Goal: Task Accomplishment & Management: Complete application form

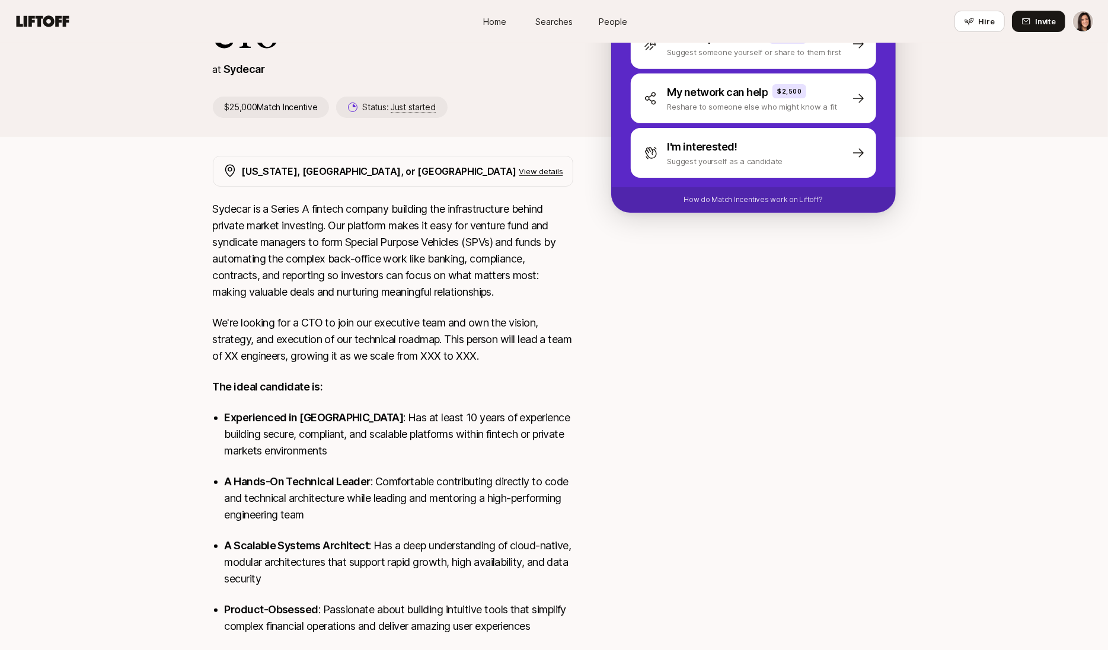
scroll to position [92, 0]
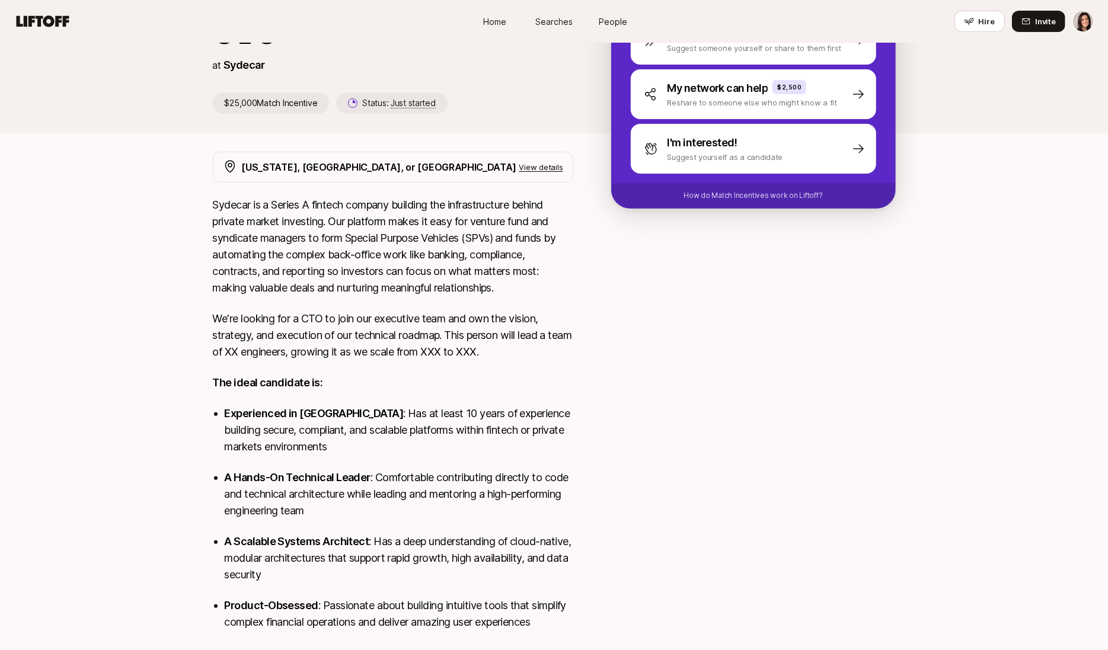
click at [526, 172] on p "View details" at bounding box center [541, 167] width 44 height 12
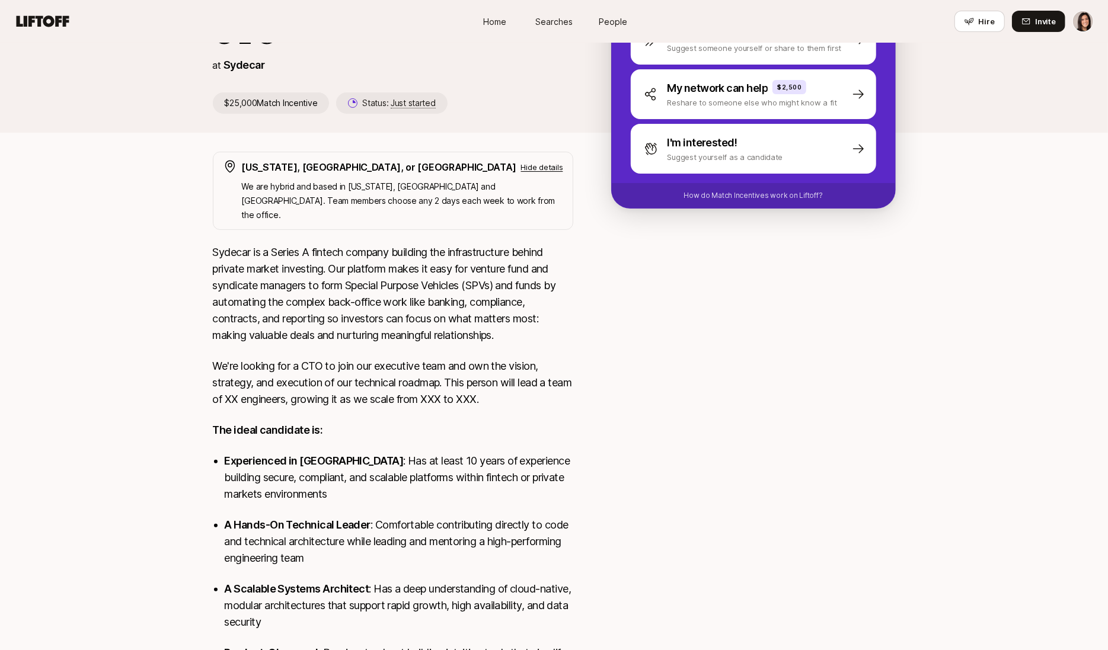
click at [527, 170] on p "Hide details" at bounding box center [542, 167] width 42 height 12
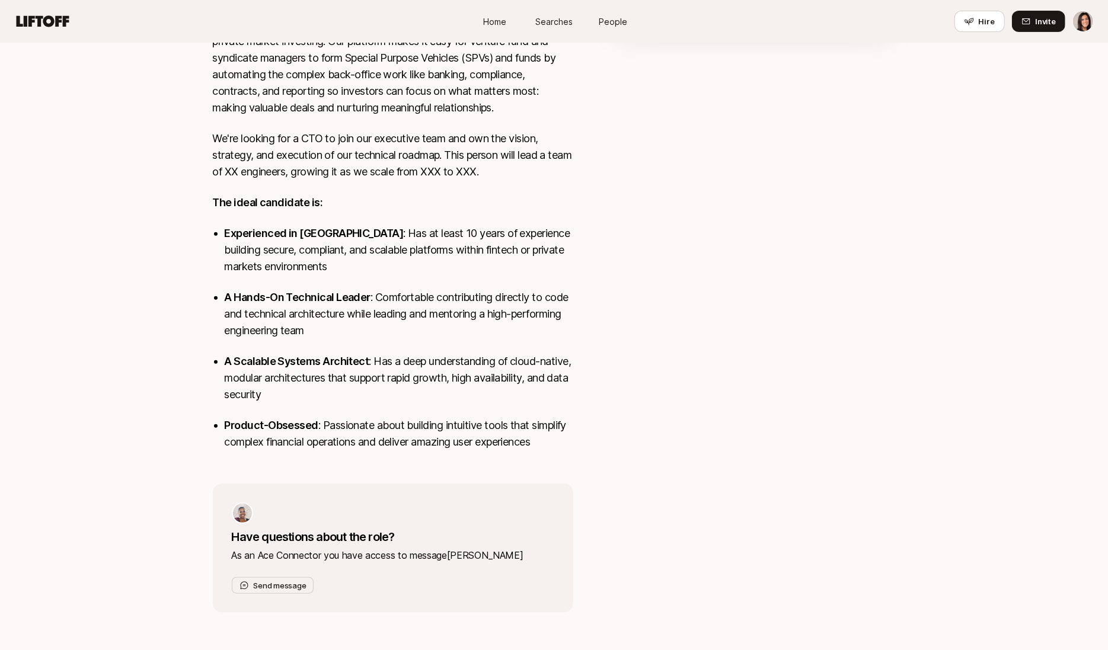
scroll to position [0, 0]
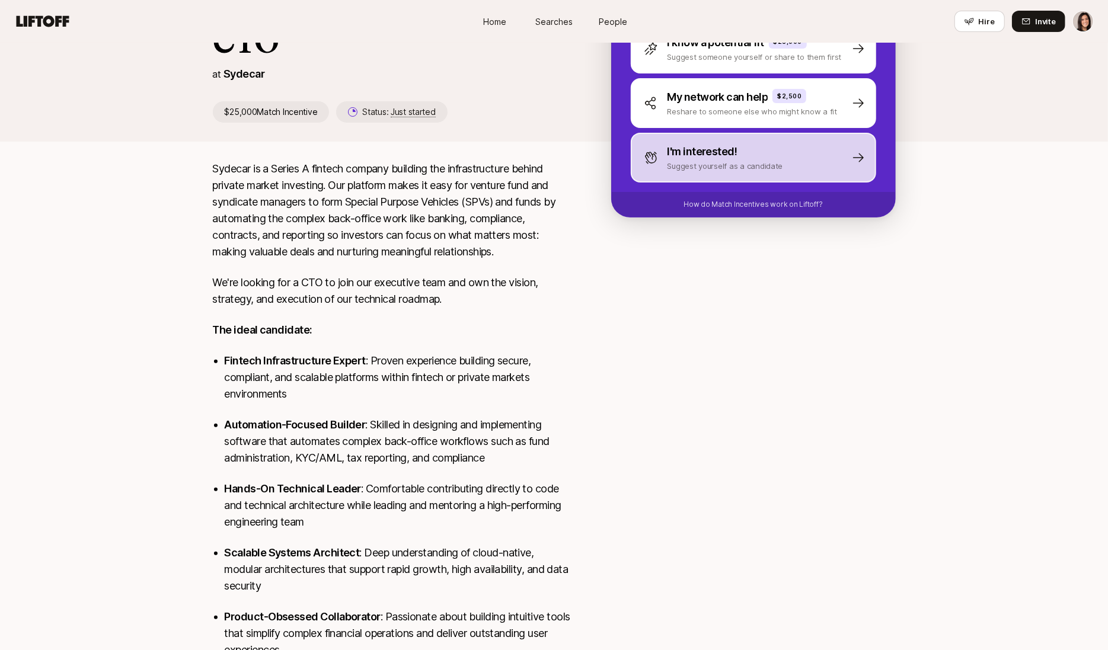
scroll to position [36, 0]
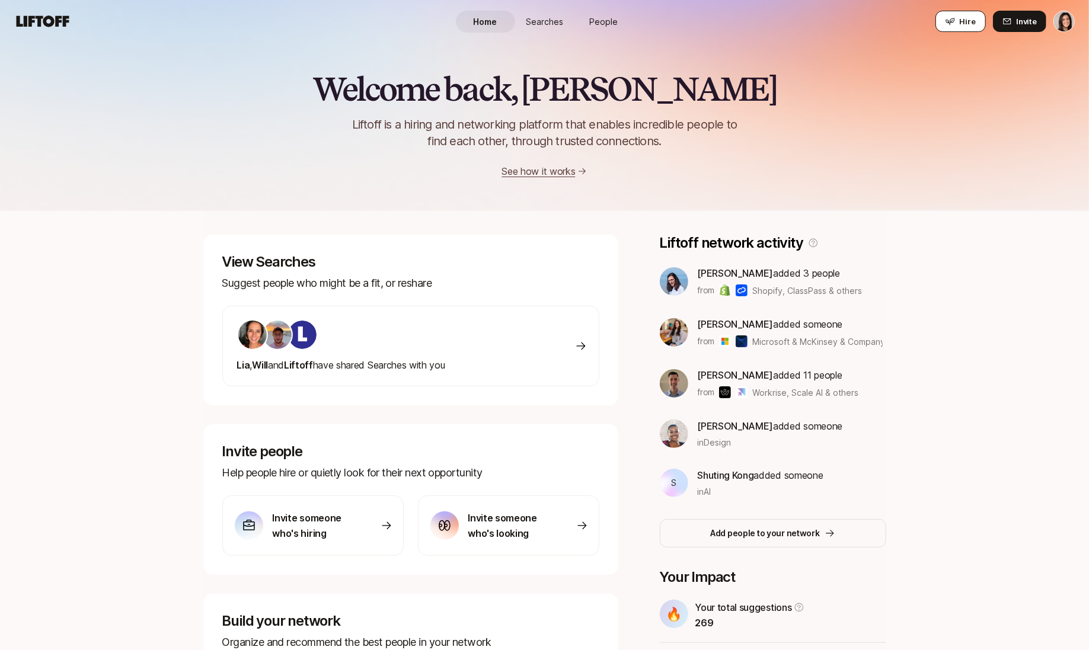
click at [966, 15] on span "Hire" at bounding box center [968, 21] width 16 height 12
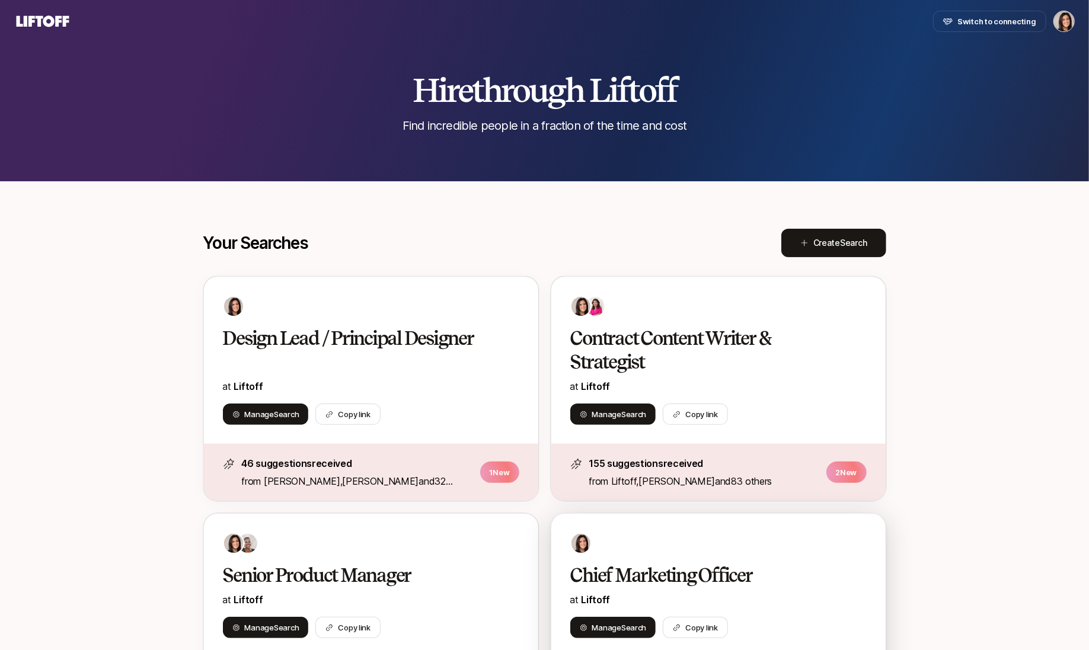
click at [643, 549] on div at bounding box center [718, 543] width 296 height 21
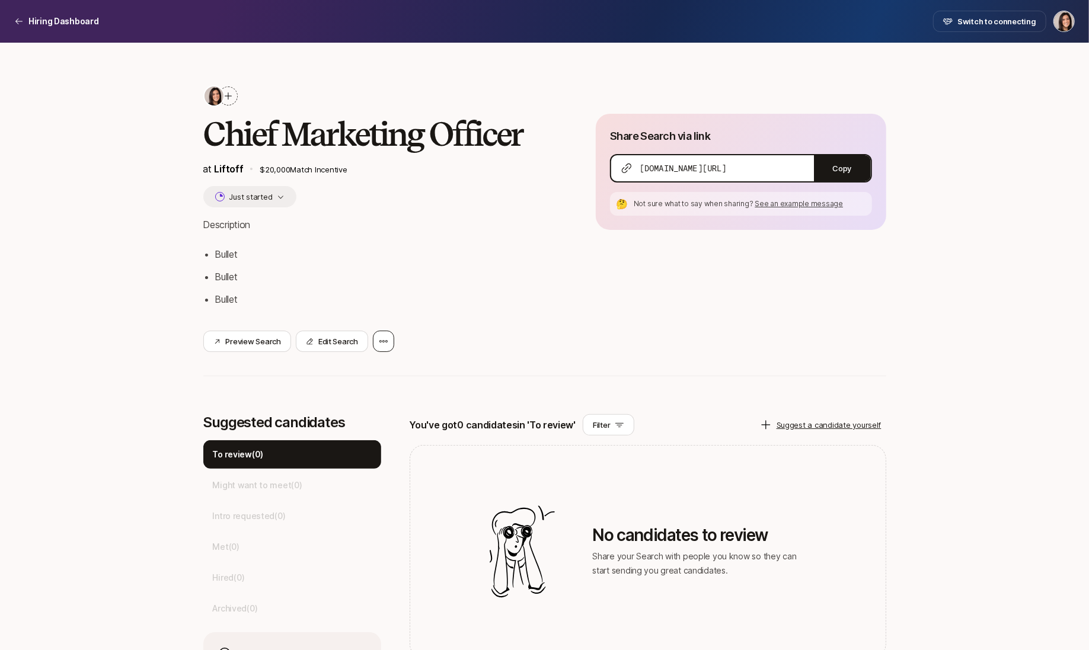
click at [390, 339] on div at bounding box center [383, 341] width 21 height 21
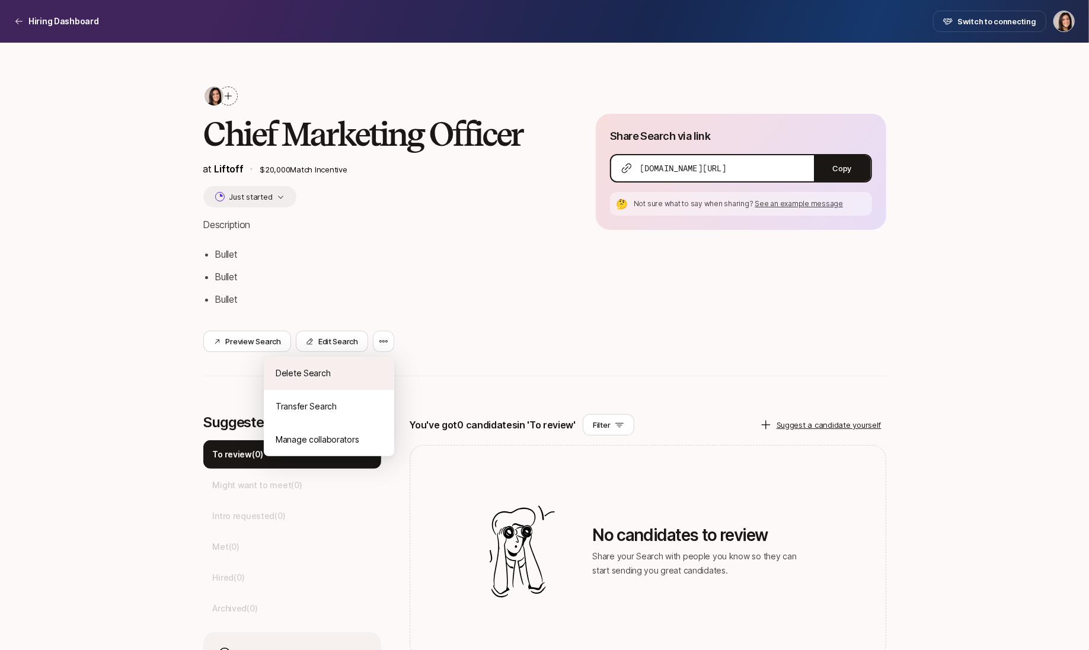
click at [383, 363] on div "Delete Search" at bounding box center [329, 373] width 130 height 33
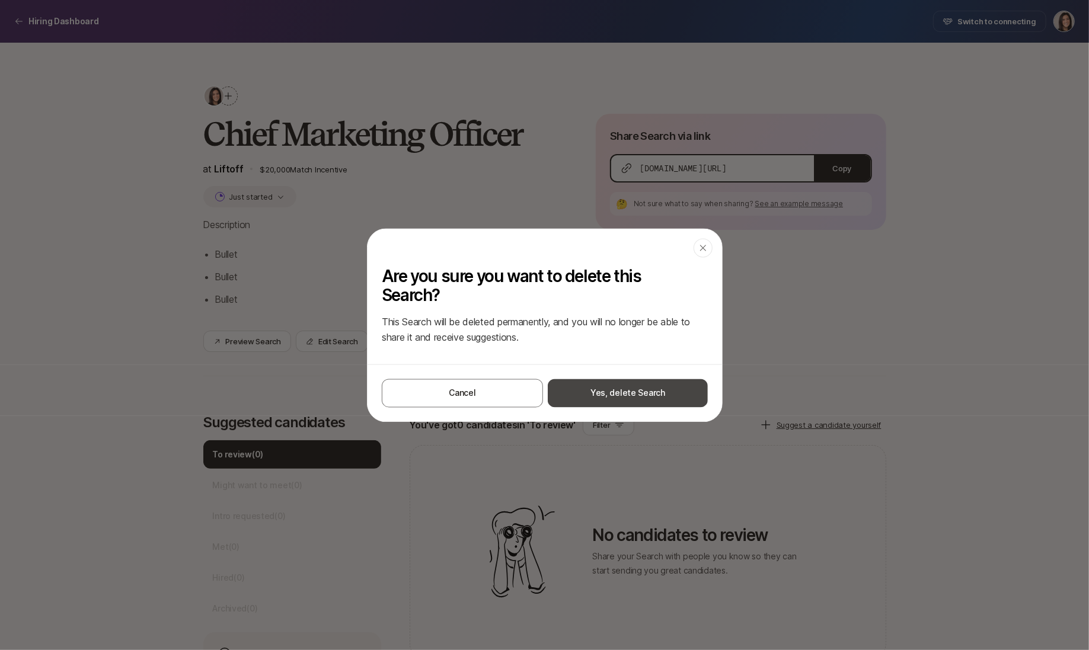
click at [599, 386] on button "Yes, delete Search" at bounding box center [628, 393] width 160 height 28
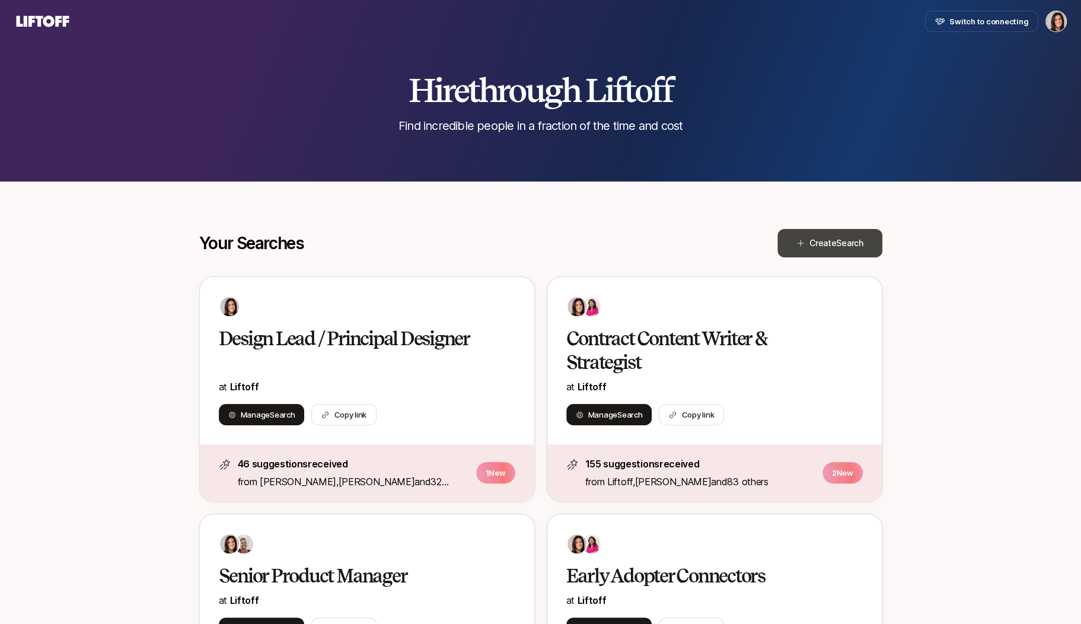
click at [814, 247] on span "Create Search" at bounding box center [836, 243] width 54 height 14
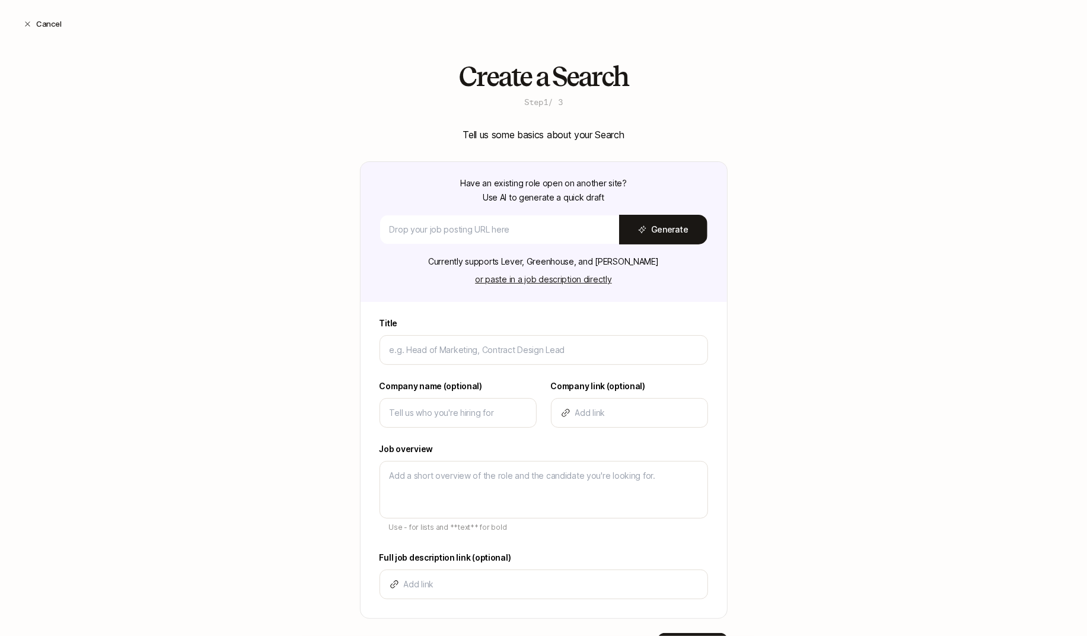
type textarea "x"
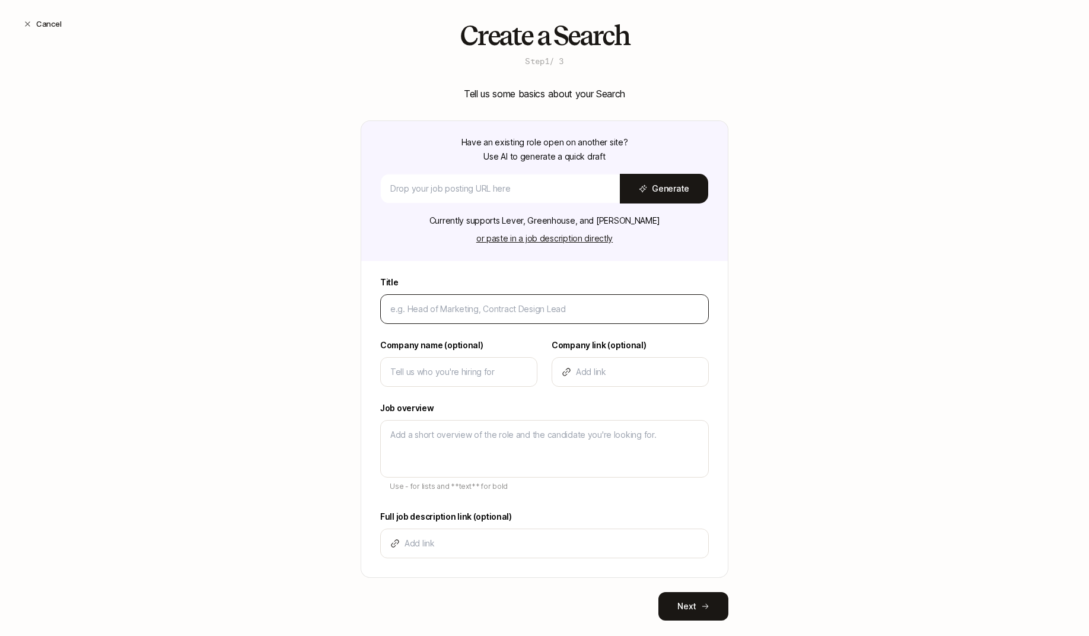
scroll to position [62, 0]
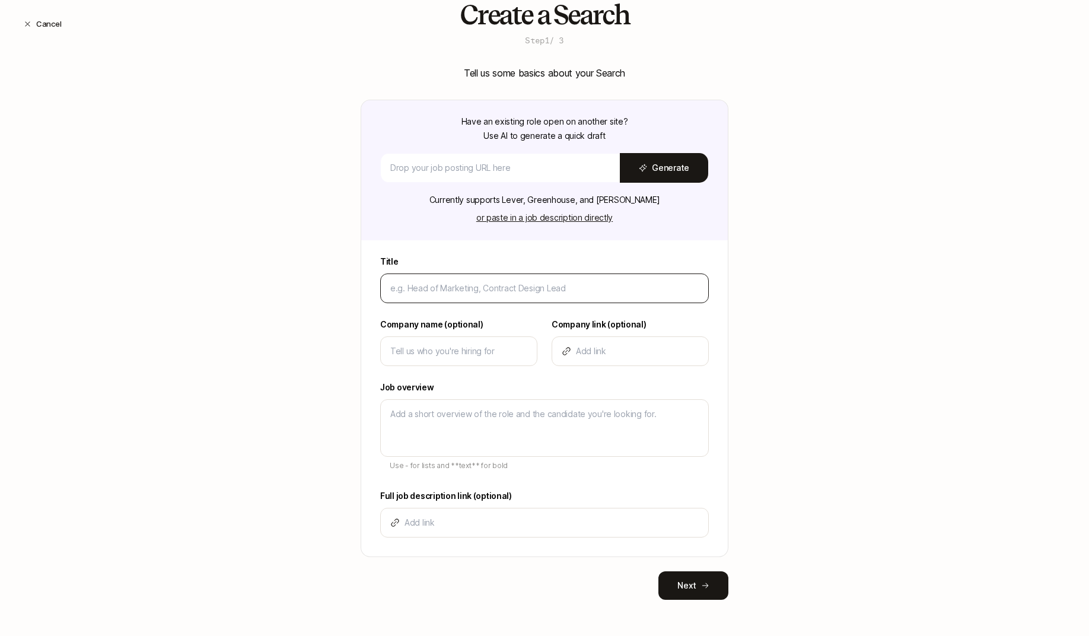
click at [445, 286] on input at bounding box center [544, 288] width 308 height 14
type input "C"
type textarea "x"
type input "Ch"
type textarea "x"
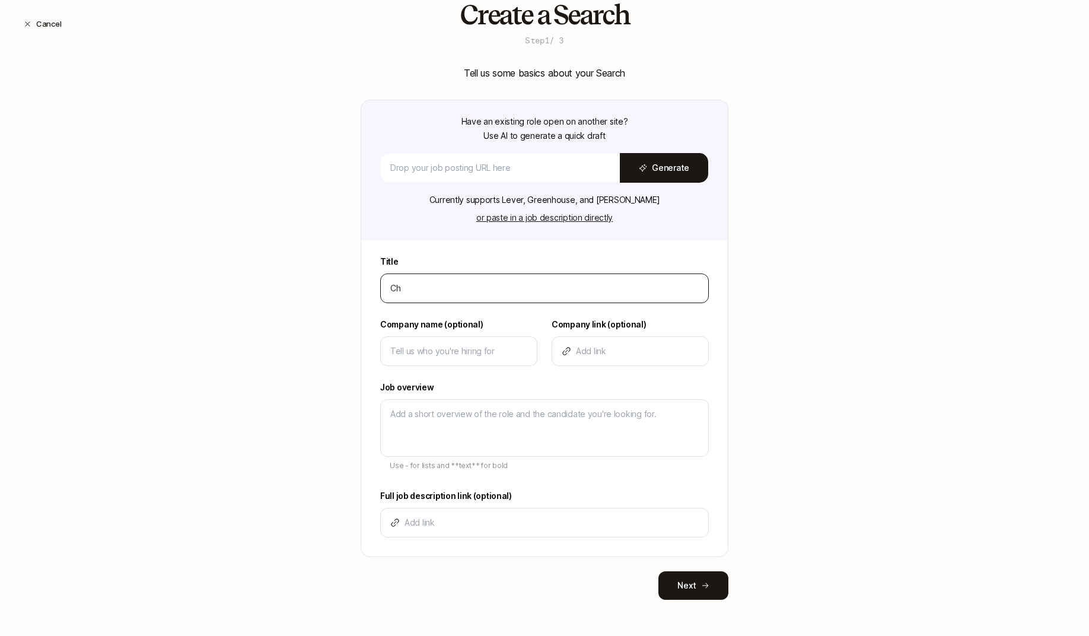
type input "Chi"
type textarea "x"
type input "Chie"
type textarea "x"
type input "Chief"
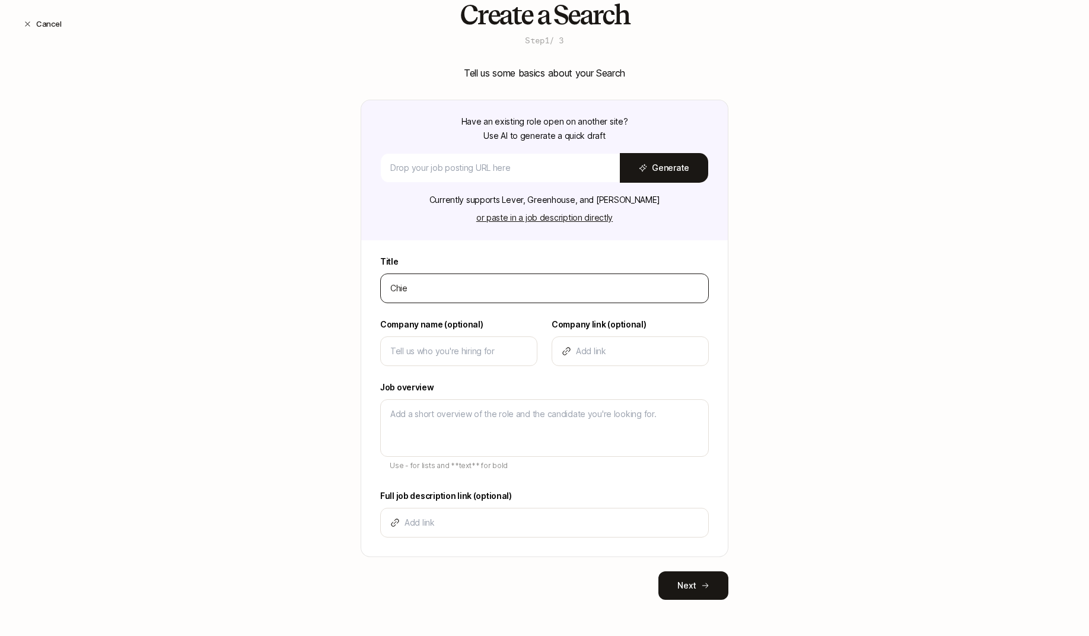
type textarea "x"
type input "Chief"
type textarea "x"
type input "Chief M"
type textarea "x"
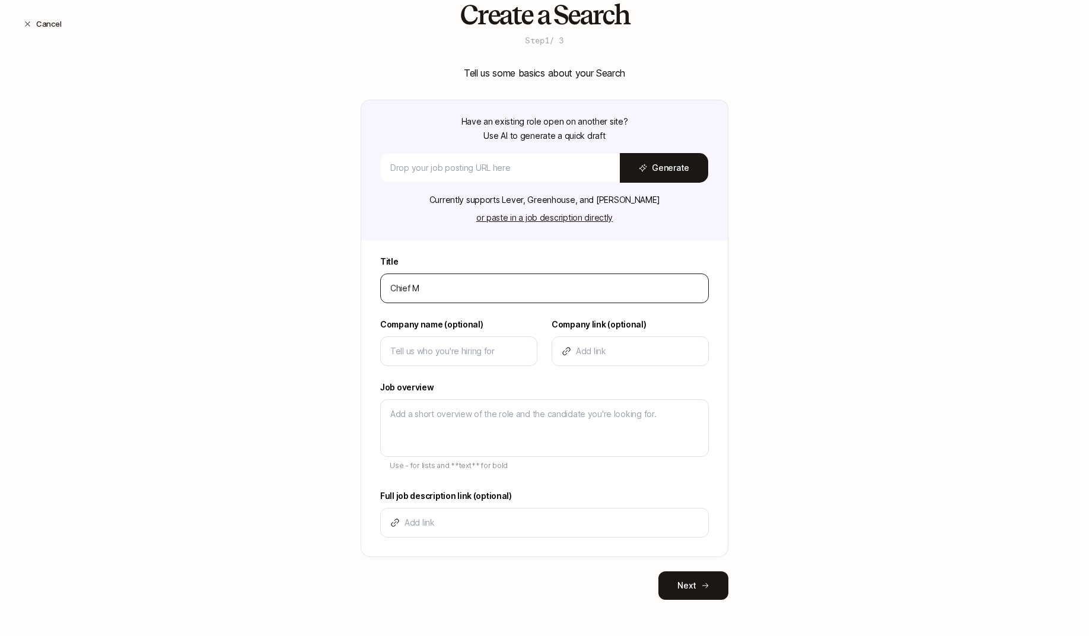
type input "Chief Ma"
type textarea "x"
type input "Chief Mar"
type textarea "x"
type input "Chief Mark"
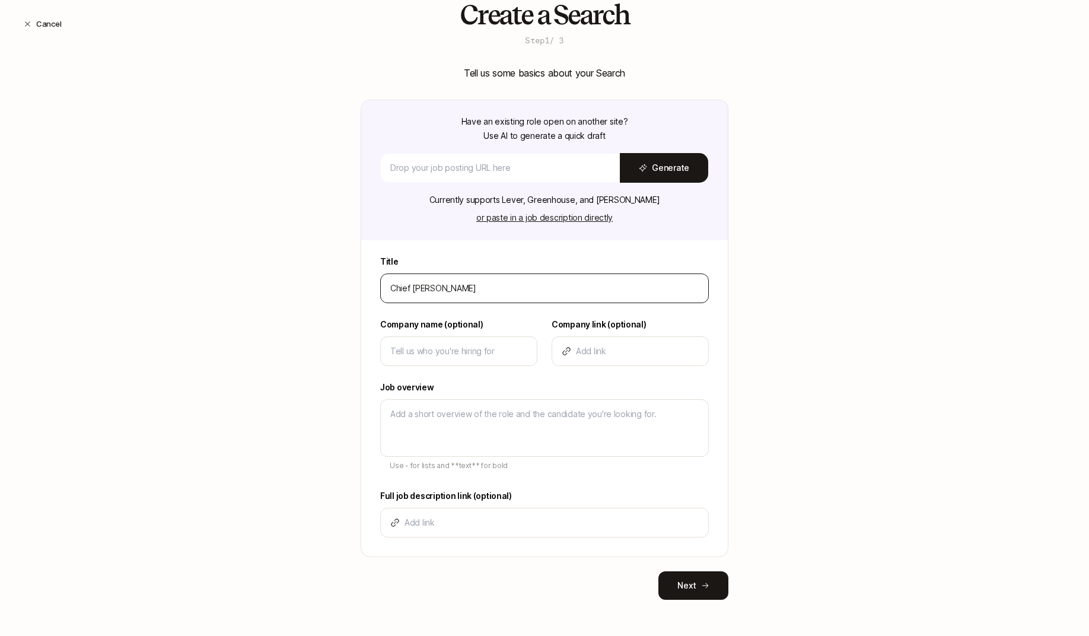
type textarea "x"
type input "Chief Marke"
type textarea "x"
type input "Chief Market"
type textarea "x"
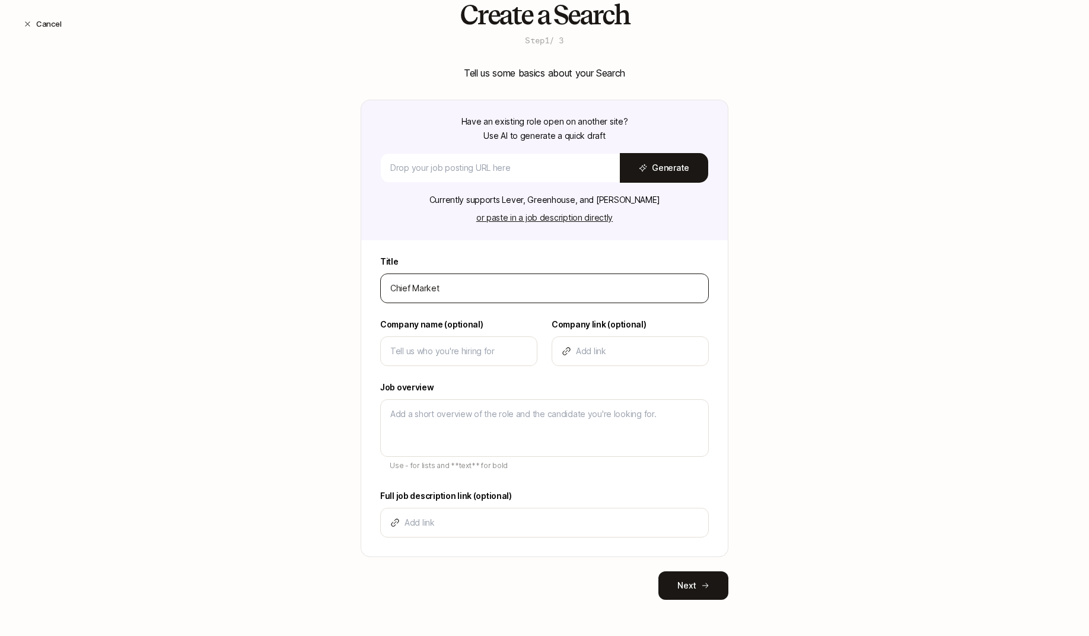
type input "Chief Marketi"
type textarea "x"
type input "Chief Marketin"
type textarea "x"
type input "Chief Marketing"
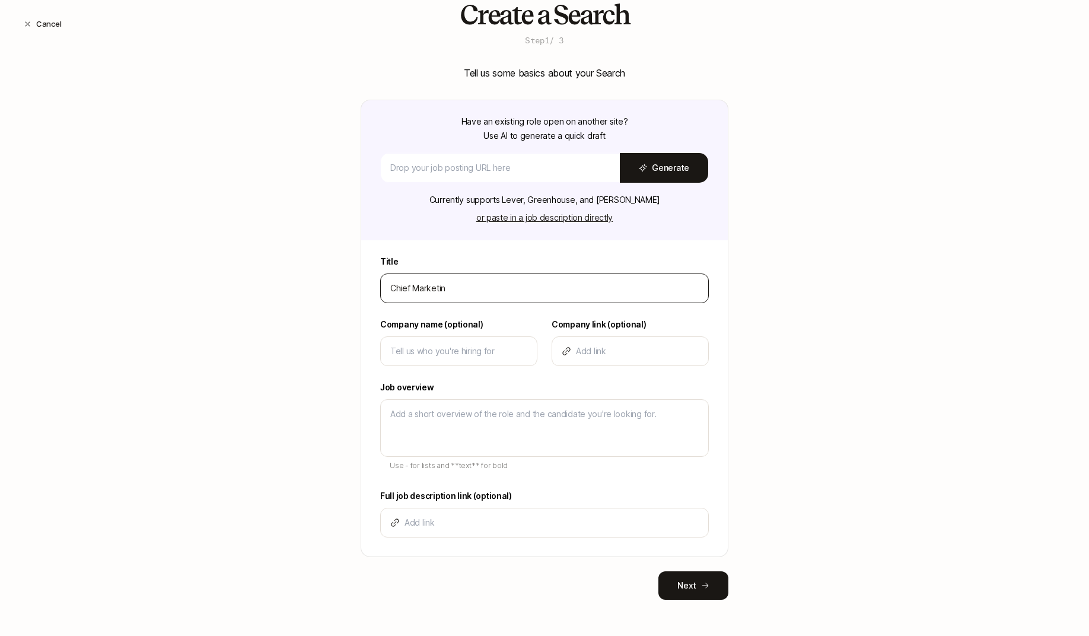
type textarea "x"
type input "Chief Marketing"
type textarea "x"
type input "Chief Marketing O"
type textarea "x"
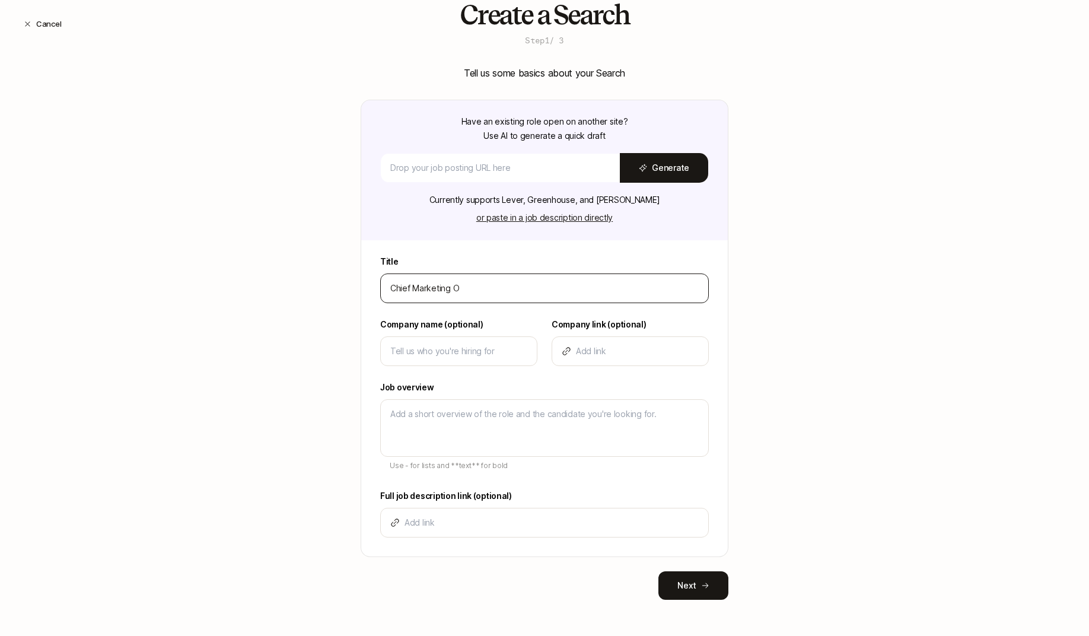
type input "Chief Marketing Of"
type textarea "x"
type input "Chief Marketing Off"
type textarea "x"
type input "Chief Marketing Offi"
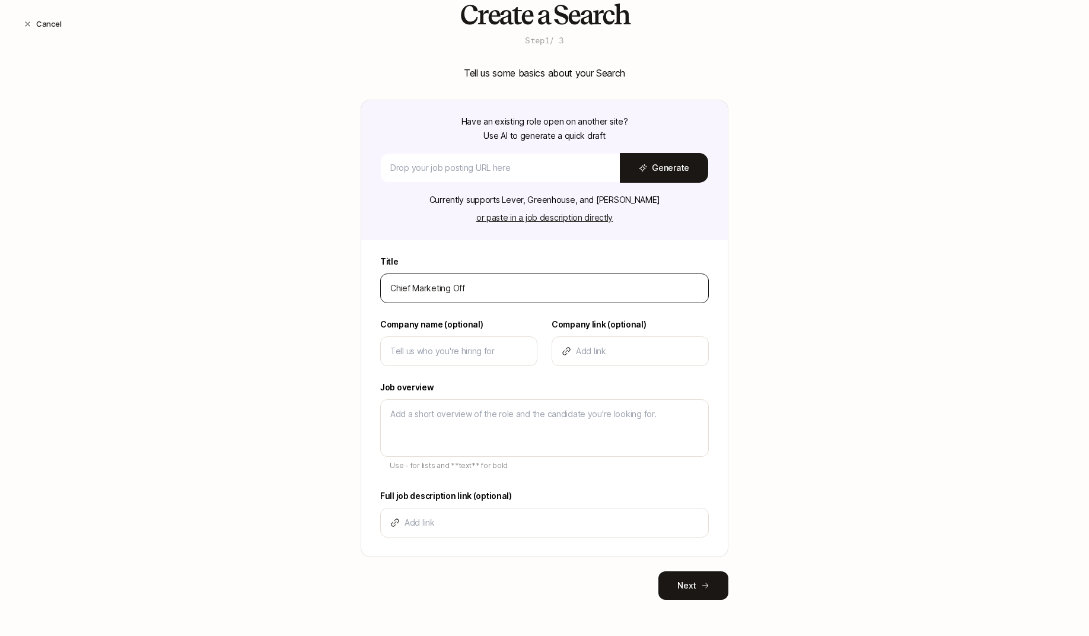
type textarea "x"
type input "Chief Marketing Offic"
type textarea "x"
type input "Chief Marketing Office"
type textarea "x"
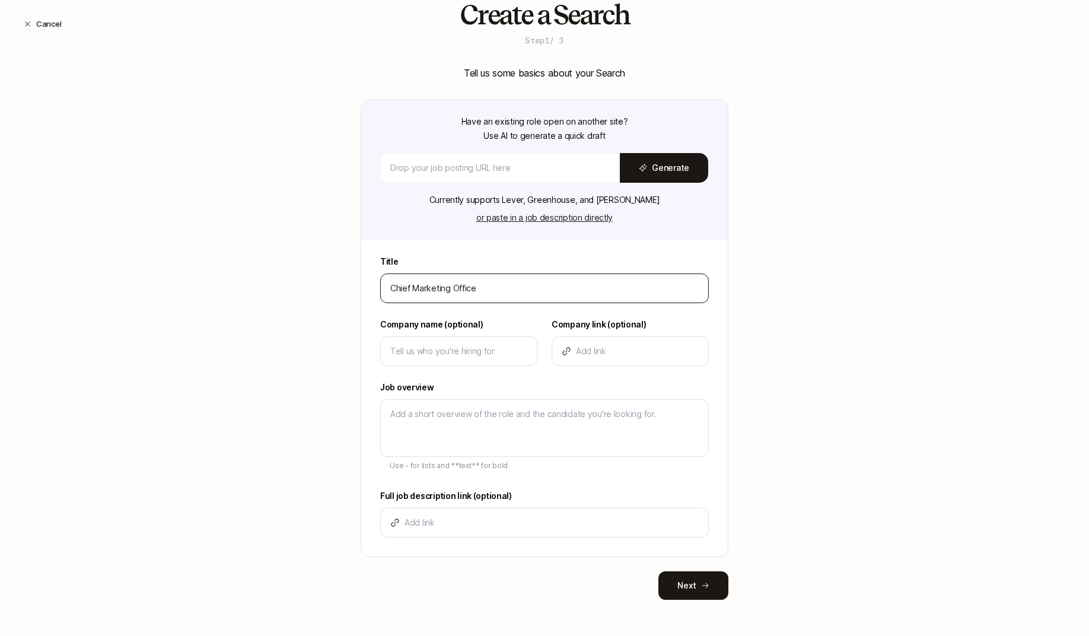
type input "Chief Marketing Officer"
type textarea "x"
type input "Chief Marketing Officer"
click at [387, 360] on div at bounding box center [458, 351] width 157 height 30
click at [364, 355] on div "Title Chief Marketing Officer Company name (optional) Company link (optional) J…" at bounding box center [544, 405] width 366 height 302
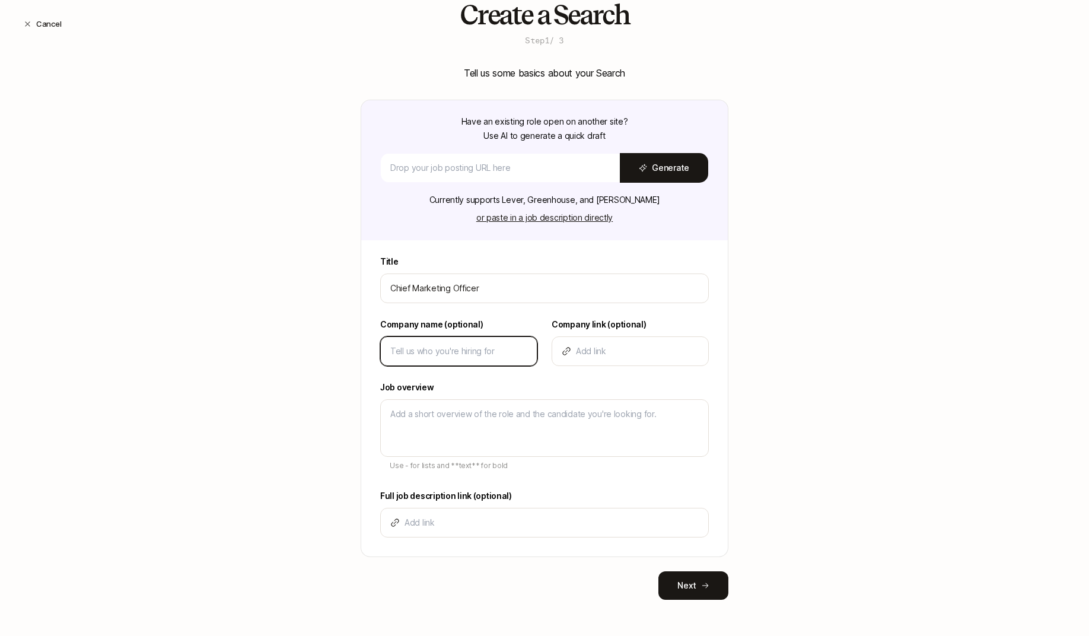
click at [390, 351] on input at bounding box center [458, 351] width 137 height 14
type input "D"
type textarea "x"
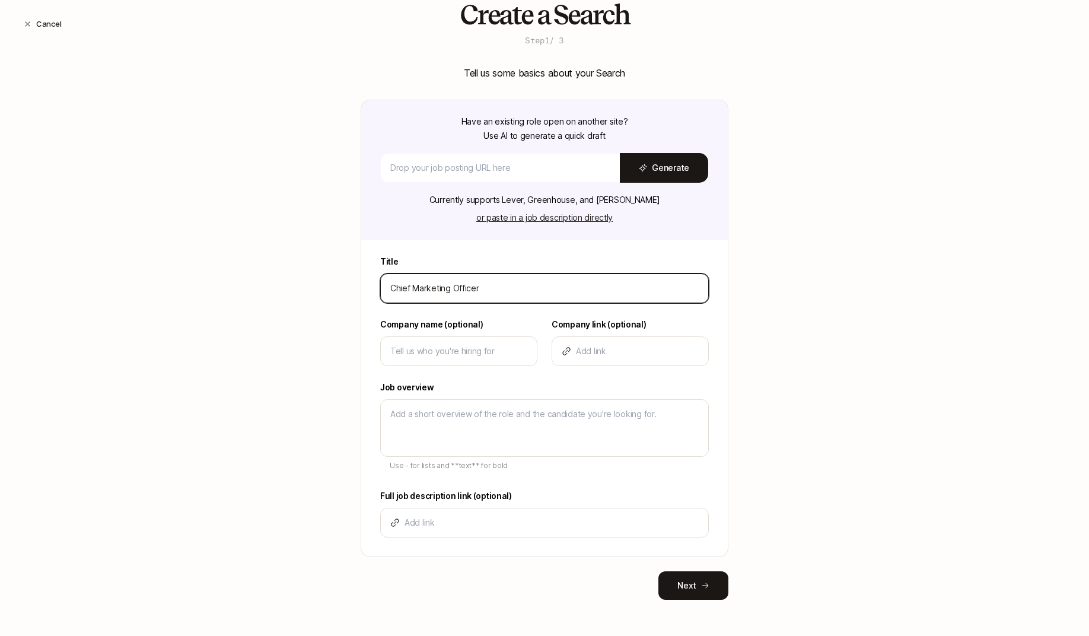
click at [468, 281] on input "Chief Marketing Officer" at bounding box center [544, 288] width 308 height 14
type input "H"
type textarea "x"
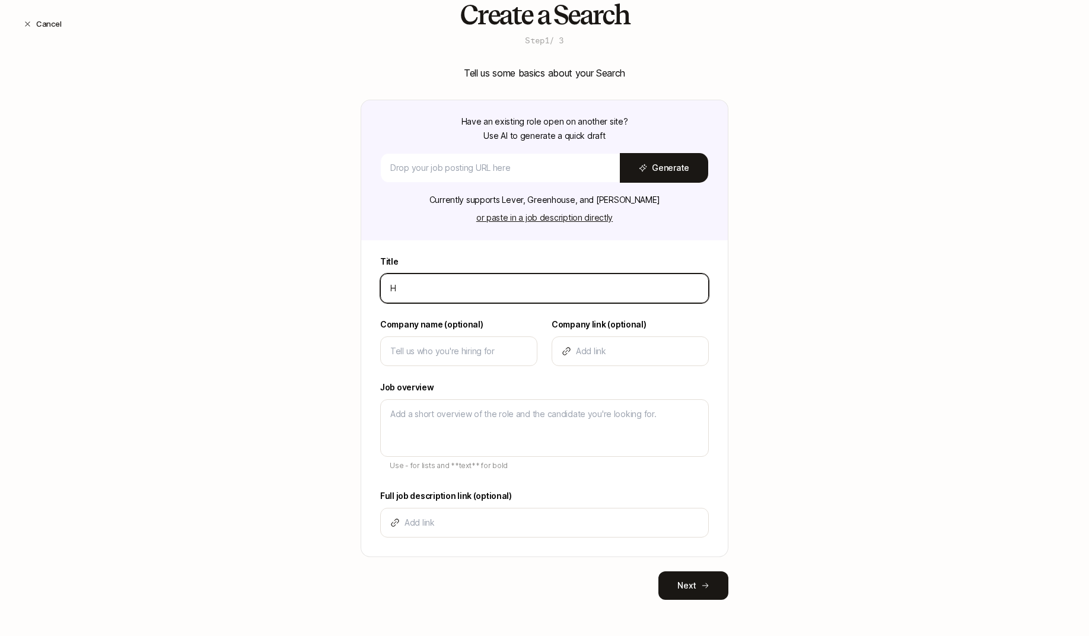
type input "He"
type textarea "x"
type input "Hea"
type textarea "x"
type input "Head"
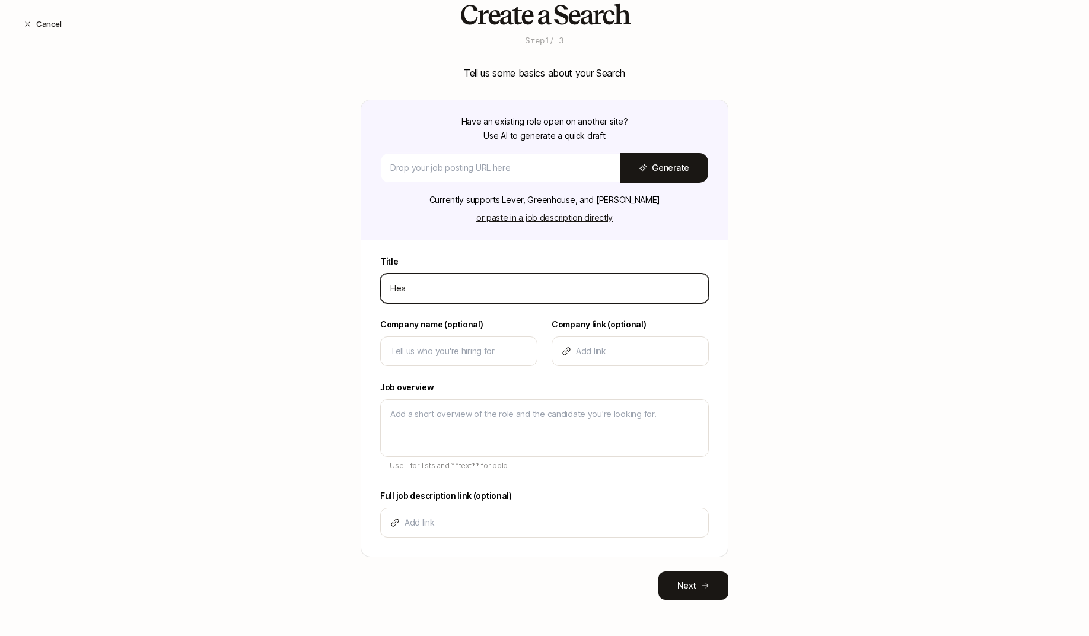
type textarea "x"
type input "Head"
type textarea "x"
type input "Head o"
type textarea "x"
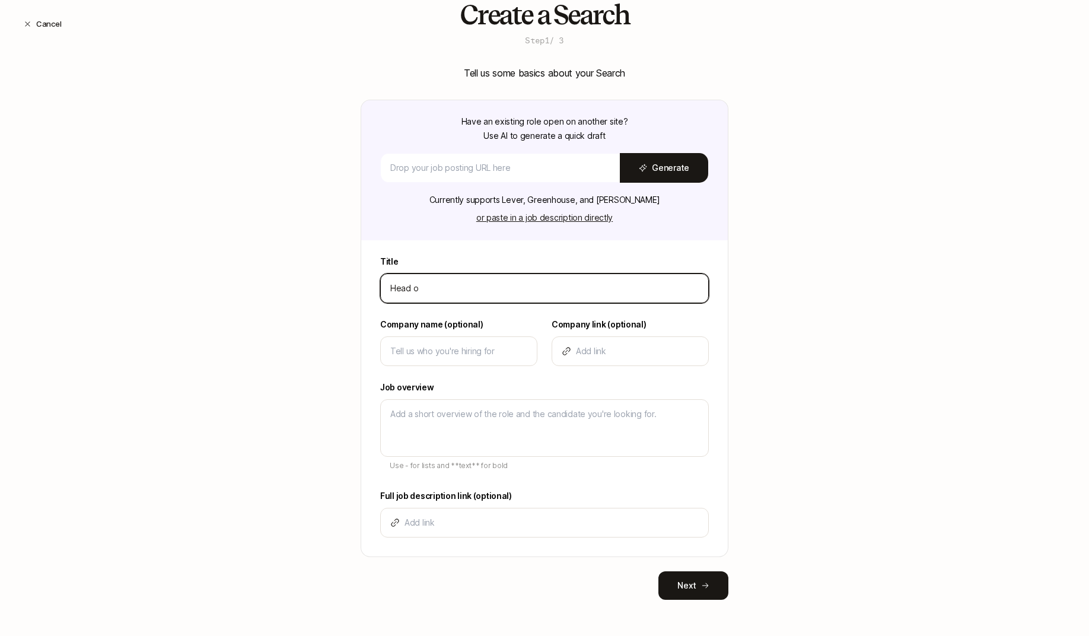
type input "Head of"
type textarea "x"
type input "Head of"
type textarea "x"
type input "Head of G"
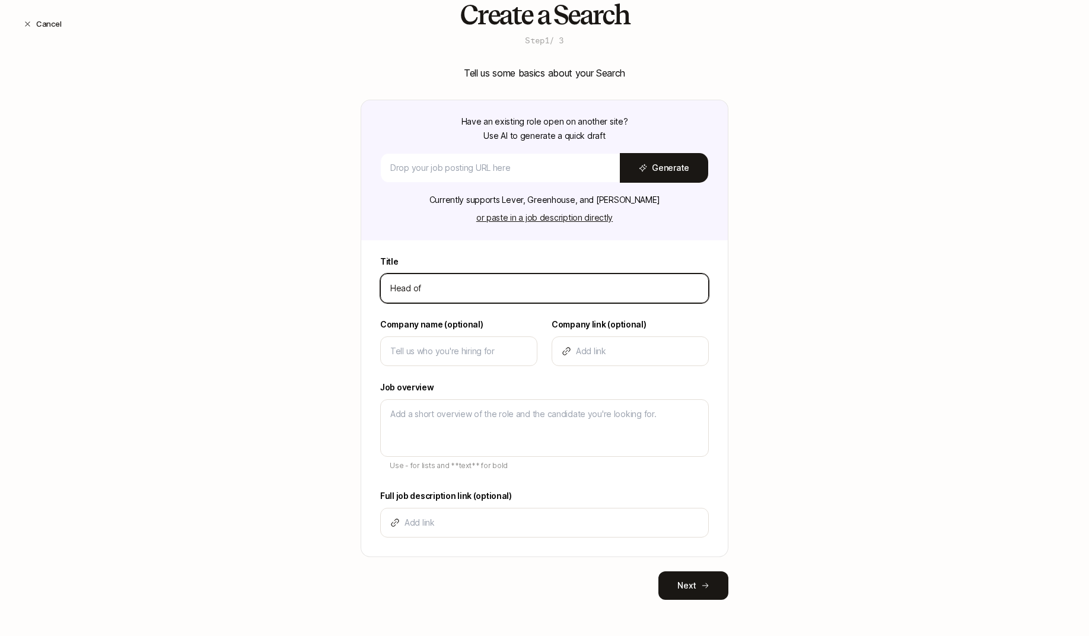
type textarea "x"
type input "Head of Gr"
type textarea "x"
type input "Head of Gro"
type textarea "x"
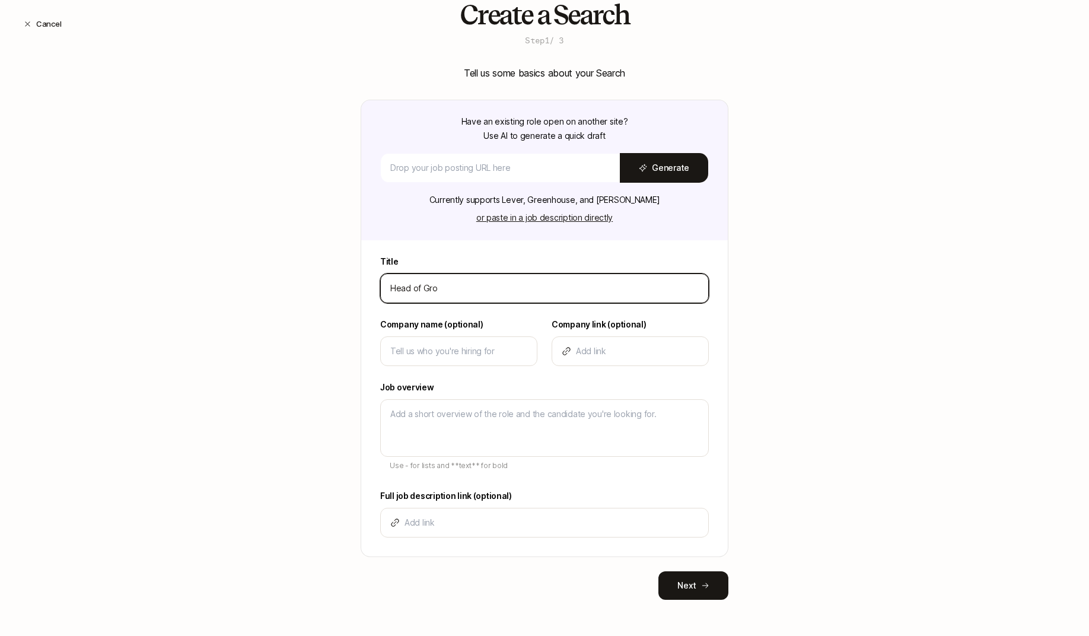
type input "Head of Grow"
type textarea "x"
type input "Head of Growt"
type textarea "x"
type input "Head of Growth"
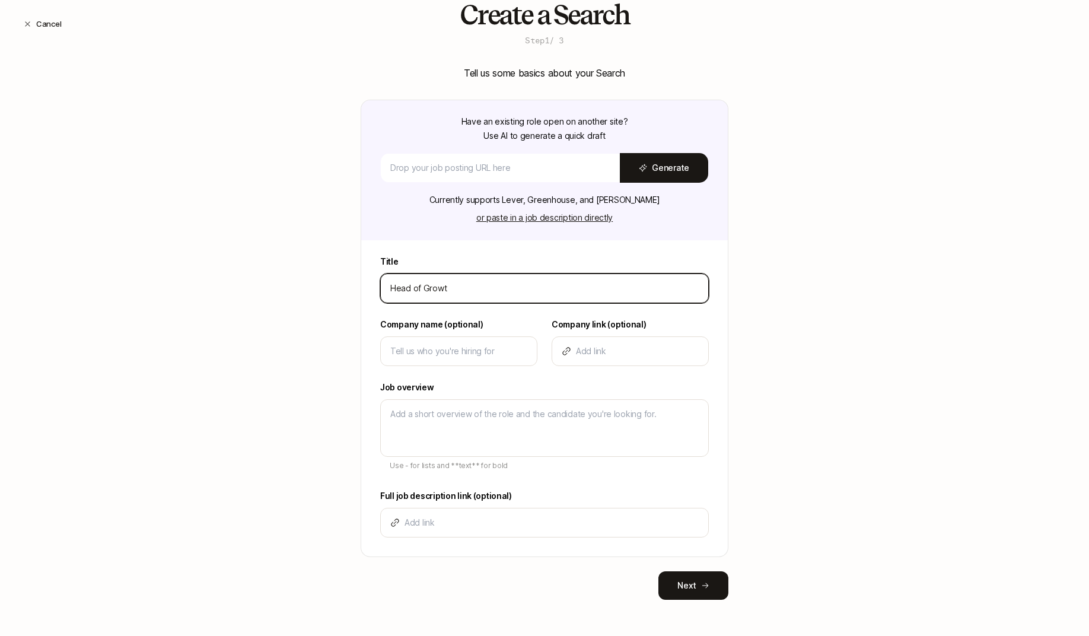
type textarea "x"
type input "Head of Growth"
type textarea "x"
type input "Head of Growth M"
type textarea "x"
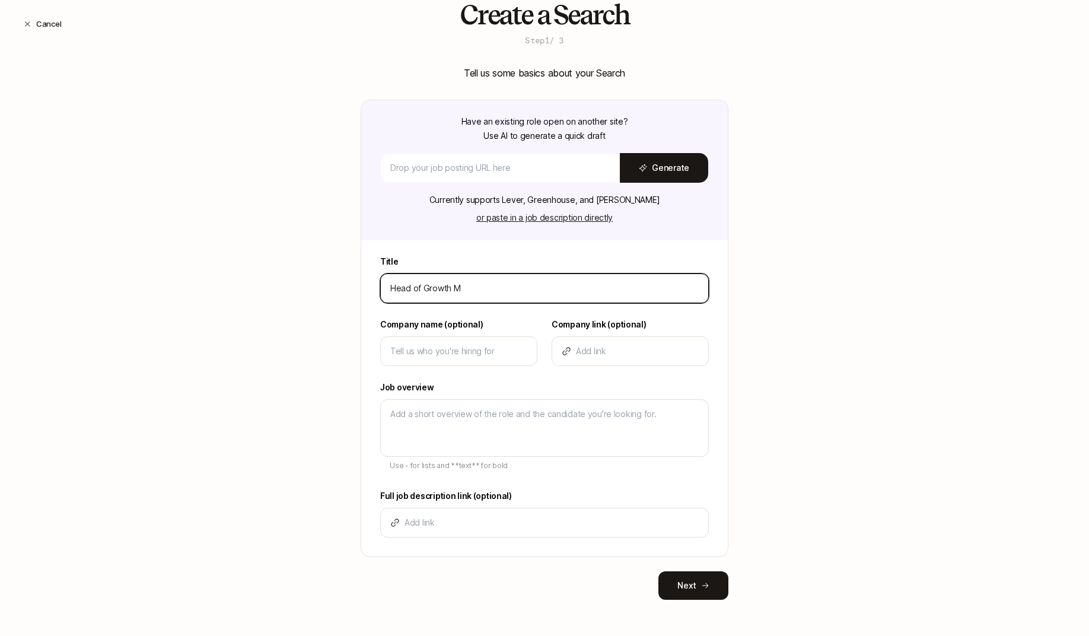
type input "Head of Growth Ma"
type textarea "x"
type input "Head of Growth Mar"
type textarea "x"
type input "Head of Growth Mark"
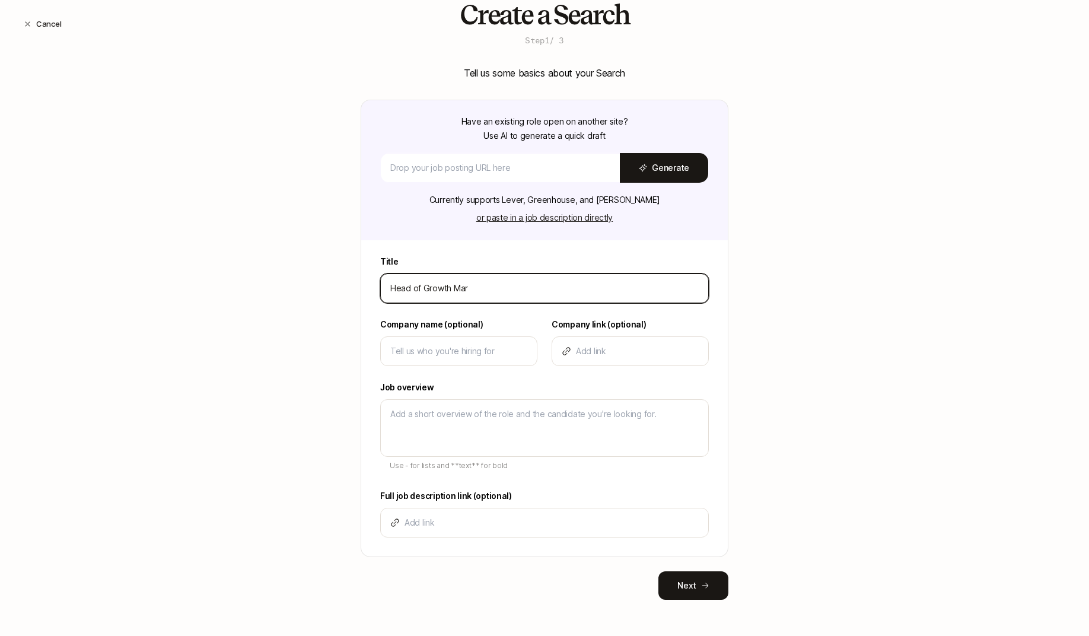
type textarea "x"
type input "Head of Growth Marke"
type textarea "x"
type input "Head of Growth Market"
type textarea "x"
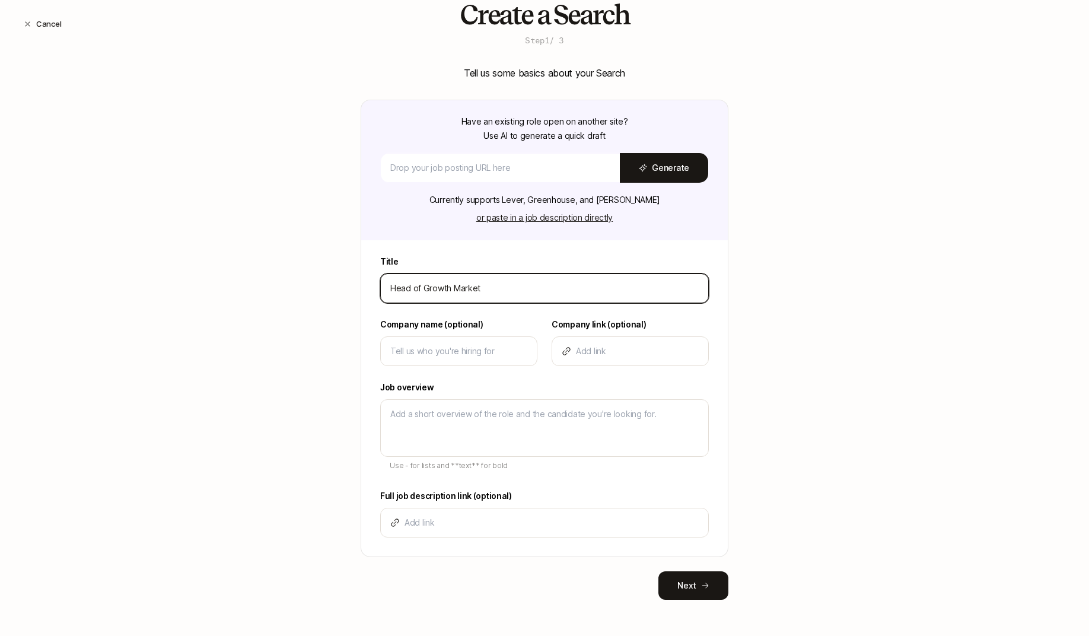
type input "Head of Growth Marketi"
type textarea "x"
type input "Head of Growth Marketin"
type textarea "x"
type input "Head of Growth Marketing"
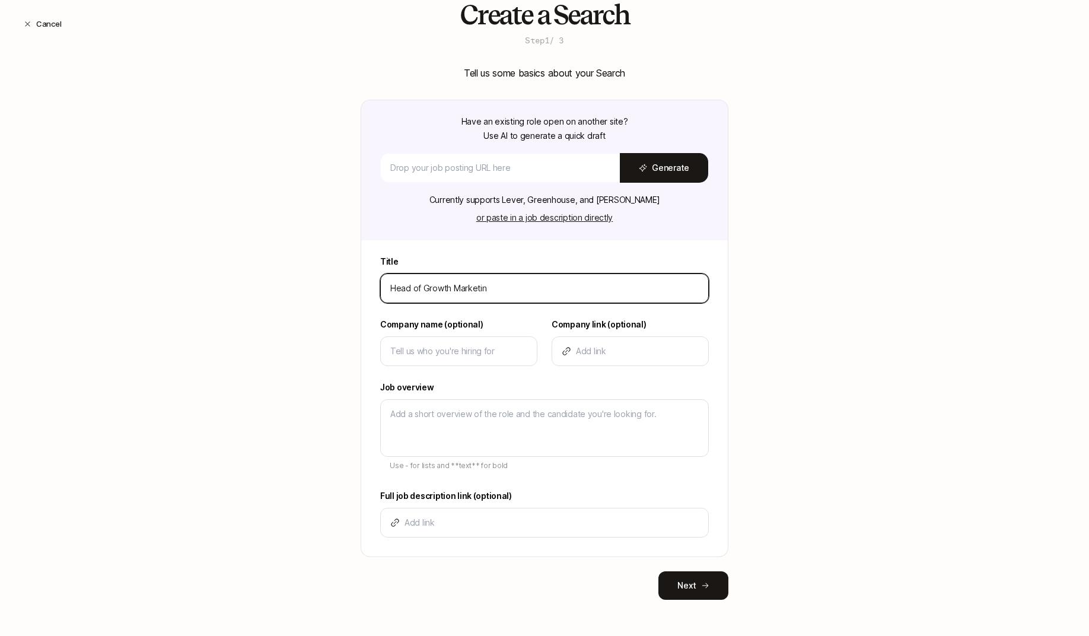
type textarea "x"
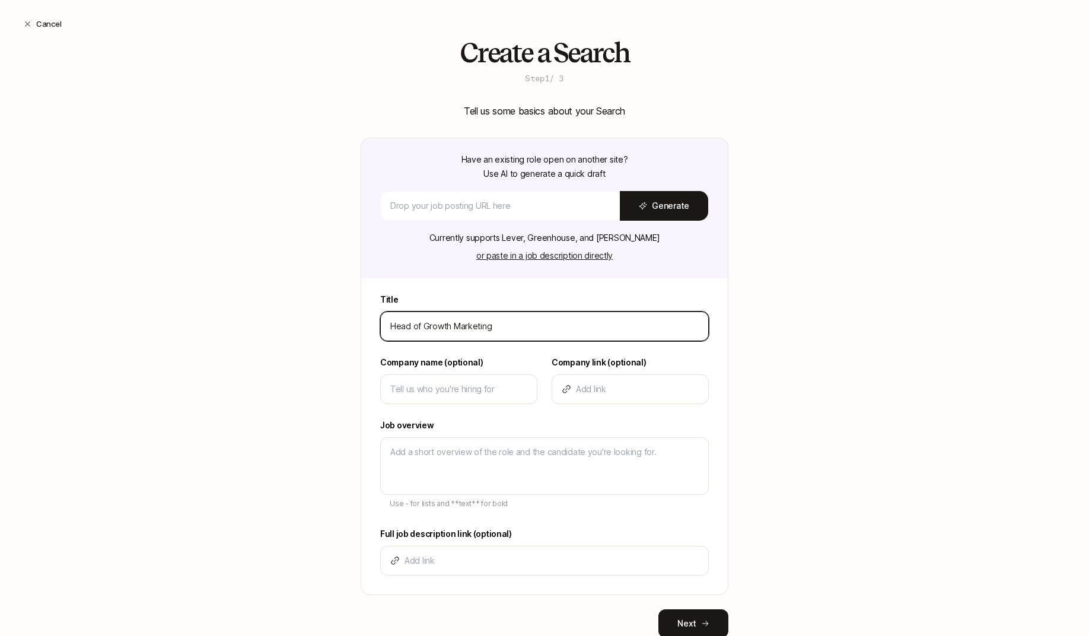
scroll to position [31, 0]
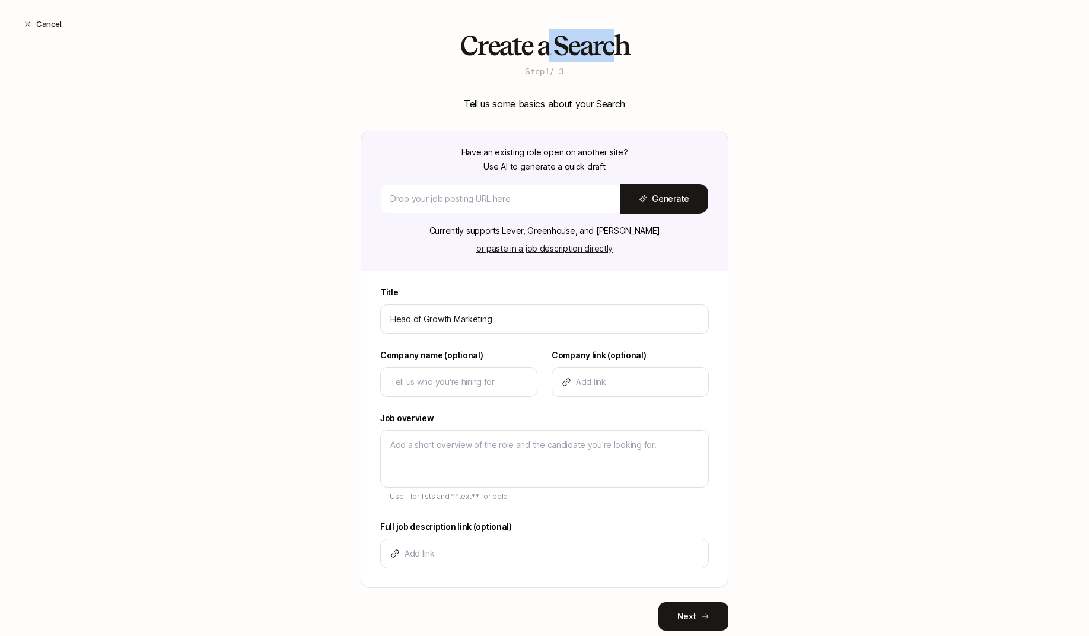
drag, startPoint x: 545, startPoint y: 50, endPoint x: 620, endPoint y: 49, distance: 74.7
click at [620, 49] on h2 "Create a Search" at bounding box center [545, 46] width 170 height 30
click at [448, 325] on div "Head of Growth Marketing" at bounding box center [544, 319] width 328 height 30
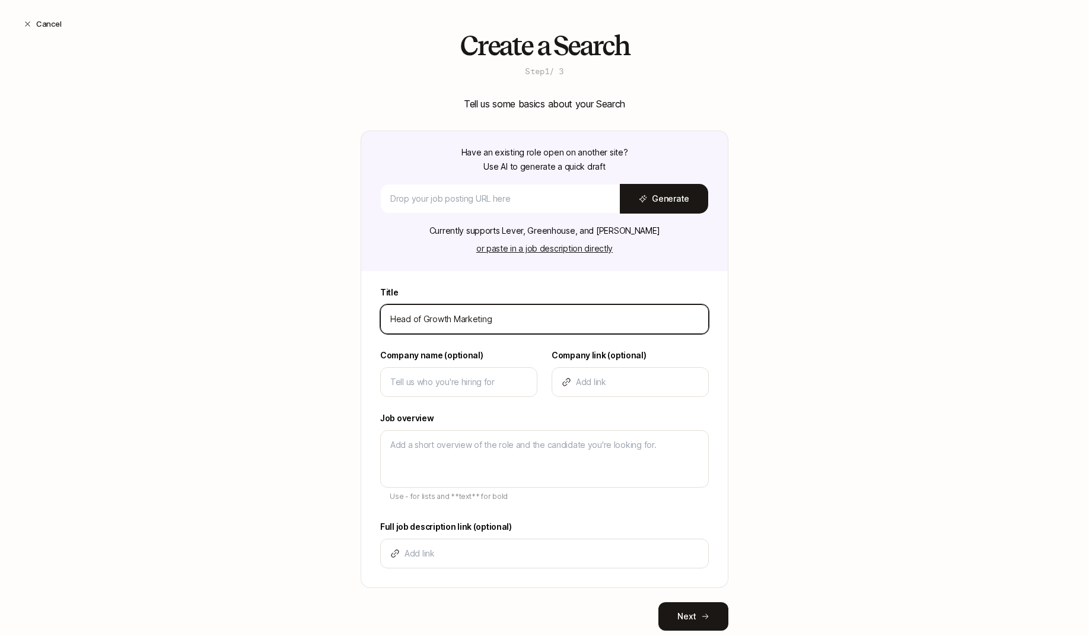
click at [446, 321] on input "Head of Growth Marketing" at bounding box center [544, 319] width 308 height 14
type input "C"
type textarea "x"
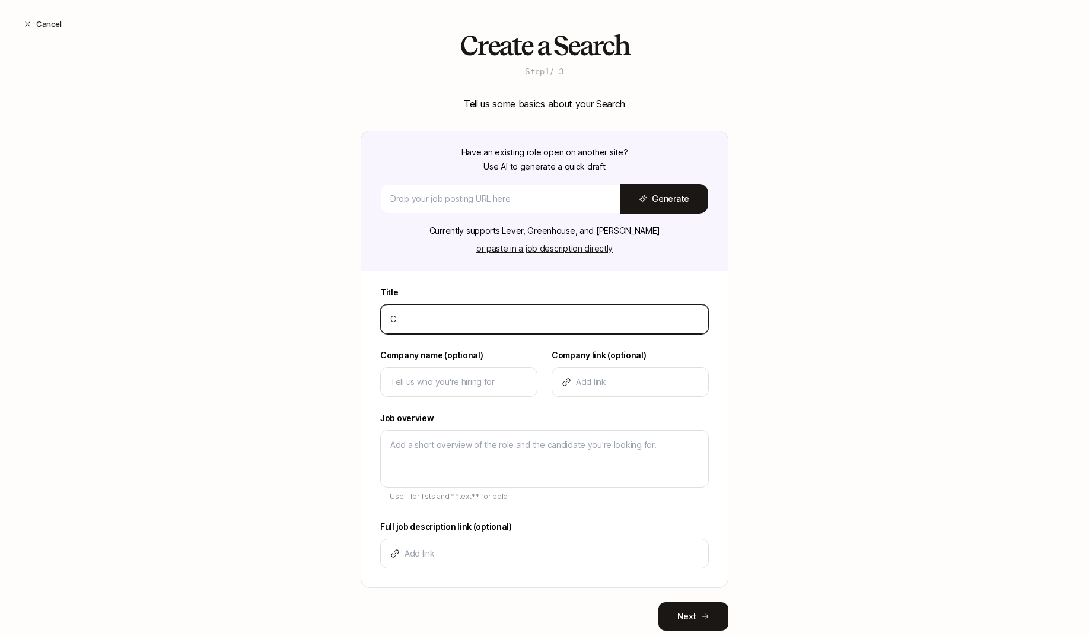
type input "Ch"
type textarea "x"
type input "Chi"
type textarea "x"
type input "Chie"
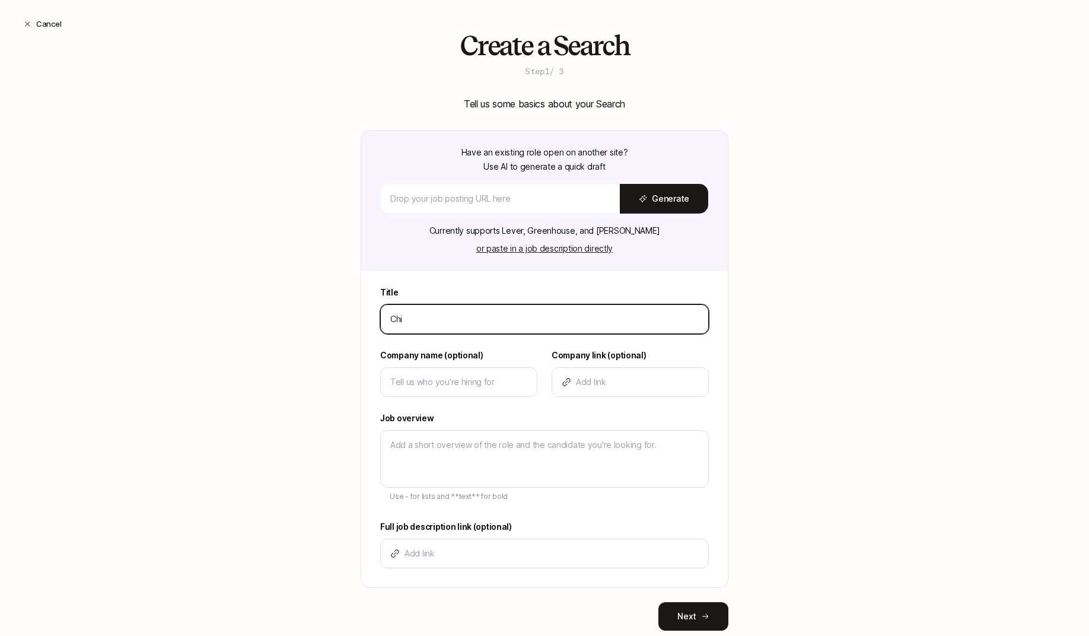
type textarea "x"
type input "Chief"
type textarea "x"
type input "Chief"
type textarea "x"
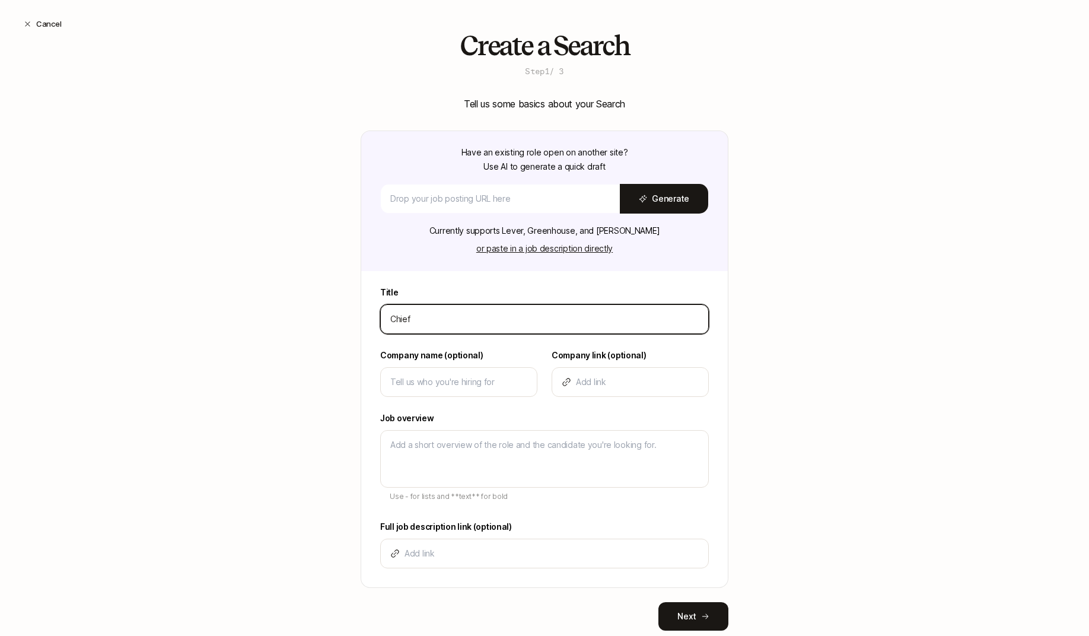
type input "Chief M"
type textarea "x"
type input "Chief Mk"
type textarea "x"
type input "Chief Mka"
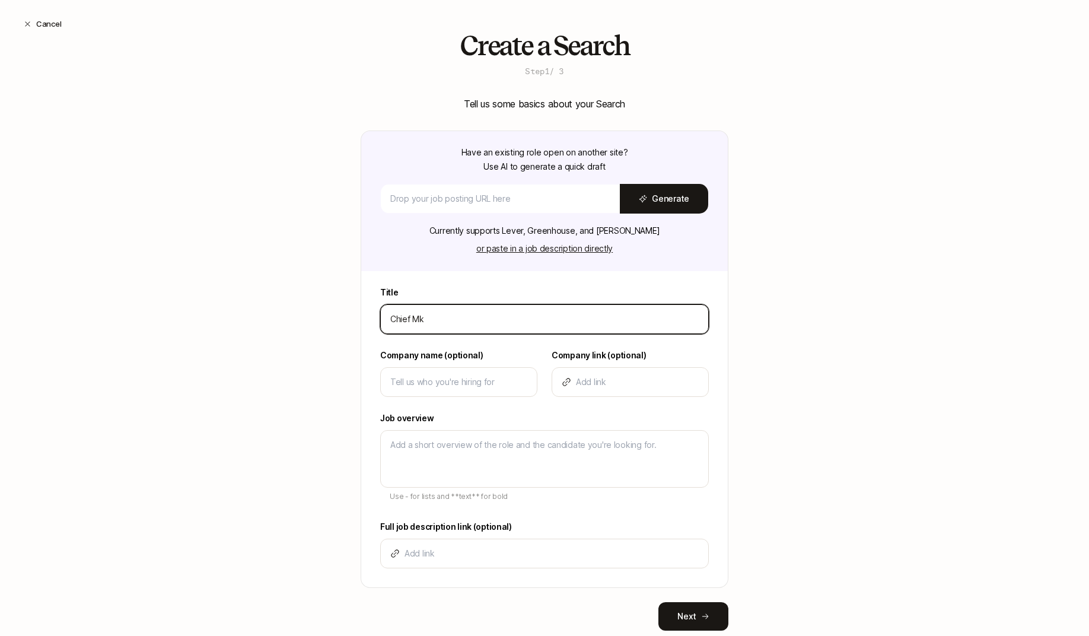
type textarea "x"
type input "Chief Mk"
type textarea "x"
type input "Chief M"
type textarea "x"
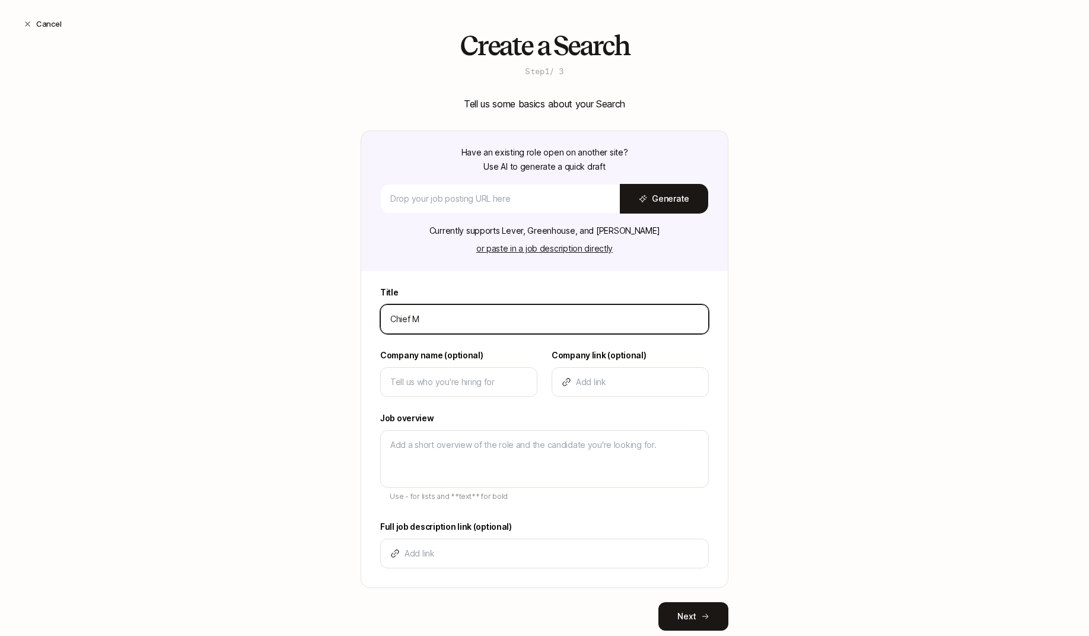
type input "Chief Ma"
type textarea "x"
type input "Chief Mar"
type textarea "x"
type input "Chief Mark"
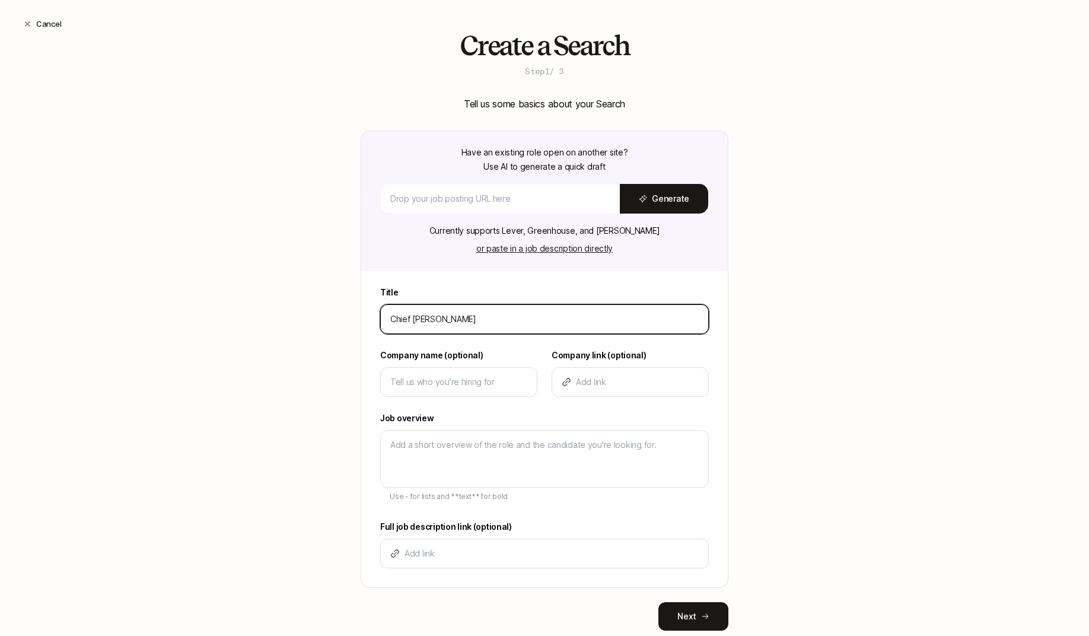
type textarea "x"
type input "Chief Marke"
type textarea "x"
type input "Chief Market"
type textarea "x"
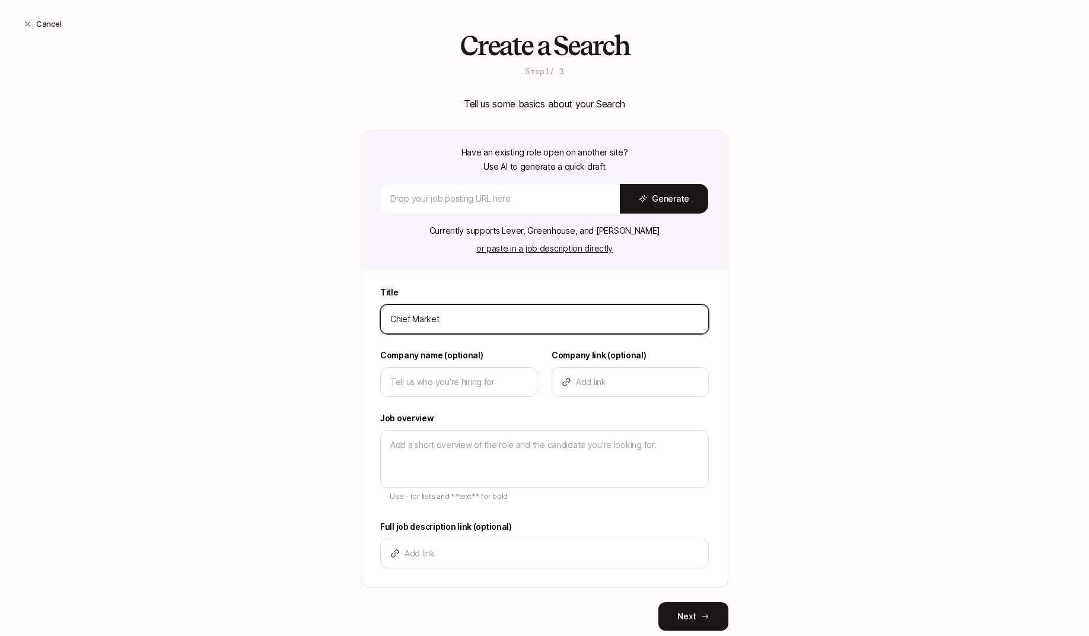
type input "Chief Marketi"
type textarea "x"
type input "Chief Marketin"
type textarea "x"
type input "Chief Marketing"
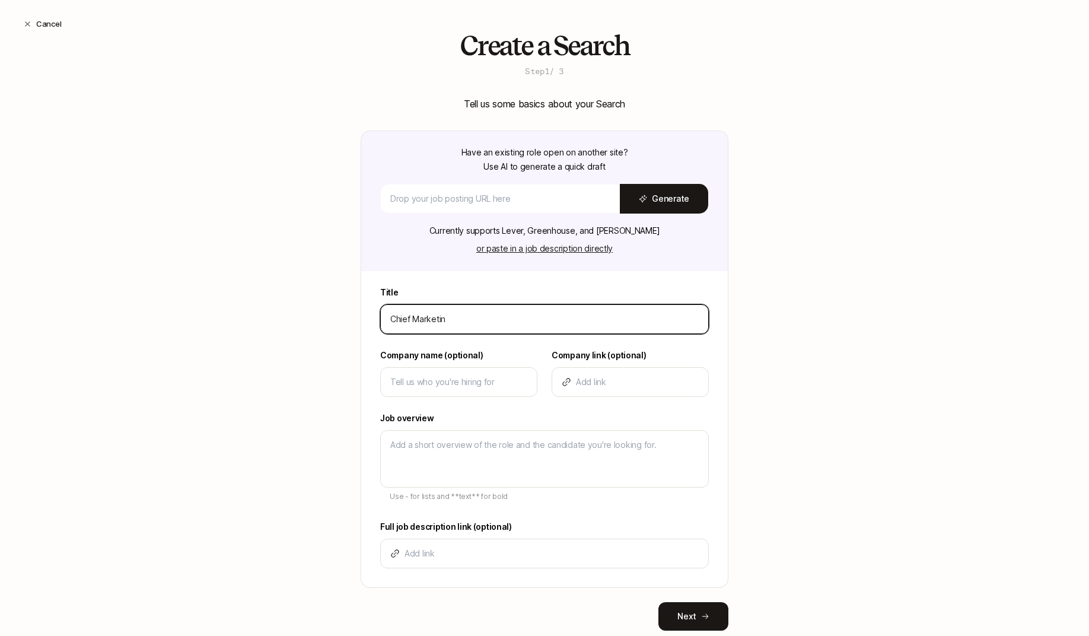
type textarea "x"
type input "Chief Marketing"
type textarea "x"
type input "Chief Marketing O"
type textarea "x"
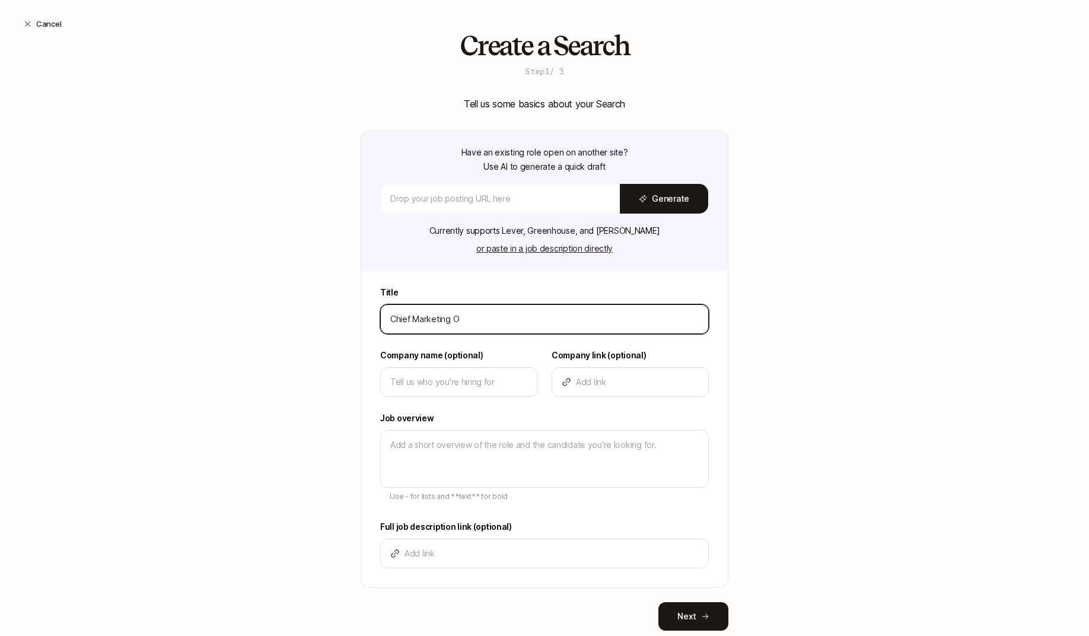
type input "Chief Marketing Of"
type textarea "x"
type input "Chief Marketing Off"
type textarea "x"
type input "Chief Marketing Offi"
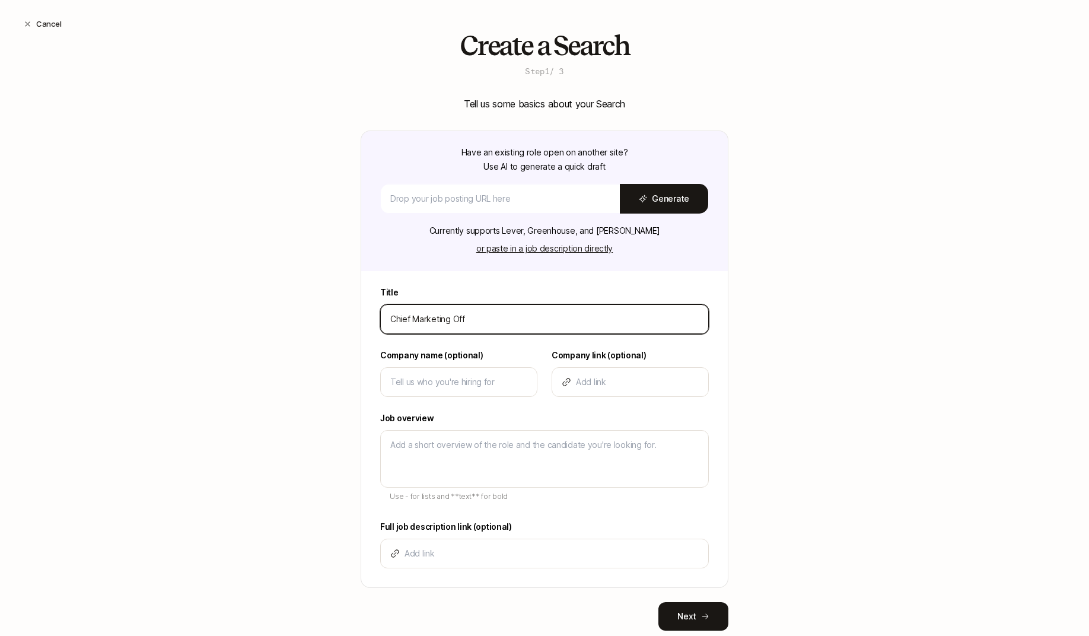
type textarea "x"
type input "Chief Marketing Offic"
type textarea "x"
type input "Chief Marketing Office"
type textarea "x"
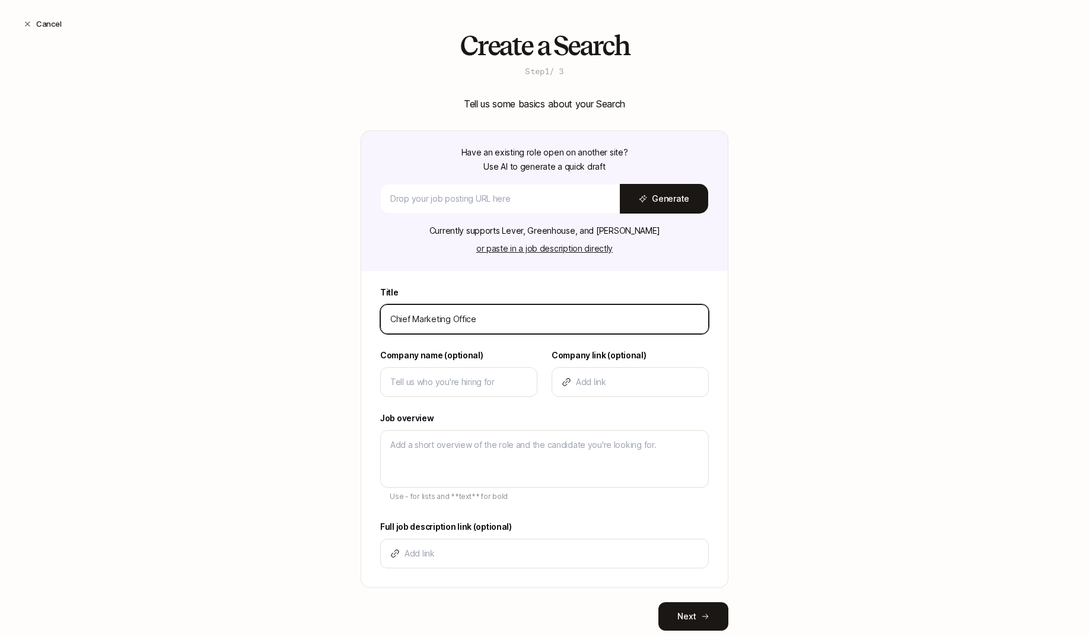
type input "Chief Marketing Officer"
type textarea "x"
type input "Chief Marketing Officer"
click at [419, 393] on div at bounding box center [458, 382] width 157 height 30
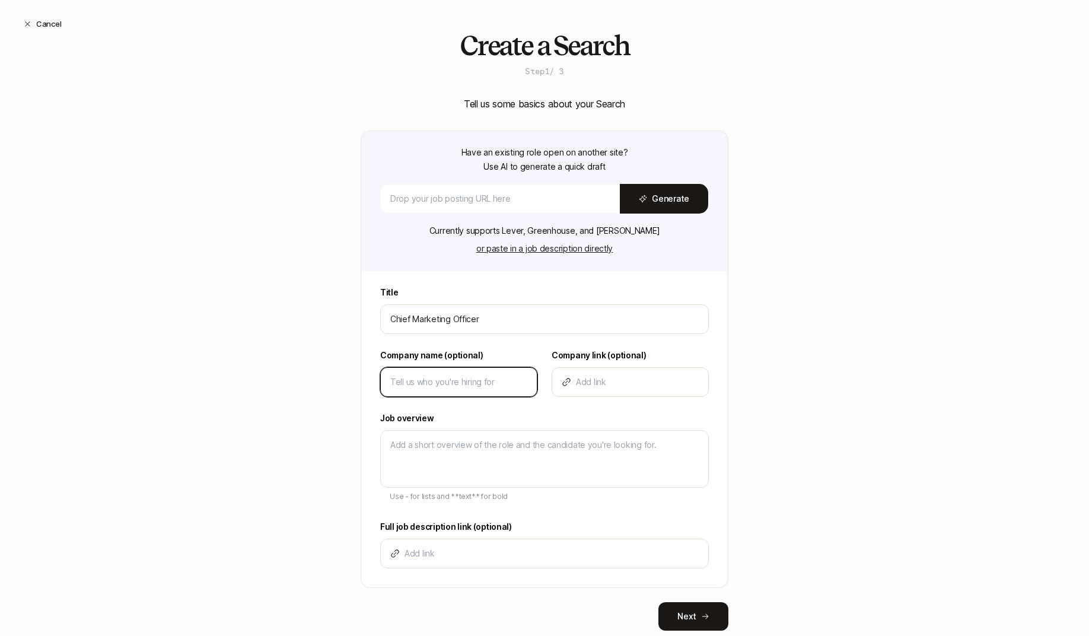
click at [415, 376] on input at bounding box center [458, 382] width 137 height 14
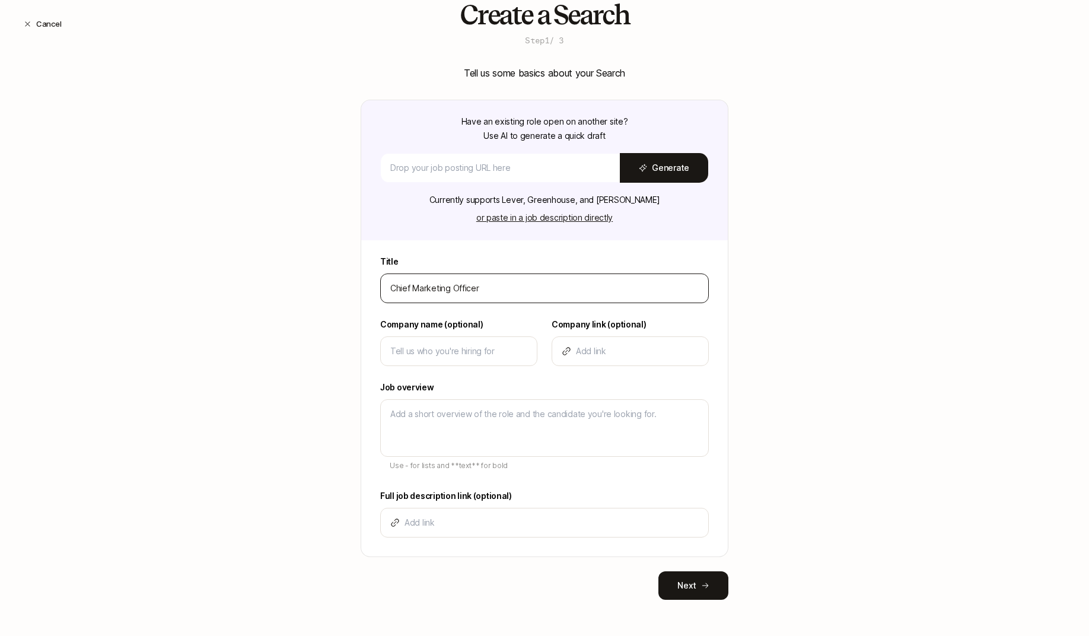
click at [430, 298] on div "Chief Marketing Officer" at bounding box center [544, 288] width 328 height 30
click at [423, 288] on input "Chief Marketing Officer" at bounding box center [544, 288] width 308 height 14
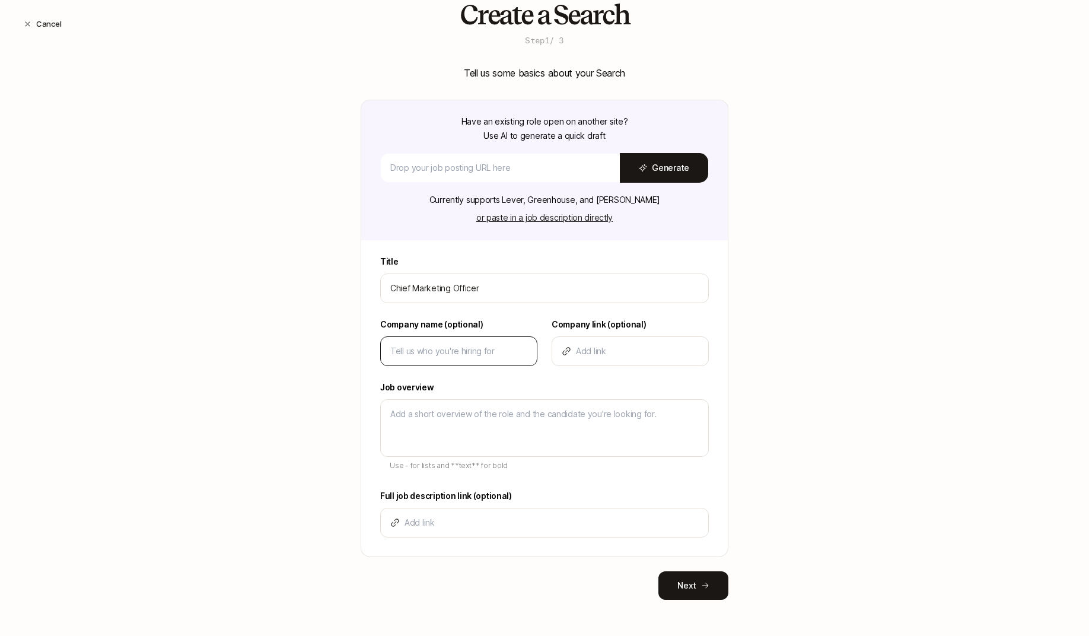
click at [402, 361] on div at bounding box center [458, 351] width 157 height 30
click at [401, 353] on input at bounding box center [458, 351] width 137 height 14
type input "L"
type textarea "x"
type input "Li"
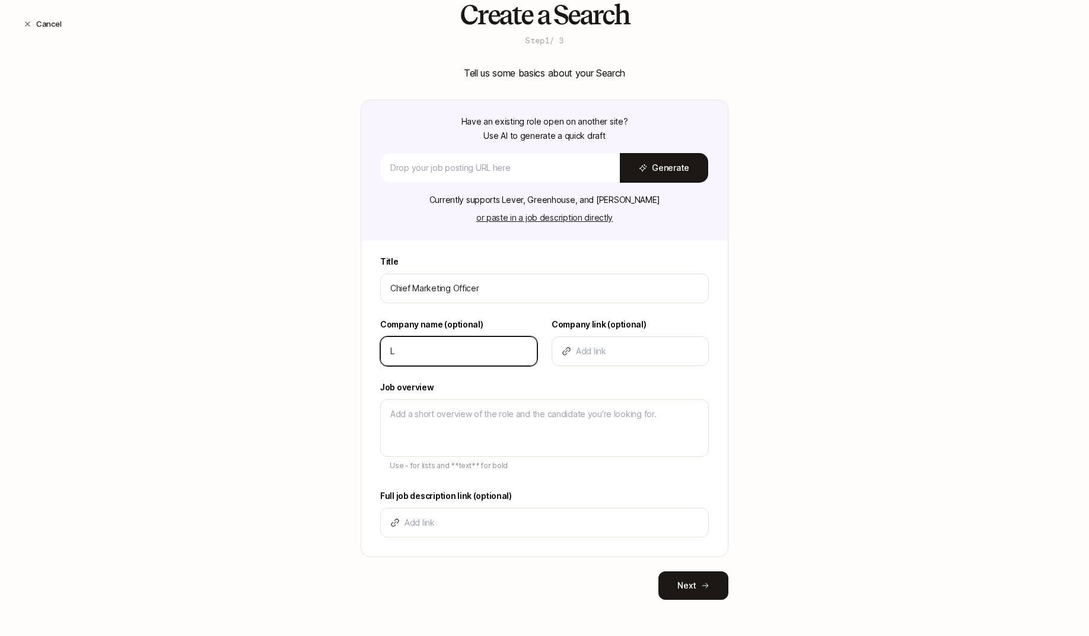
type textarea "x"
type input "Lif"
type textarea "x"
type input "Lift"
type textarea "x"
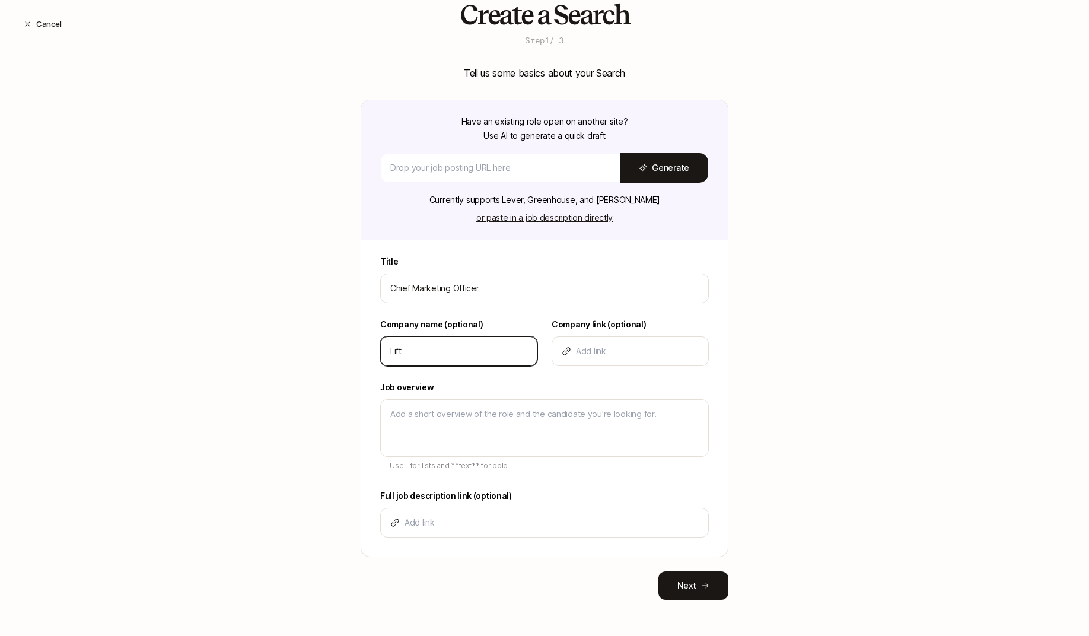
type input "Lifto"
type textarea "x"
type input "Liftof"
type textarea "x"
type input "Liftoff"
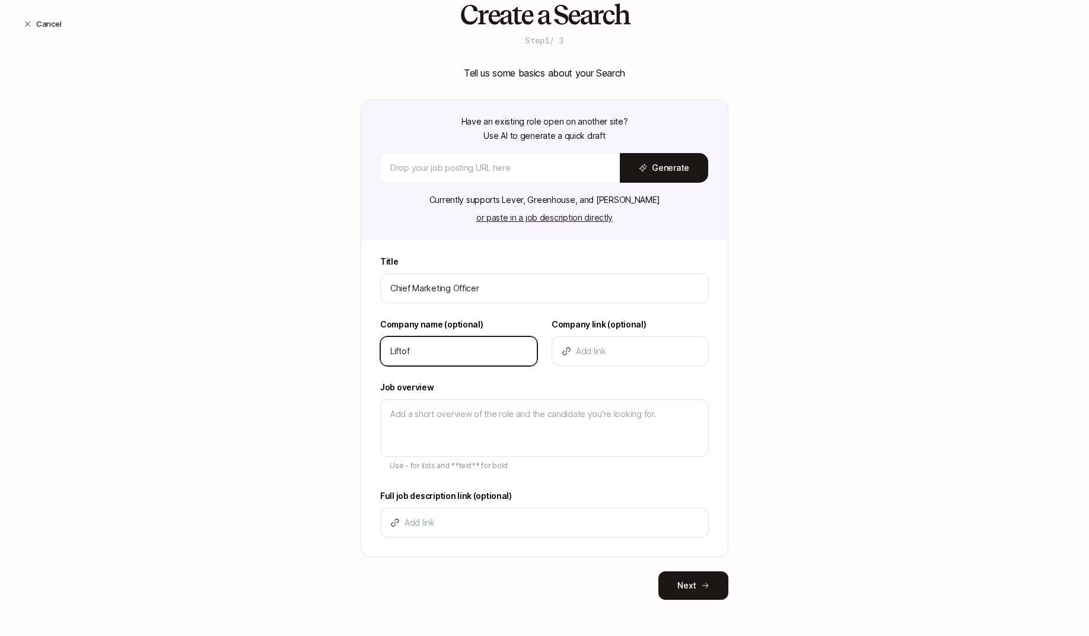
type textarea "x"
type input "Liftoff"
click at [348, 358] on div "Create a Search Step 1 / 3 Tell us some basics about your Search Have an existi…" at bounding box center [544, 318] width 1089 height 637
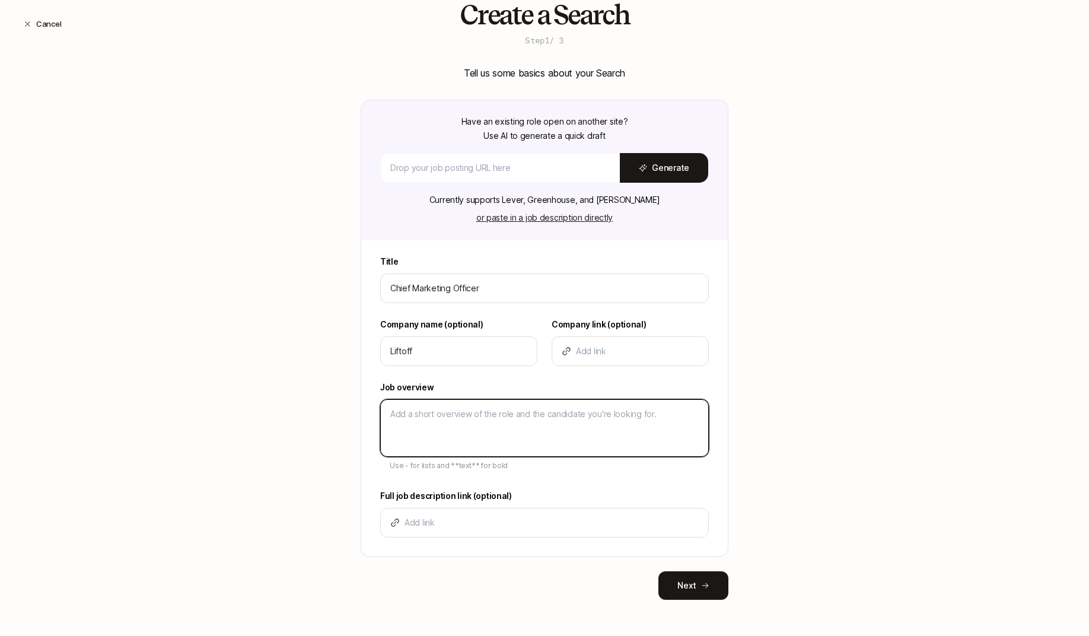
click at [457, 419] on textarea at bounding box center [544, 428] width 328 height 58
type textarea "D"
type textarea "x"
type textarea "De"
type textarea "x"
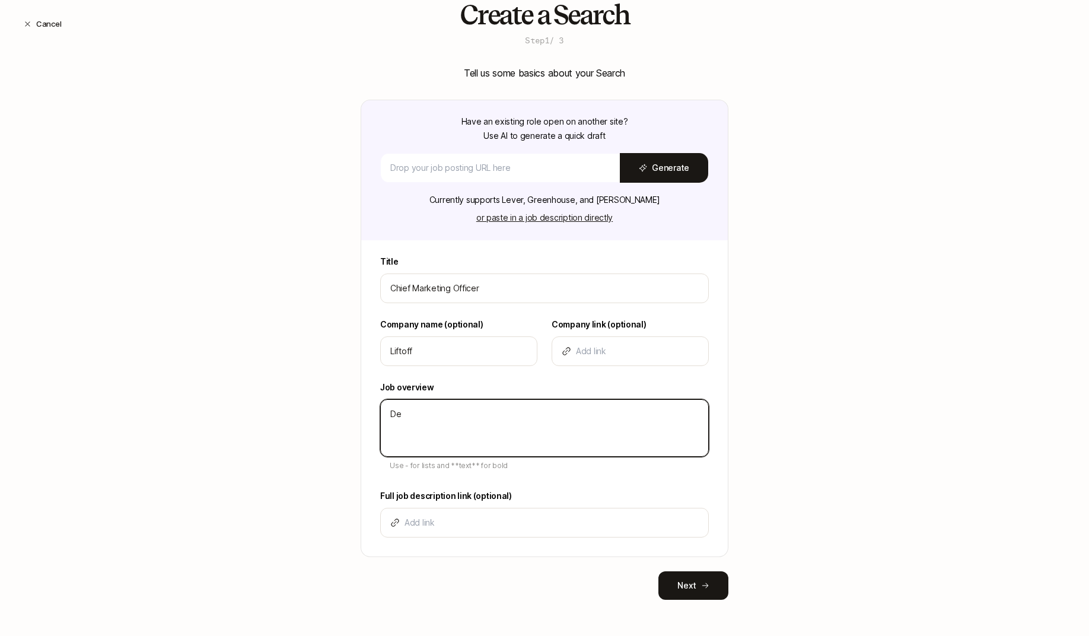
type textarea "Des"
type textarea "x"
type textarea "Desc"
type textarea "x"
type textarea "Descr"
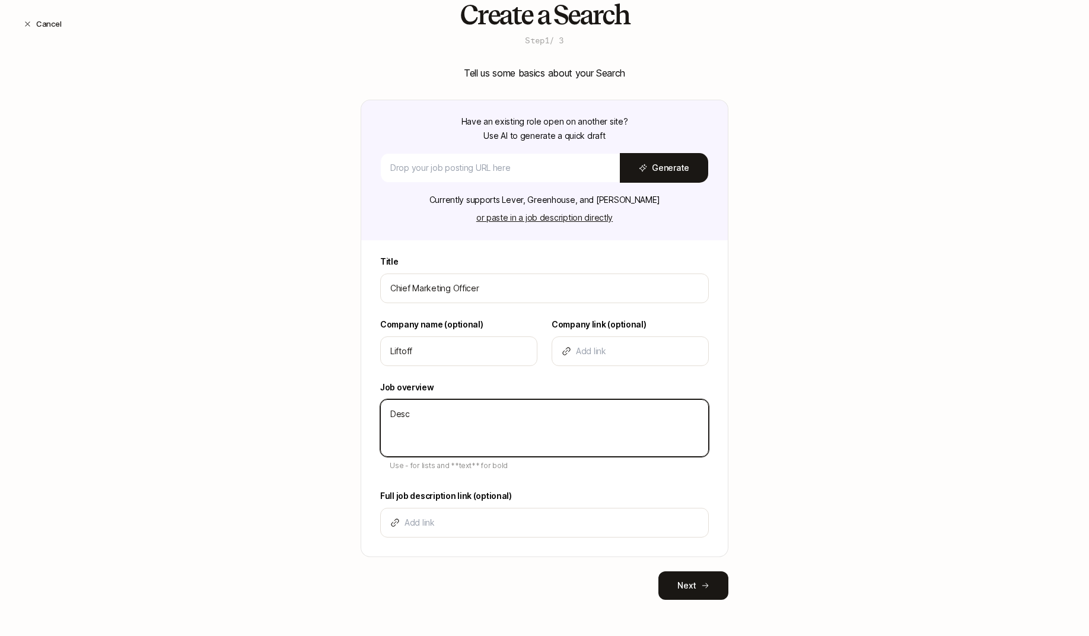
type textarea "x"
type textarea "Descri"
type textarea "x"
type textarea "Descrip"
type textarea "x"
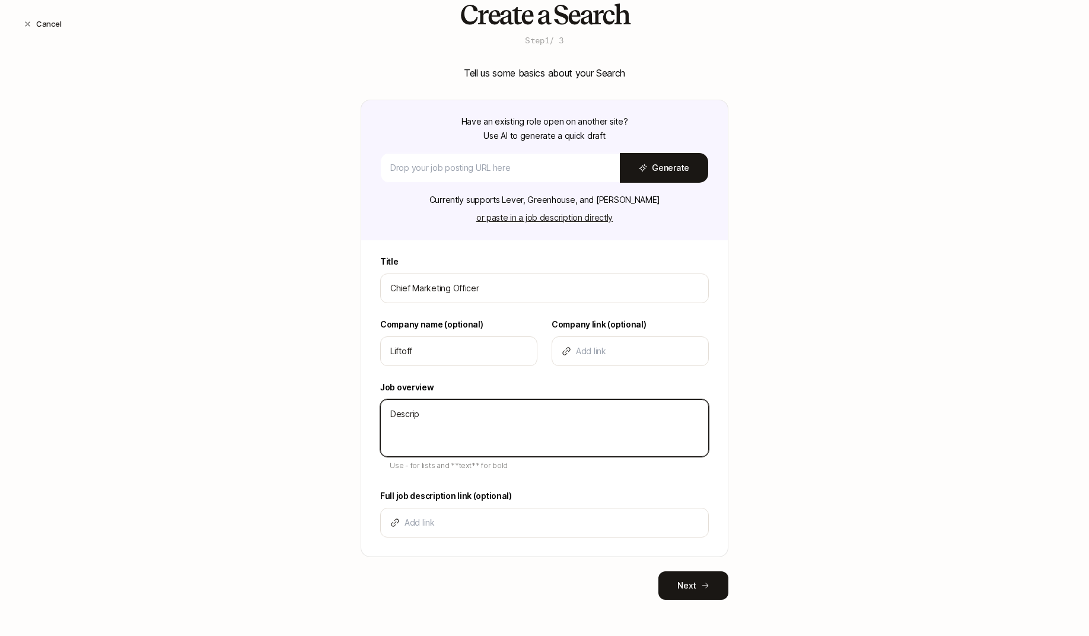
type textarea "Descript"
type textarea "x"
type textarea "Descripti"
type textarea "x"
type textarea "Descriptio"
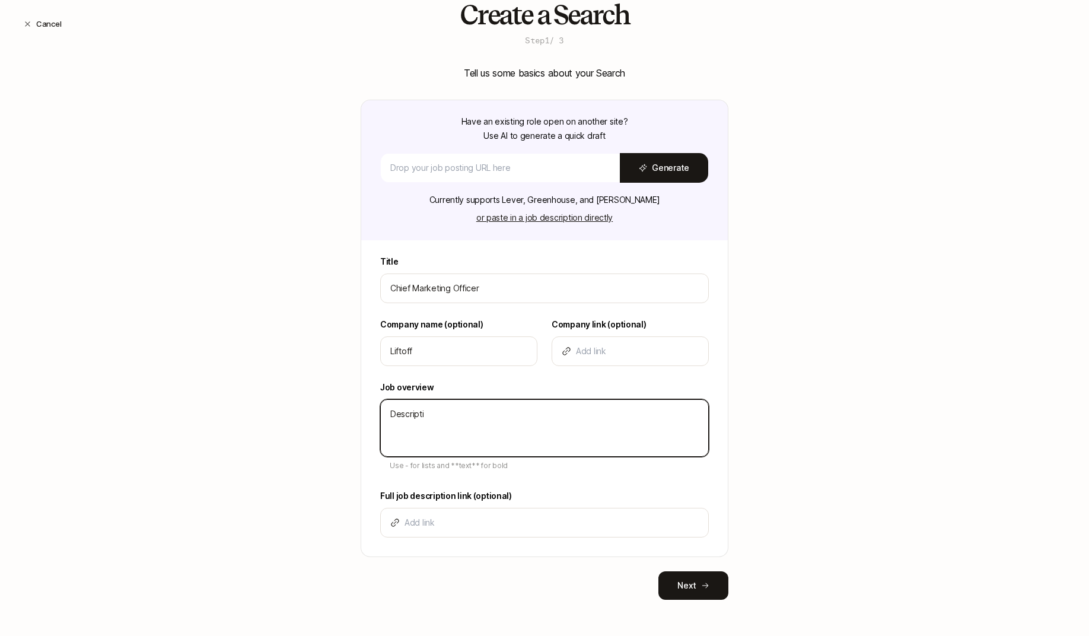
type textarea "x"
type textarea "Description"
type textarea "x"
type textarea "Description"
type textarea "x"
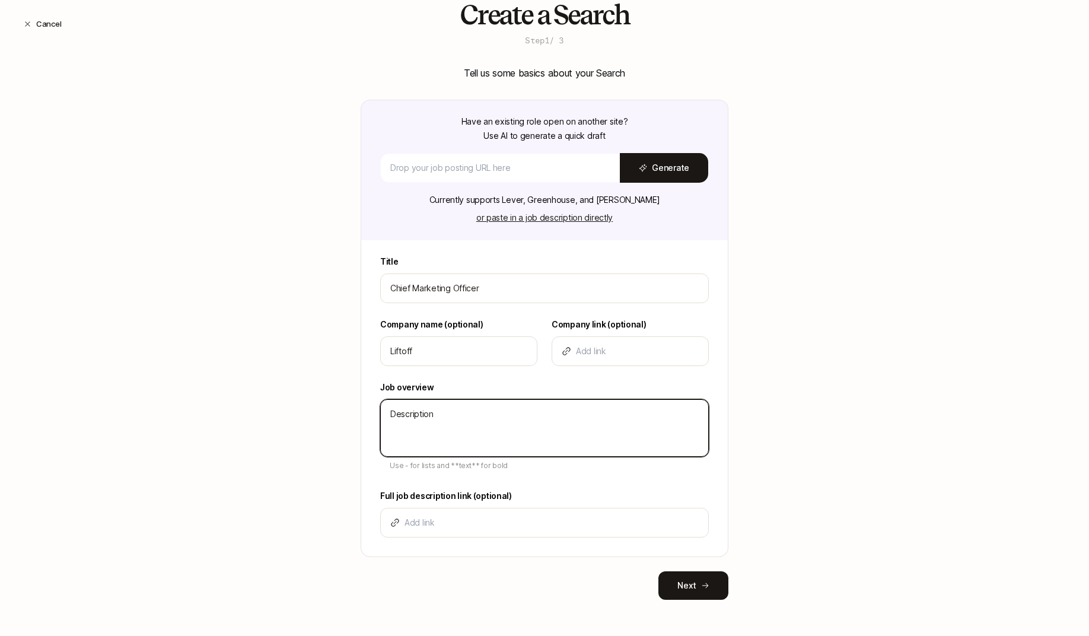
type textarea "Description -"
type textarea "x"
type textarea "Description -"
type textarea "x"
type textarea "Description - b"
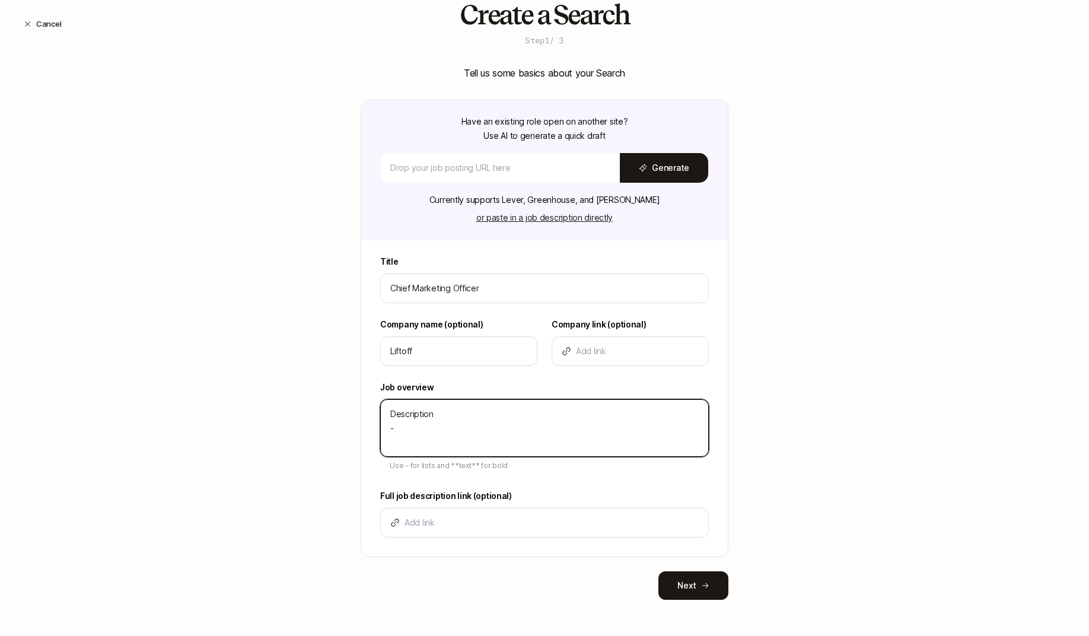
type textarea "x"
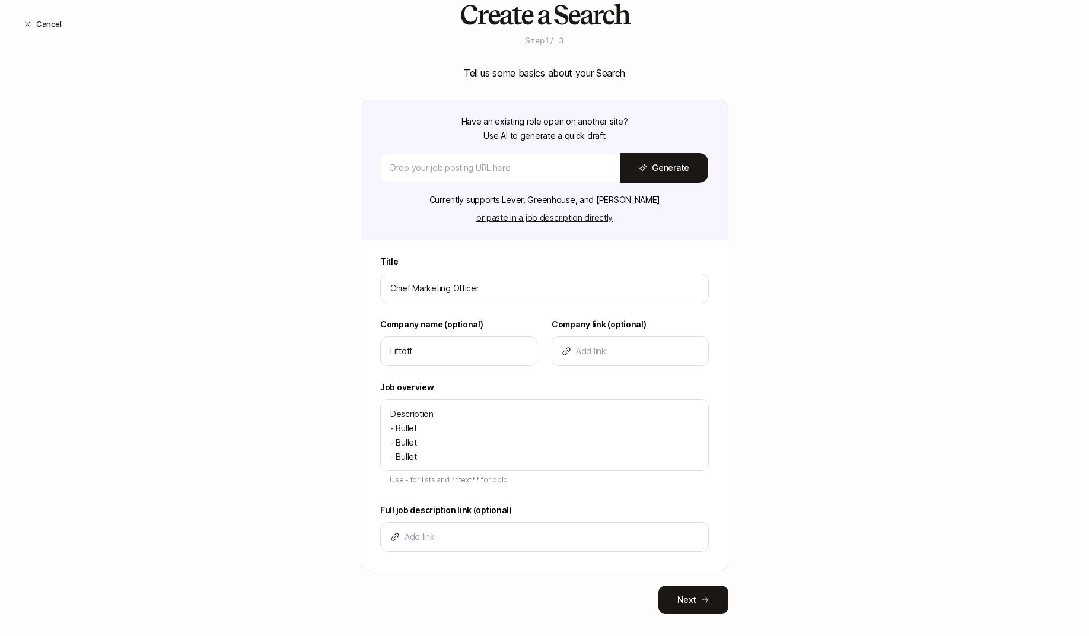
click at [328, 455] on div "Create a Search Step 1 / 3 Tell us some basics about your Search Have an existi…" at bounding box center [544, 326] width 1089 height 652
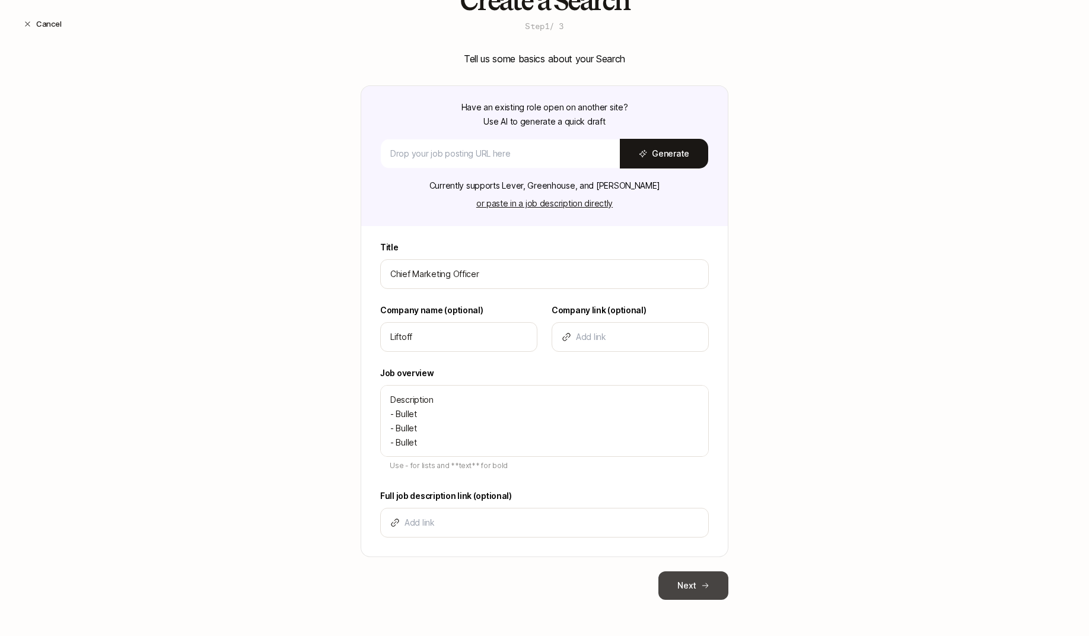
click at [696, 588] on button "Next" at bounding box center [693, 585] width 70 height 28
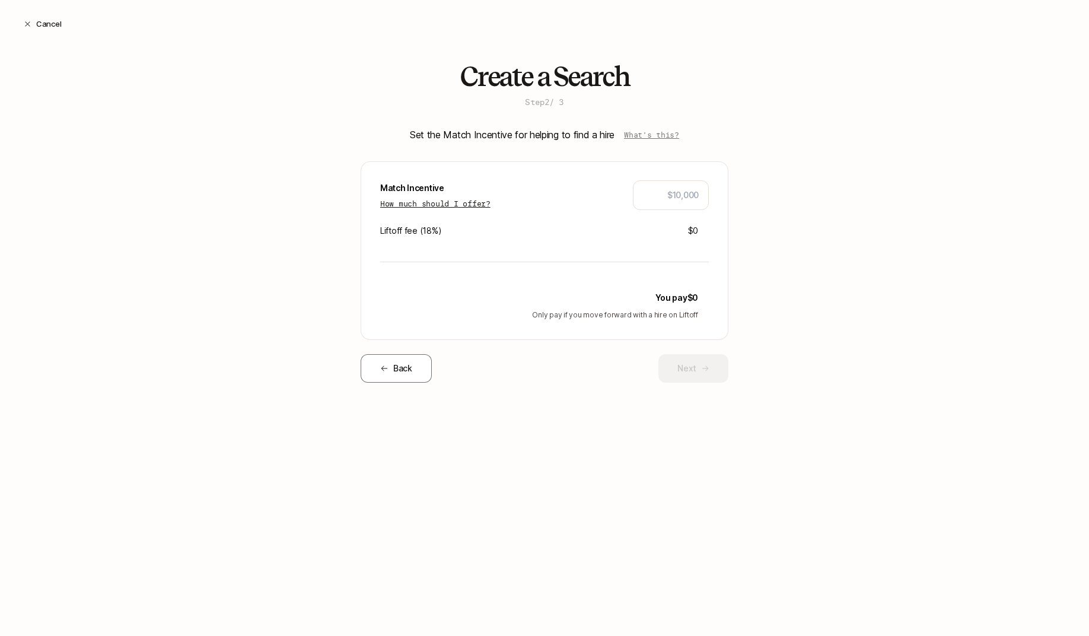
click at [484, 206] on p "How much should I offer?" at bounding box center [435, 203] width 110 height 12
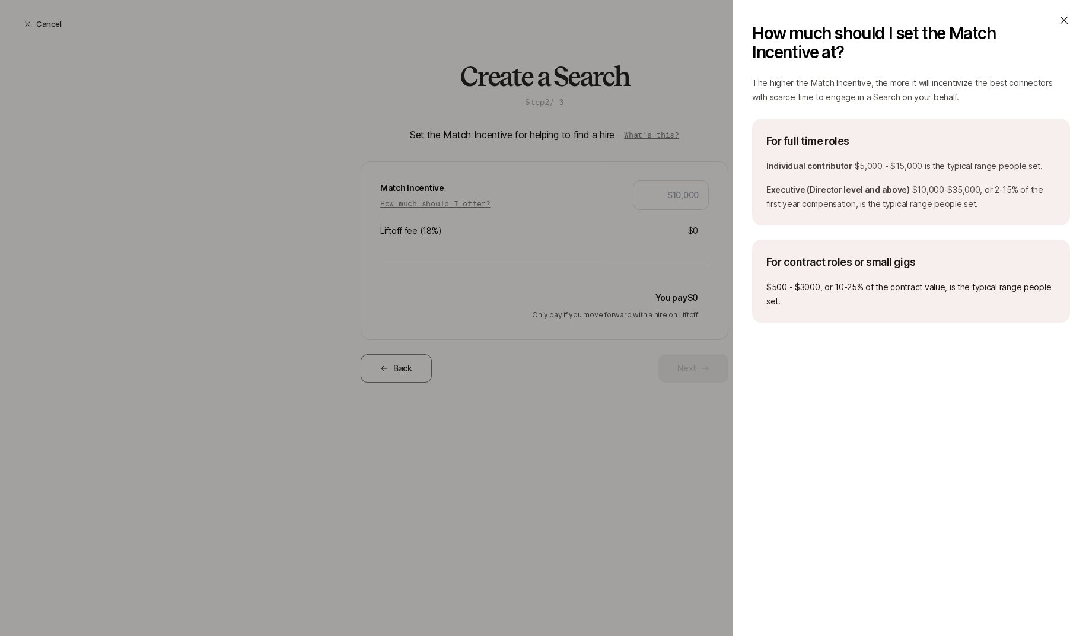
click at [1064, 17] on icon at bounding box center [1064, 20] width 12 height 12
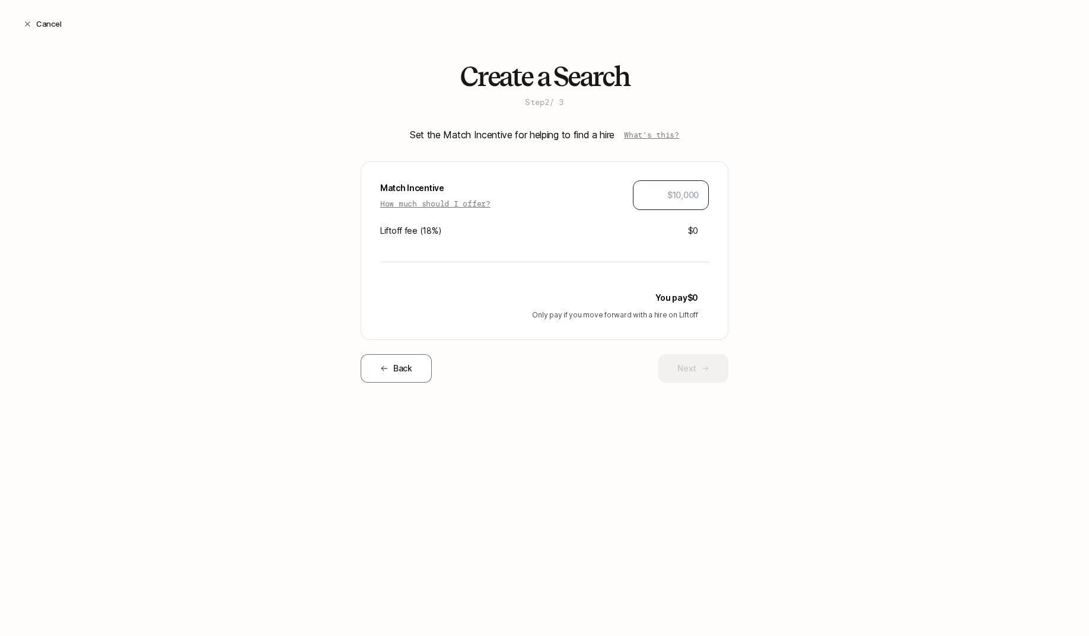
click at [672, 203] on div at bounding box center [671, 195] width 76 height 30
click at [671, 194] on input "text" at bounding box center [671, 195] width 56 height 14
click at [780, 207] on div "Create a Search Step 2 / 3 Set the Match Incentive for helping to find a hire W…" at bounding box center [544, 241] width 1089 height 359
click at [666, 371] on button "Next" at bounding box center [693, 368] width 70 height 28
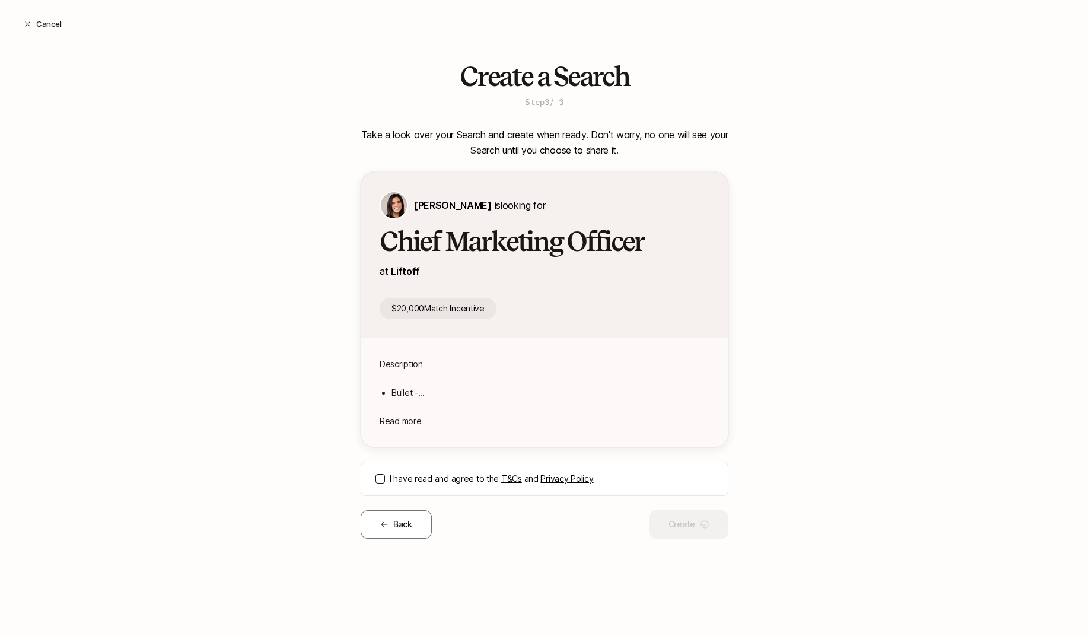
click at [382, 474] on button "I have read and agree to the T&Cs and Privacy Policy" at bounding box center [379, 478] width 9 height 9
click at [691, 517] on button "Create" at bounding box center [688, 524] width 79 height 28
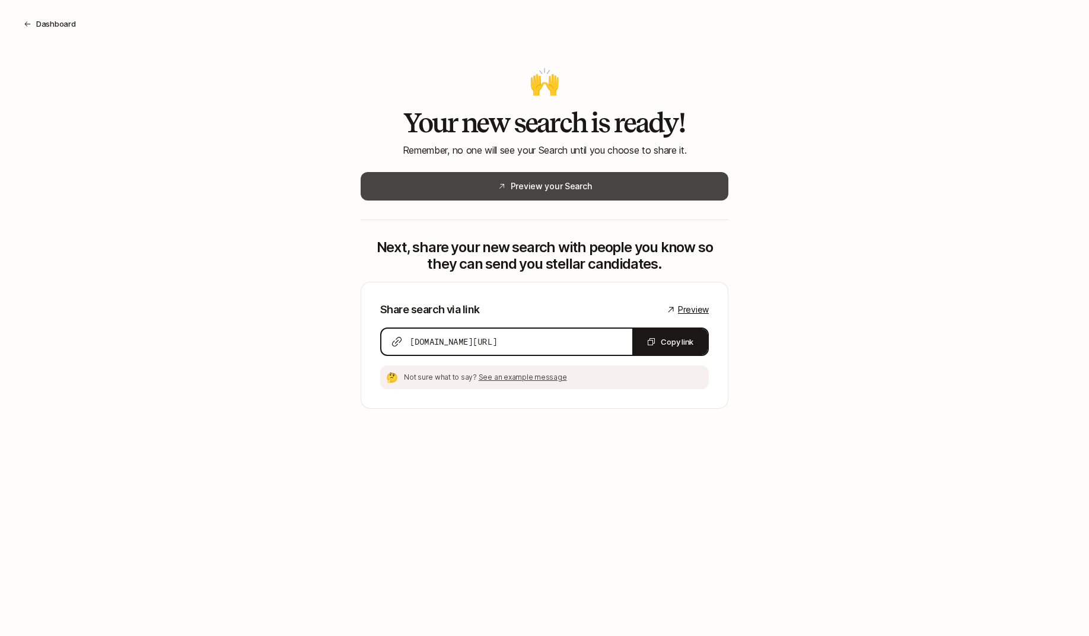
click at [632, 185] on button "Preview your Search" at bounding box center [545, 186] width 368 height 28
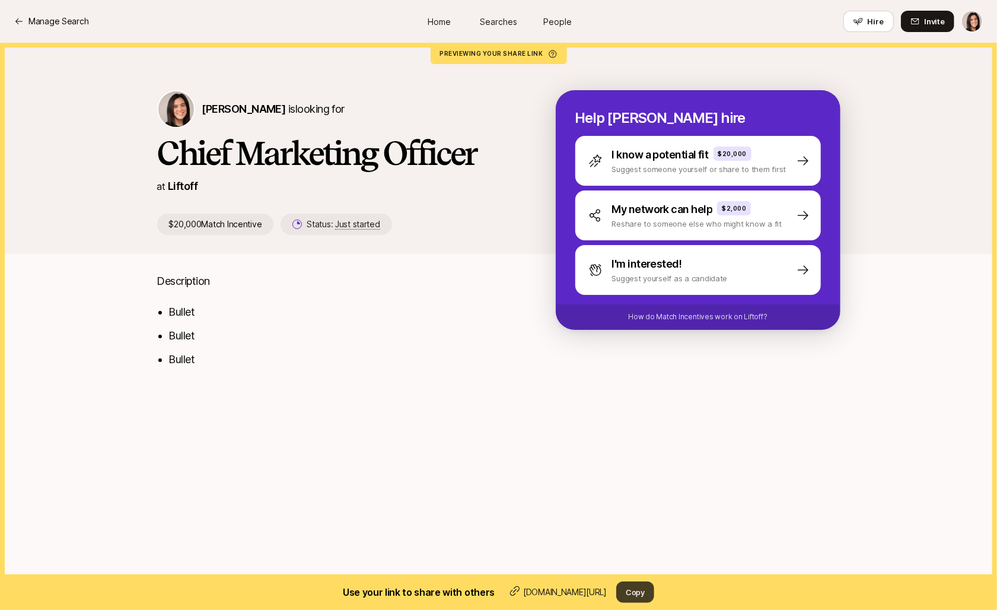
click at [639, 594] on button "Copy" at bounding box center [635, 591] width 38 height 21
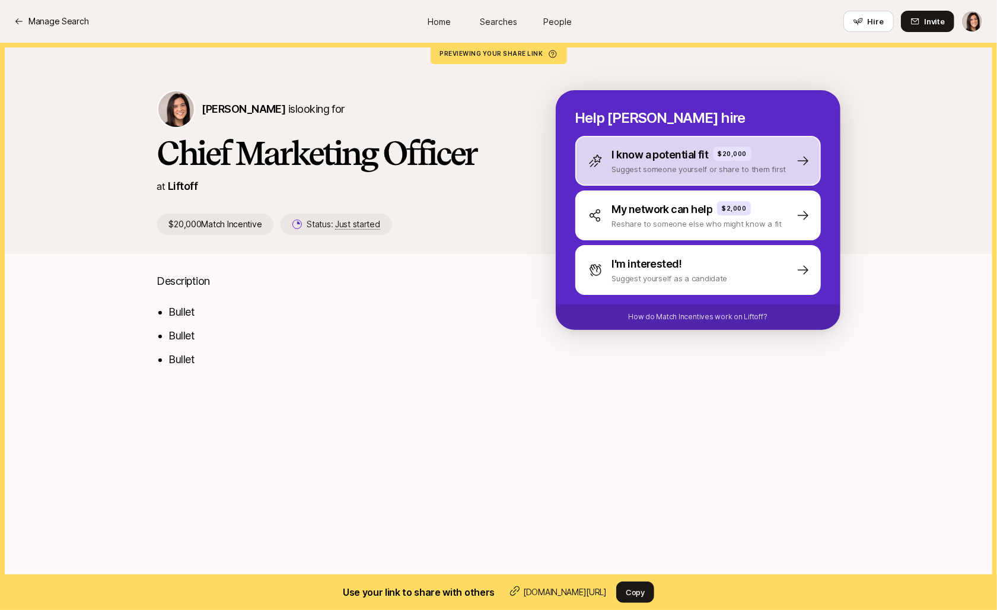
click at [615, 178] on div "I know a potential fit $20,000 Suggest someone yourself or share to them first" at bounding box center [697, 161] width 245 height 50
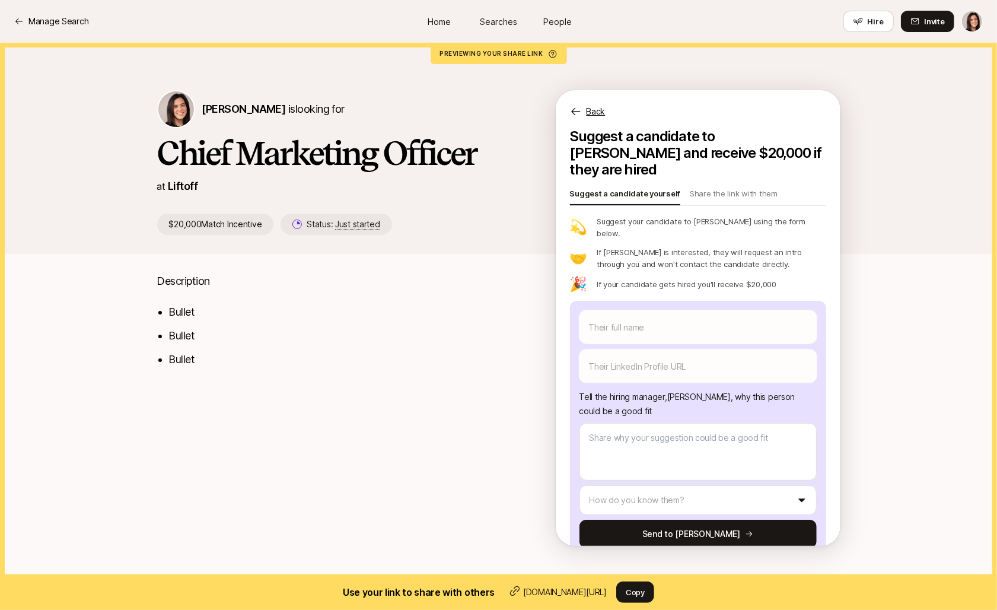
click at [603, 109] on p "Back" at bounding box center [595, 111] width 19 height 14
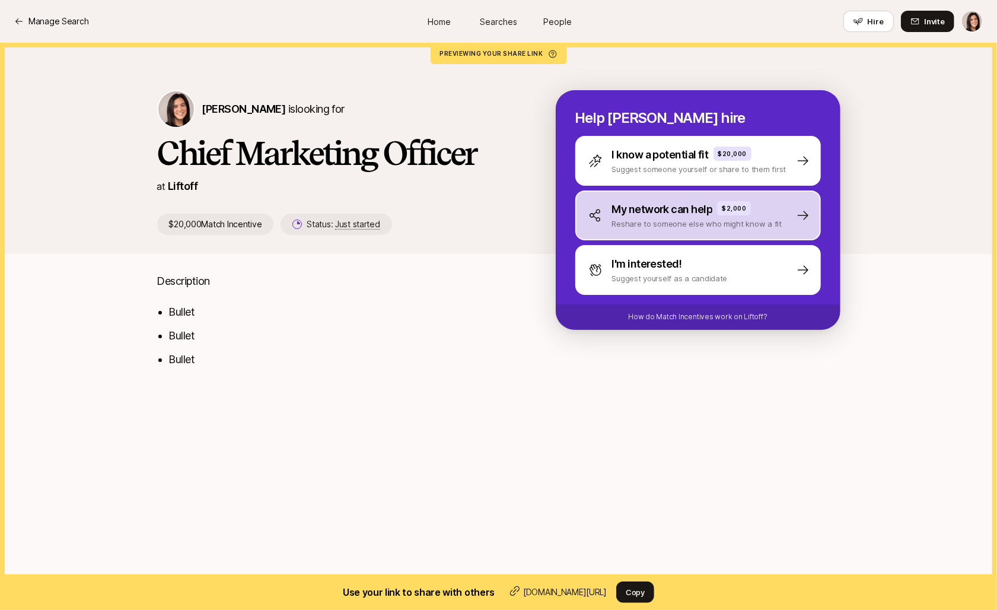
click at [613, 233] on div "My network can help $2,000 Reshare to someone else who might know a fit" at bounding box center [697, 215] width 245 height 50
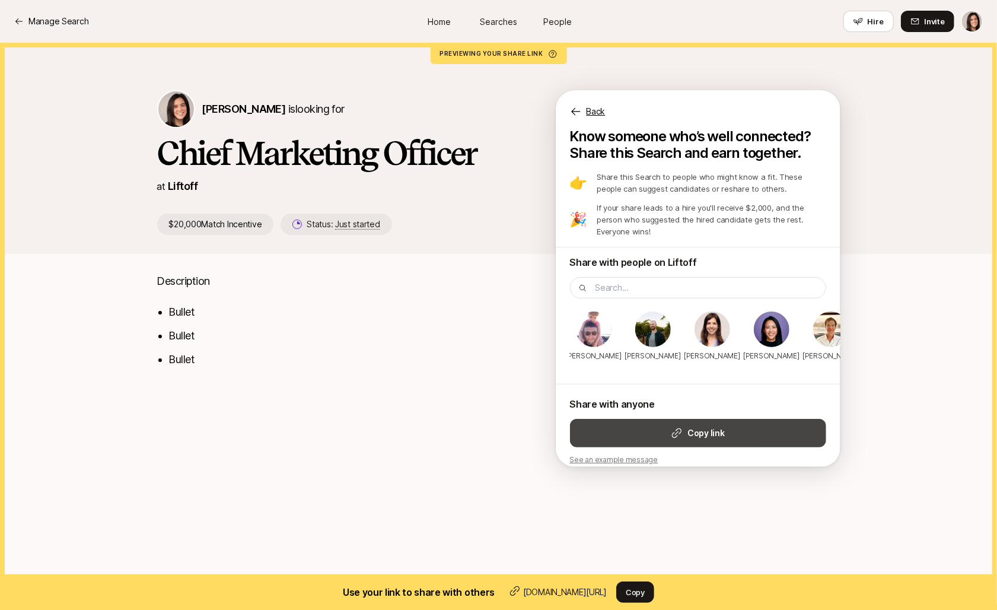
click at [696, 426] on strong "Copy link" at bounding box center [705, 433] width 37 height 14
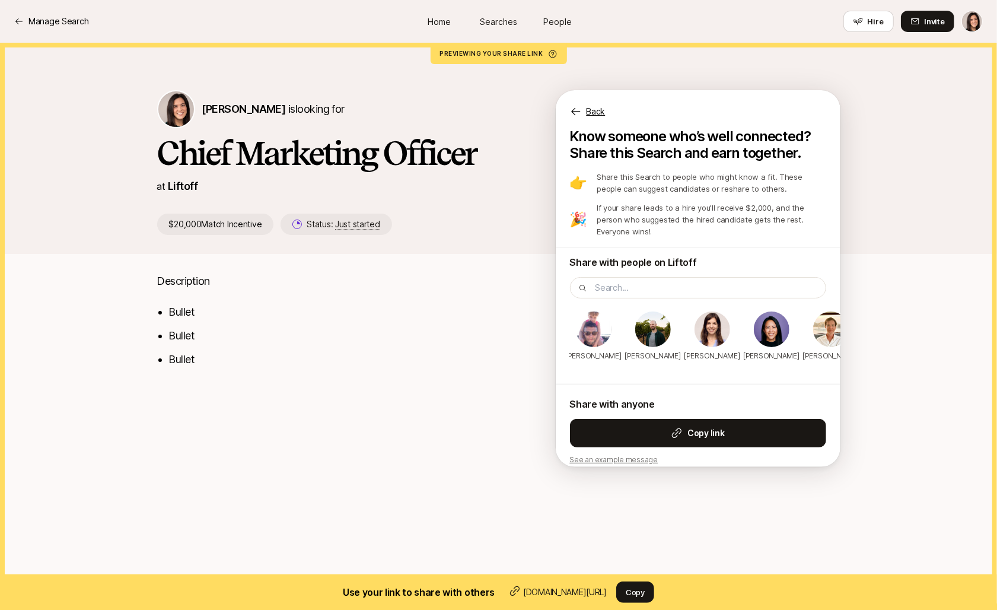
click at [591, 110] on p "Back" at bounding box center [595, 111] width 19 height 14
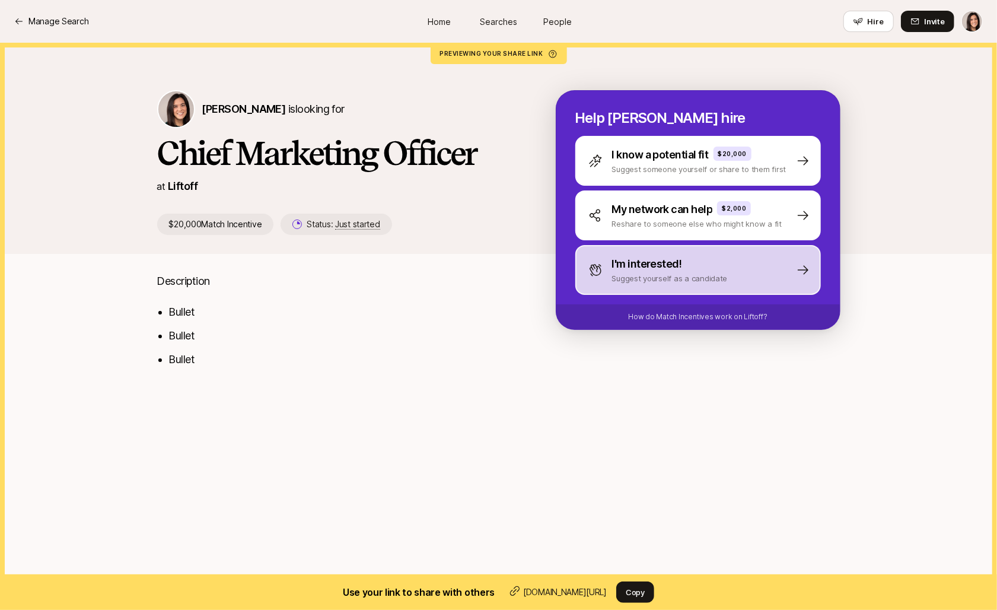
click at [622, 288] on div "I'm interested! Suggest yourself as a candidate" at bounding box center [697, 270] width 245 height 50
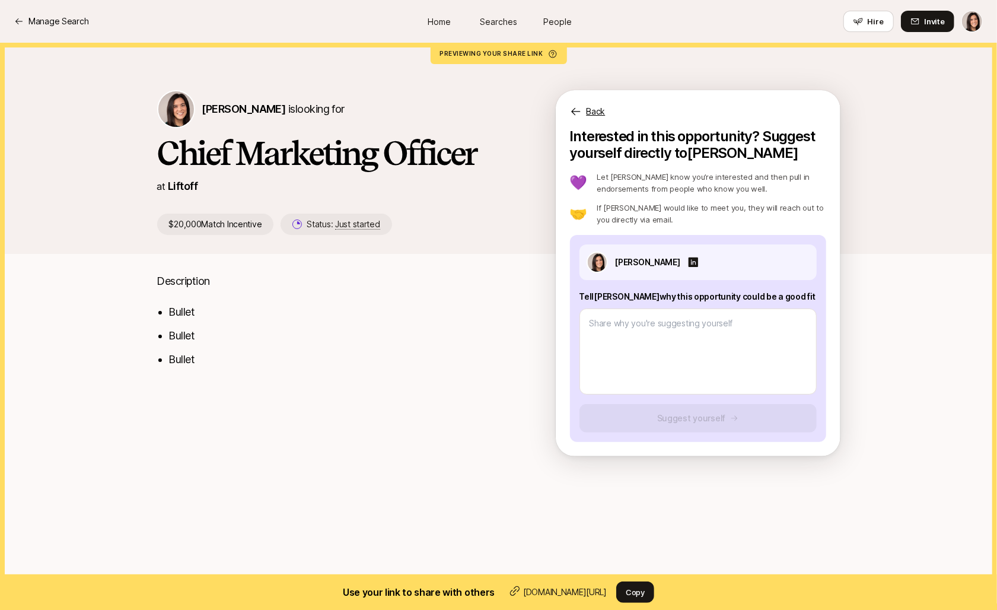
click at [599, 116] on p "Back" at bounding box center [595, 111] width 19 height 14
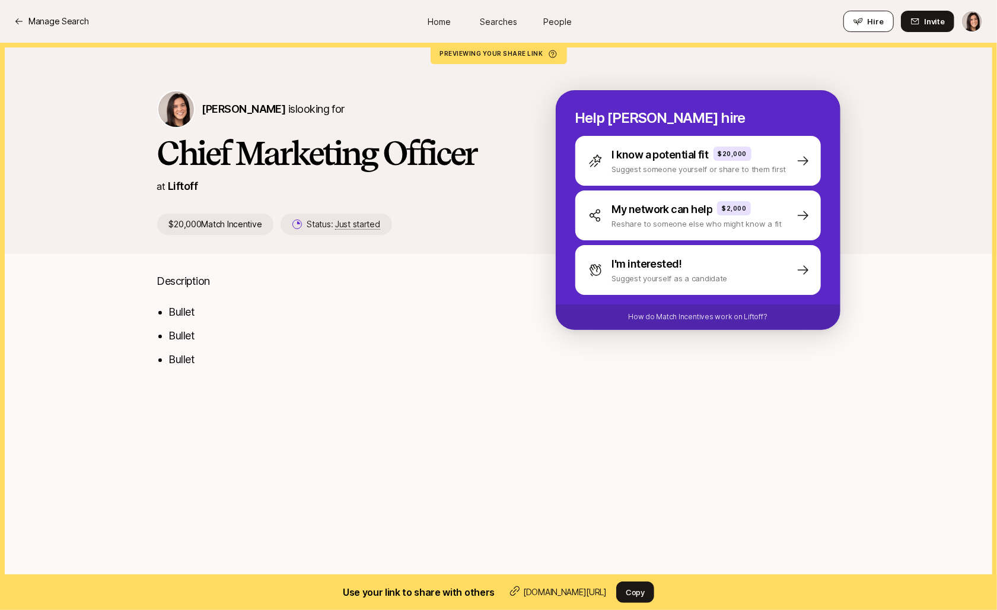
click at [862, 21] on icon at bounding box center [857, 21] width 9 height 9
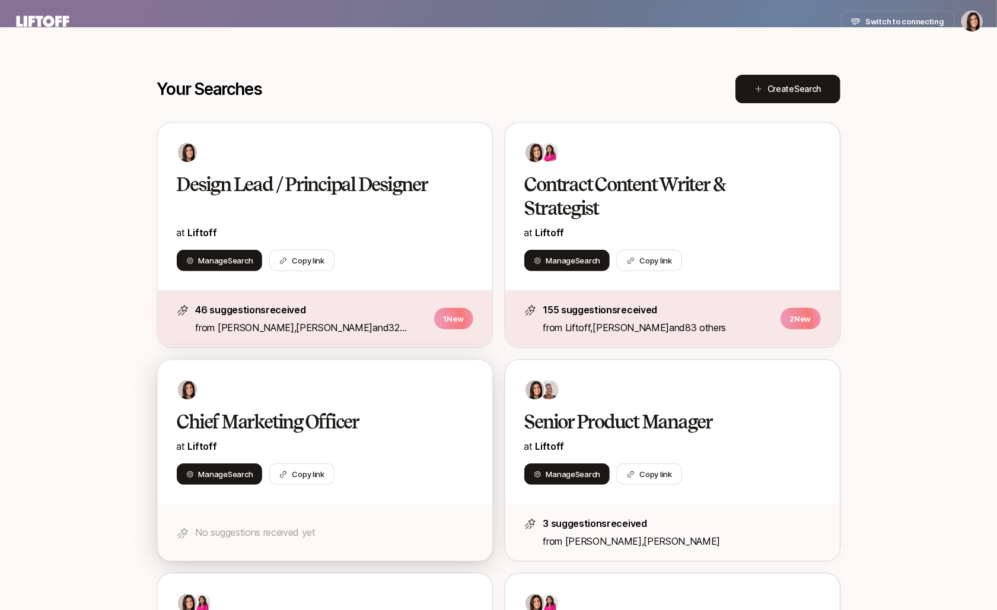
scroll to position [245, 0]
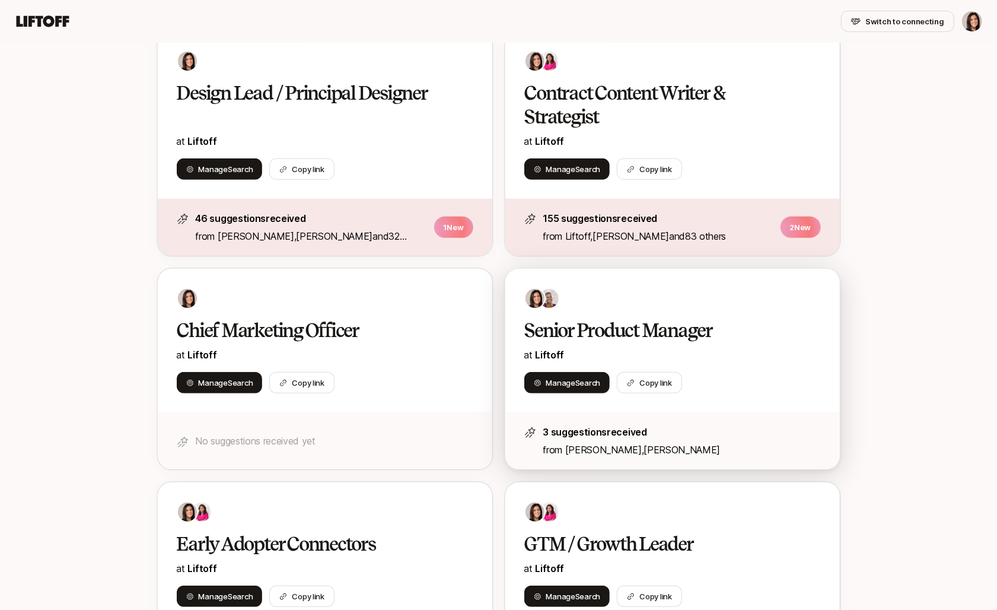
click at [646, 295] on div at bounding box center [672, 298] width 296 height 21
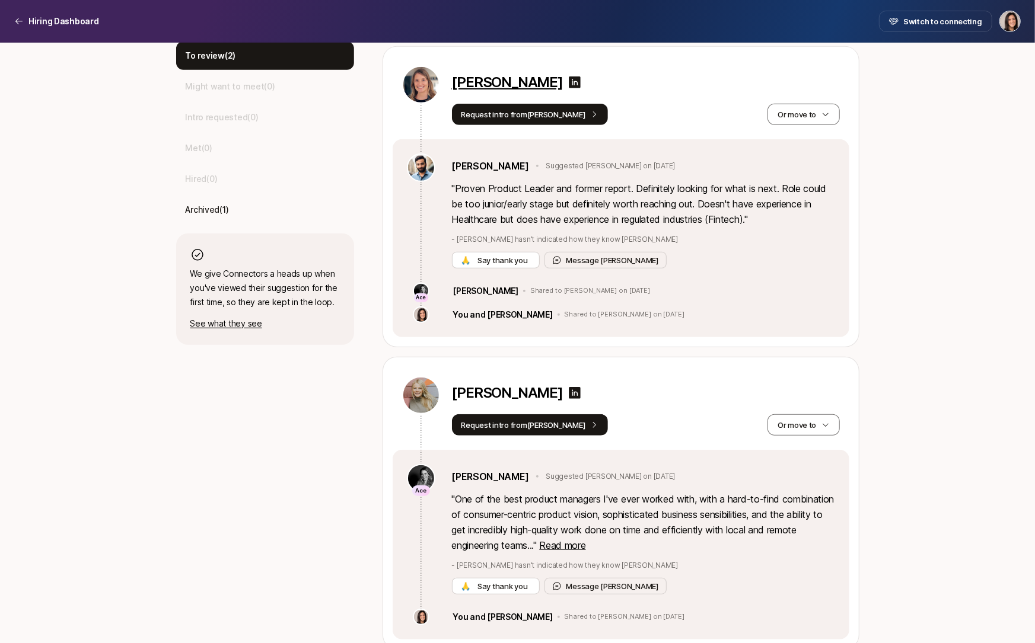
scroll to position [385, 0]
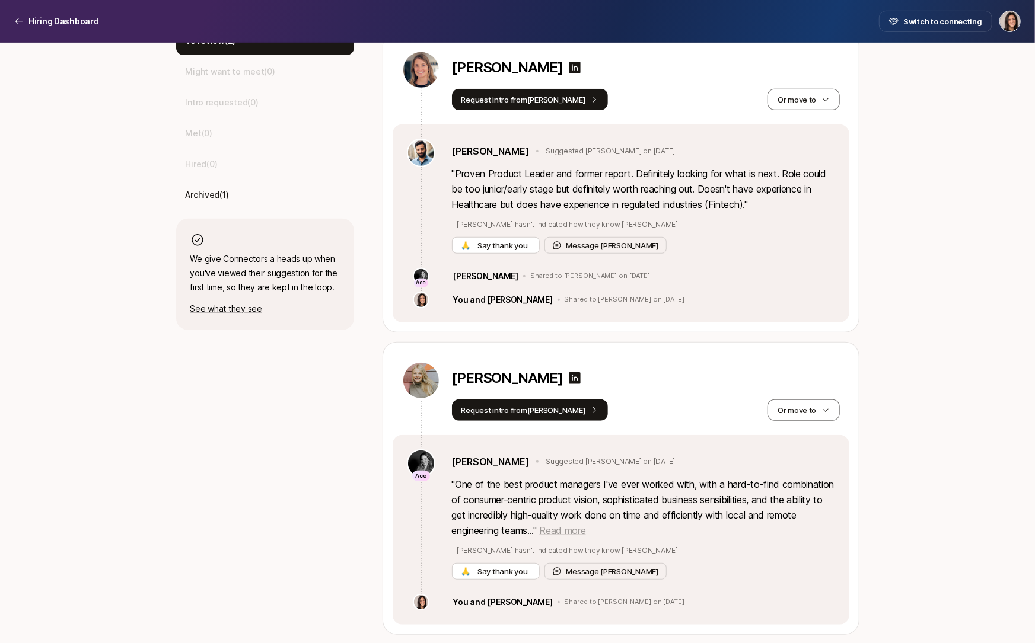
click at [585, 525] on span "Read more" at bounding box center [562, 531] width 46 height 12
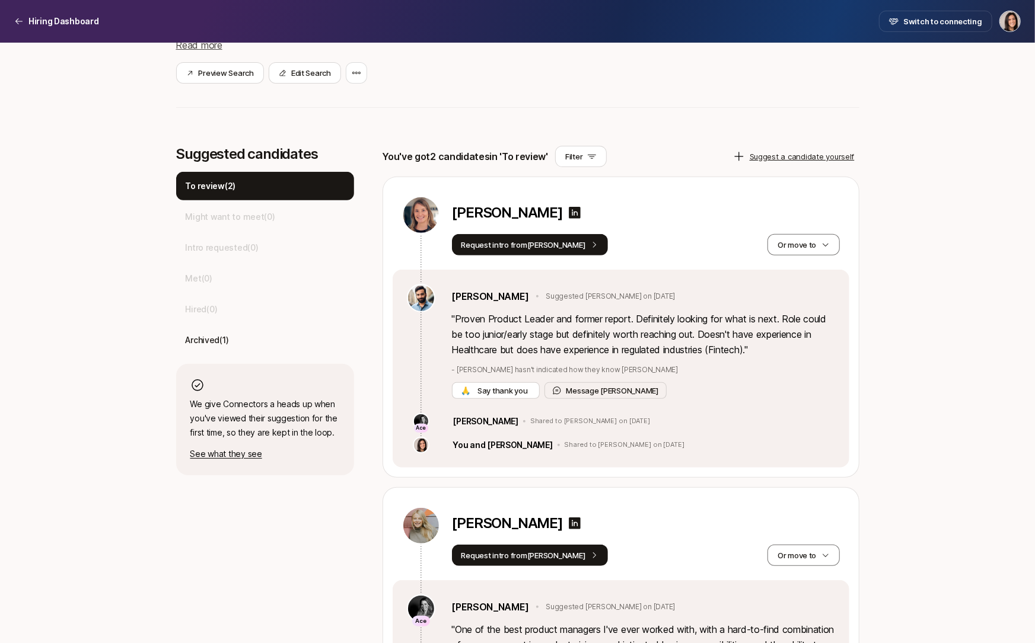
scroll to position [245, 0]
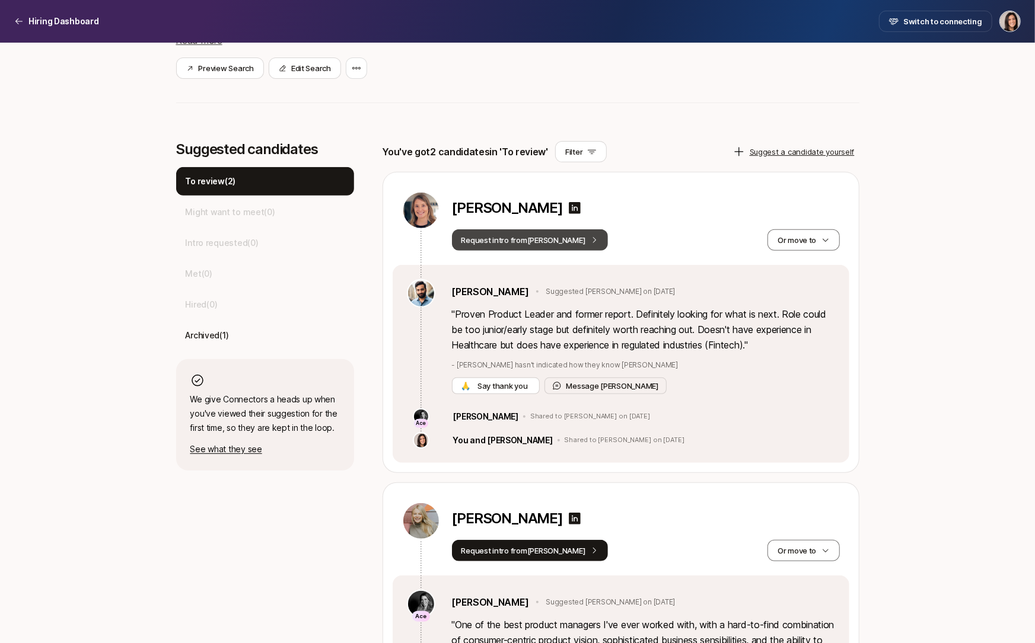
click at [545, 244] on button "Request intro from [PERSON_NAME]" at bounding box center [530, 239] width 157 height 21
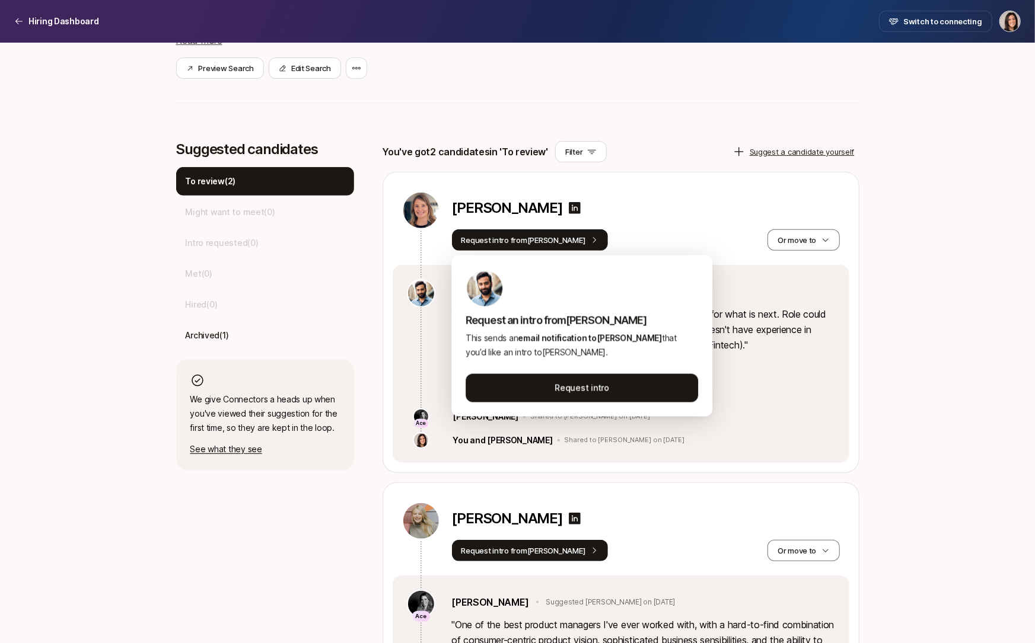
click at [712, 240] on div "Request intro from [PERSON_NAME] move to" at bounding box center [646, 239] width 388 height 21
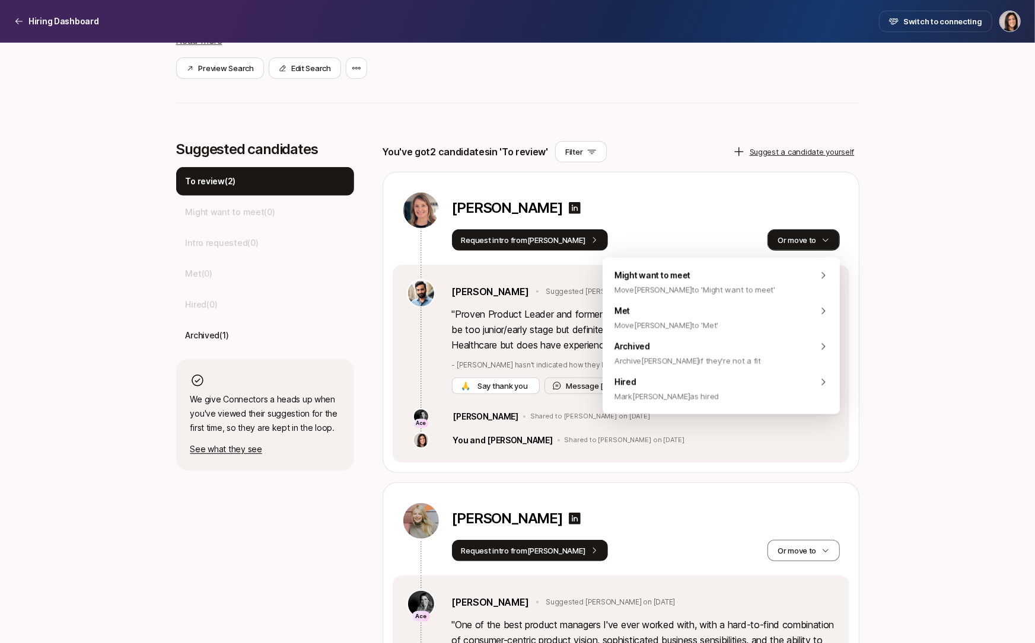
click at [806, 241] on button "Or move to" at bounding box center [803, 239] width 72 height 21
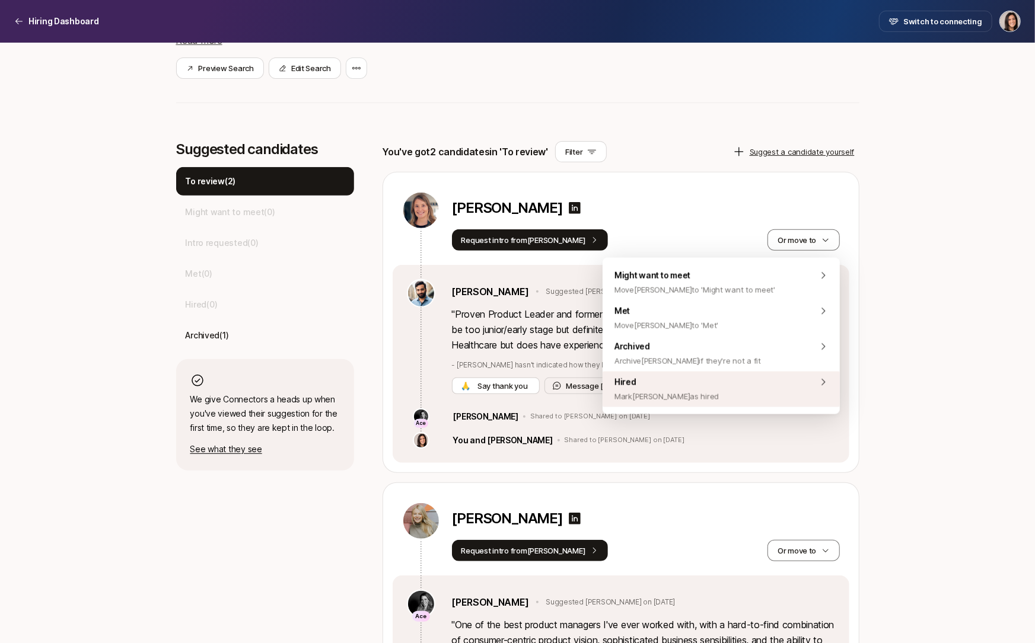
click at [745, 401] on div "Hired [PERSON_NAME] [PERSON_NAME] as hired" at bounding box center [720, 390] width 237 height 36
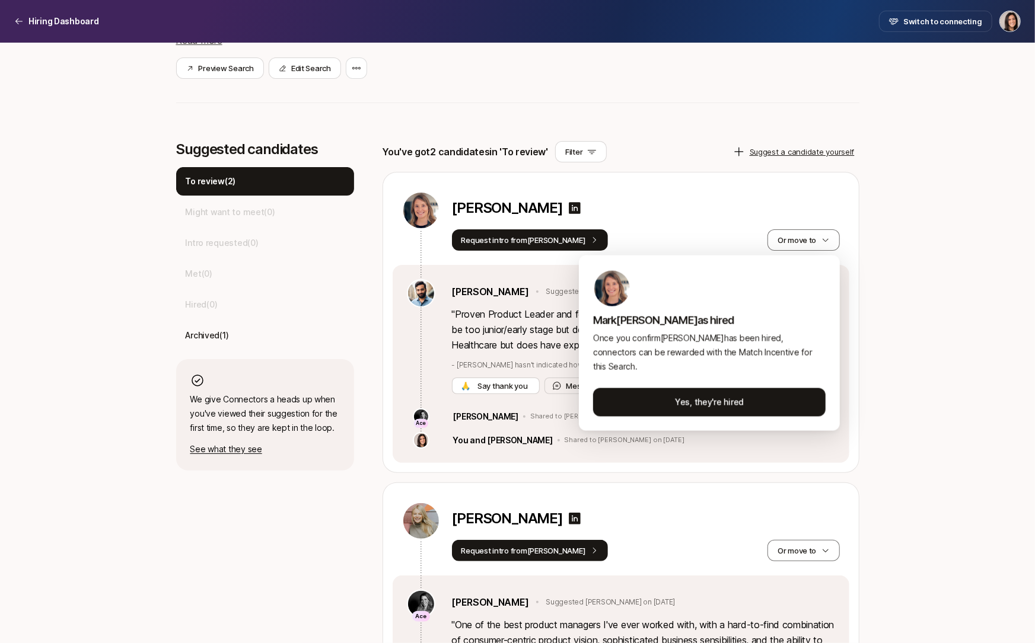
click at [920, 350] on html "Hiring Dashboard Hiring Dashboard Switch to connecting Senior Product Manager a…" at bounding box center [517, 76] width 1035 height 643
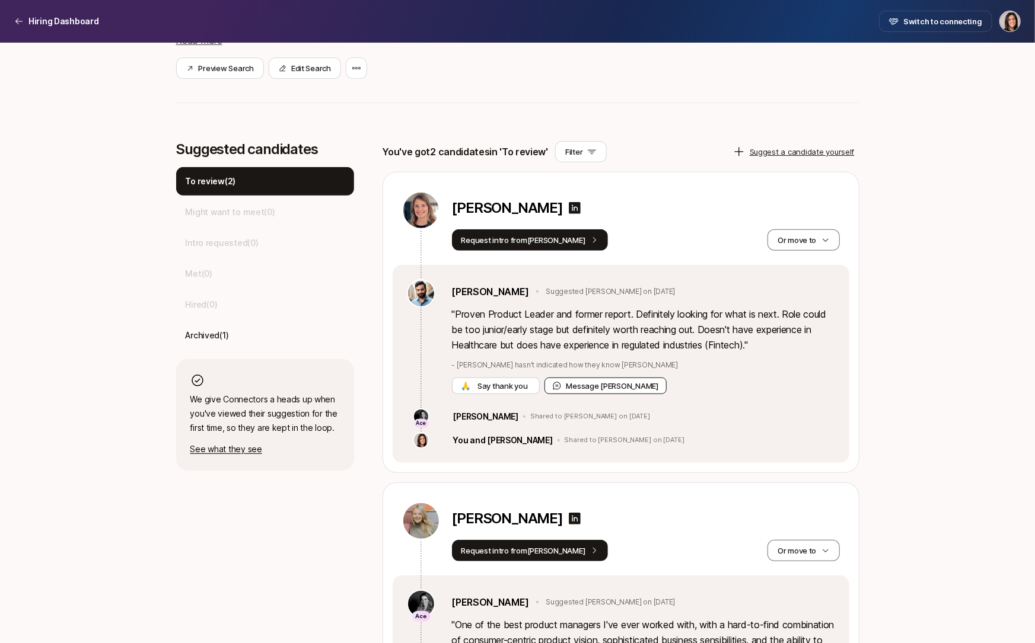
click at [586, 392] on button "Message [PERSON_NAME]" at bounding box center [605, 386] width 123 height 17
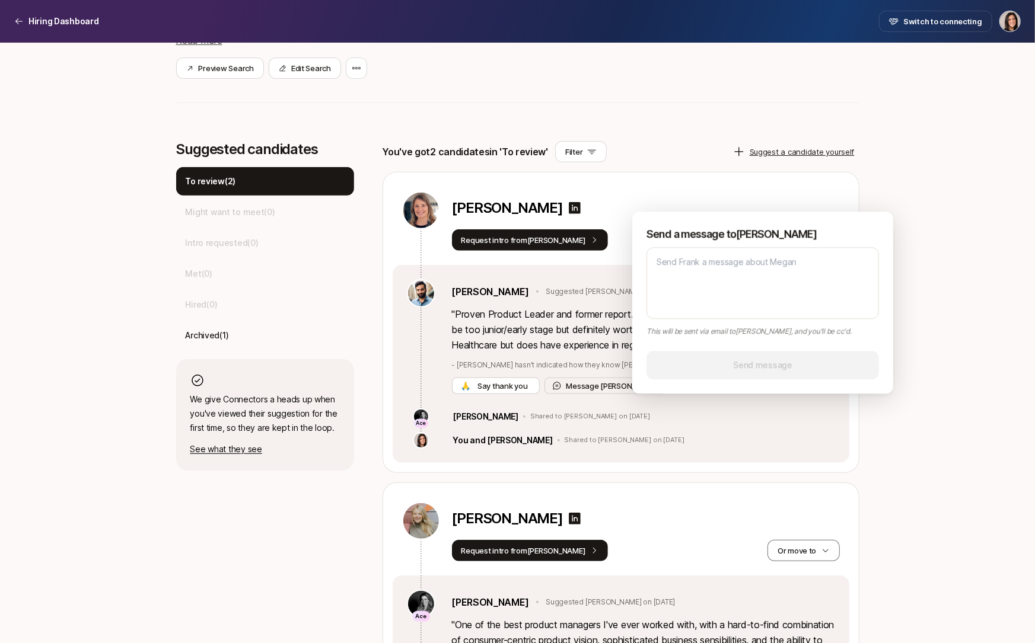
click at [676, 194] on div "[PERSON_NAME]" at bounding box center [646, 211] width 388 height 38
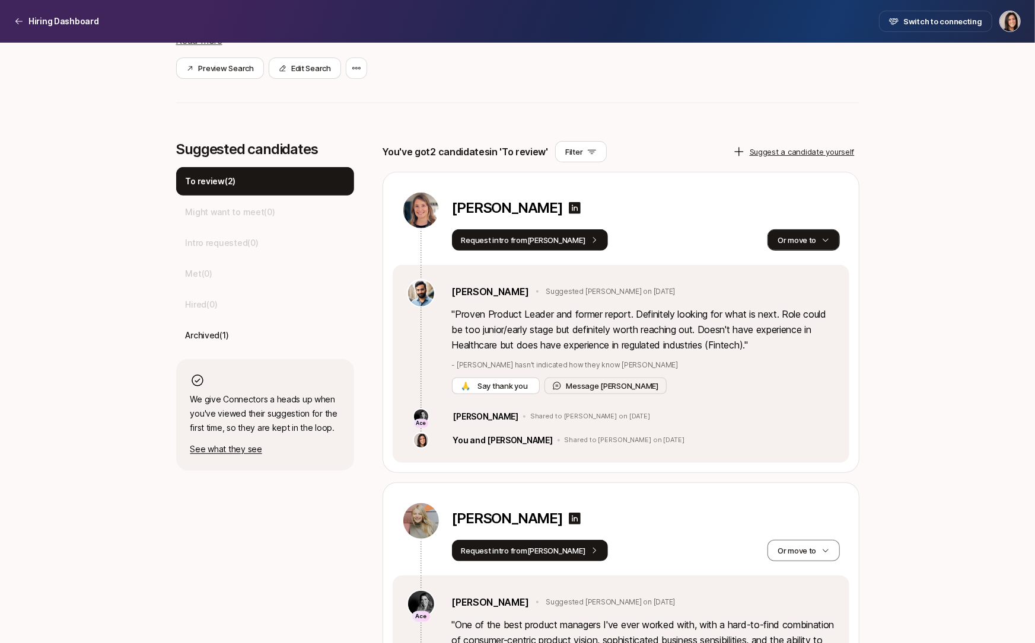
click at [795, 244] on button "Or move to" at bounding box center [803, 239] width 72 height 21
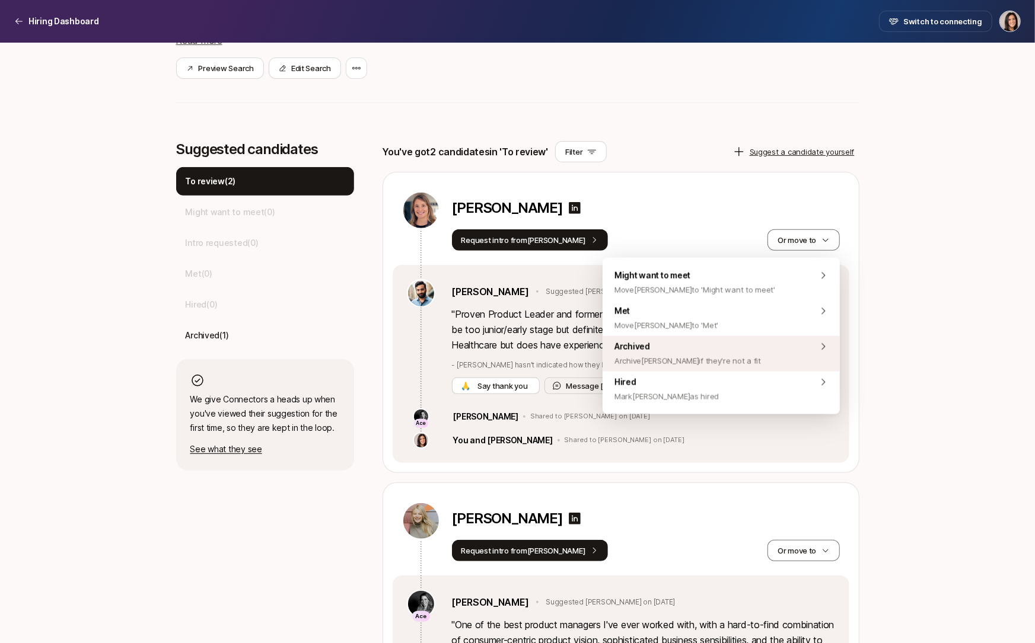
click at [751, 361] on div "Archived Archive [PERSON_NAME] if they're not a fit" at bounding box center [720, 354] width 237 height 36
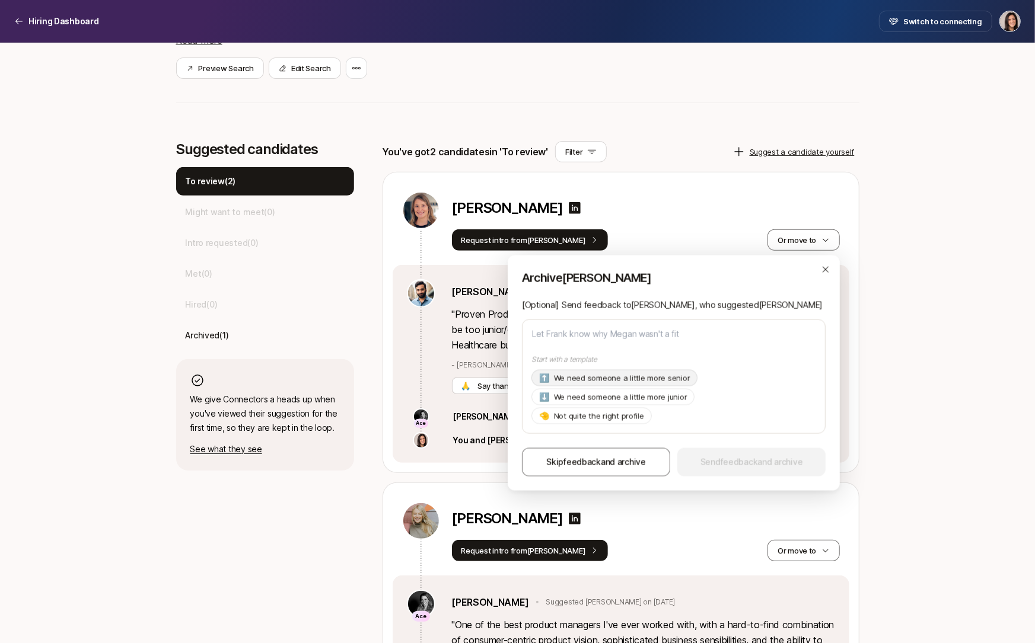
click at [657, 382] on p "We need someone a little more senior" at bounding box center [622, 378] width 136 height 12
type textarea "x"
type textarea "Hi [PERSON_NAME], Thanks so much for suggesting [PERSON_NAME]! As of now we're …"
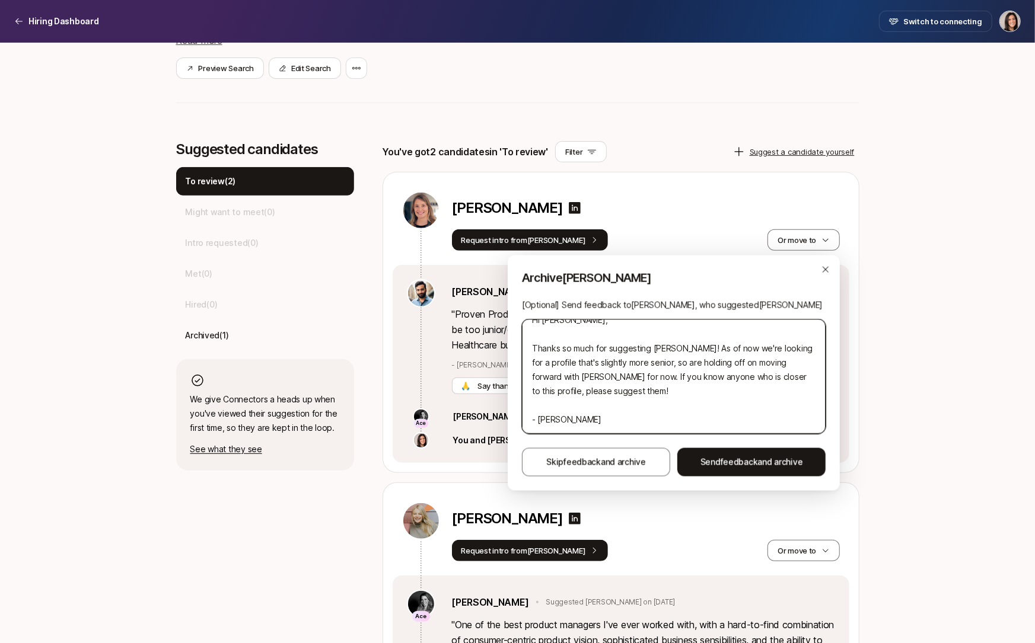
scroll to position [0, 0]
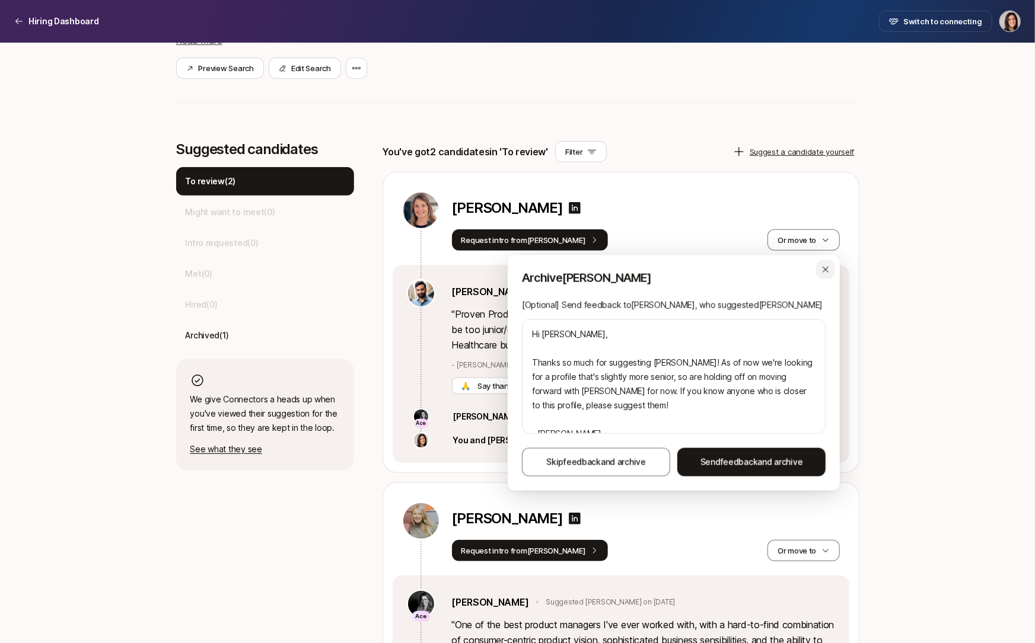
click at [828, 272] on icon "button" at bounding box center [825, 270] width 6 height 6
type textarea "x"
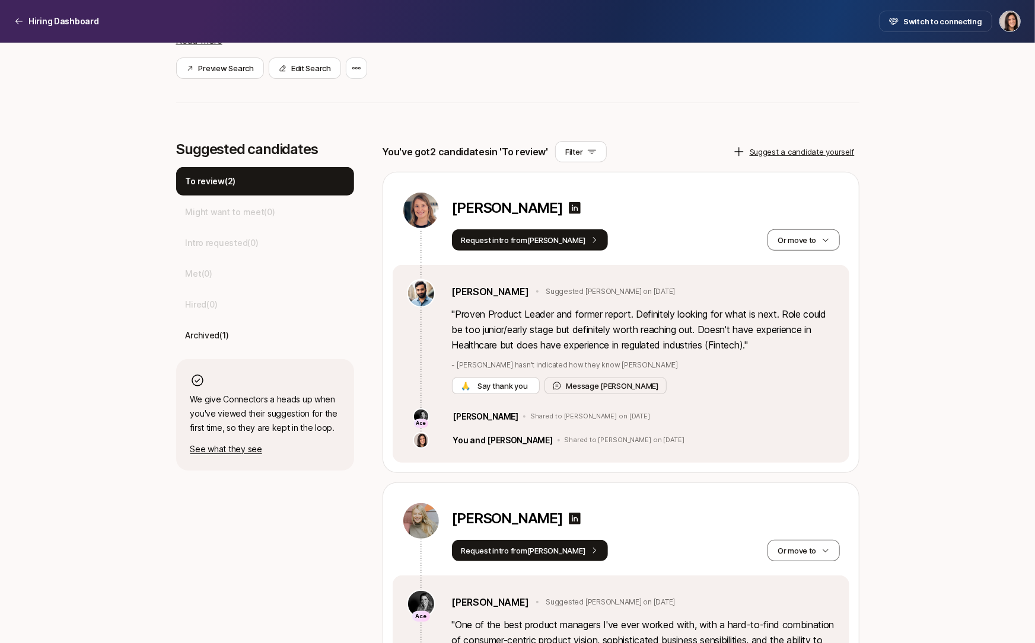
click at [878, 358] on div "Senior Product Manager at Liftoff $5,000 Match Incentive Just started Looking f…" at bounding box center [517, 322] width 1035 height 1049
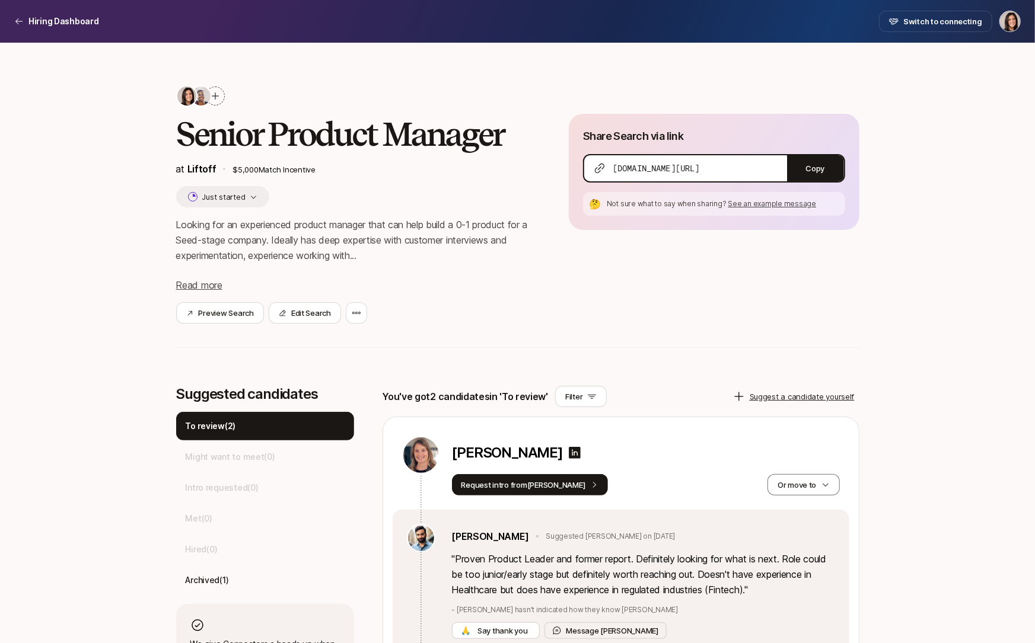
click at [216, 98] on icon at bounding box center [214, 95] width 9 height 9
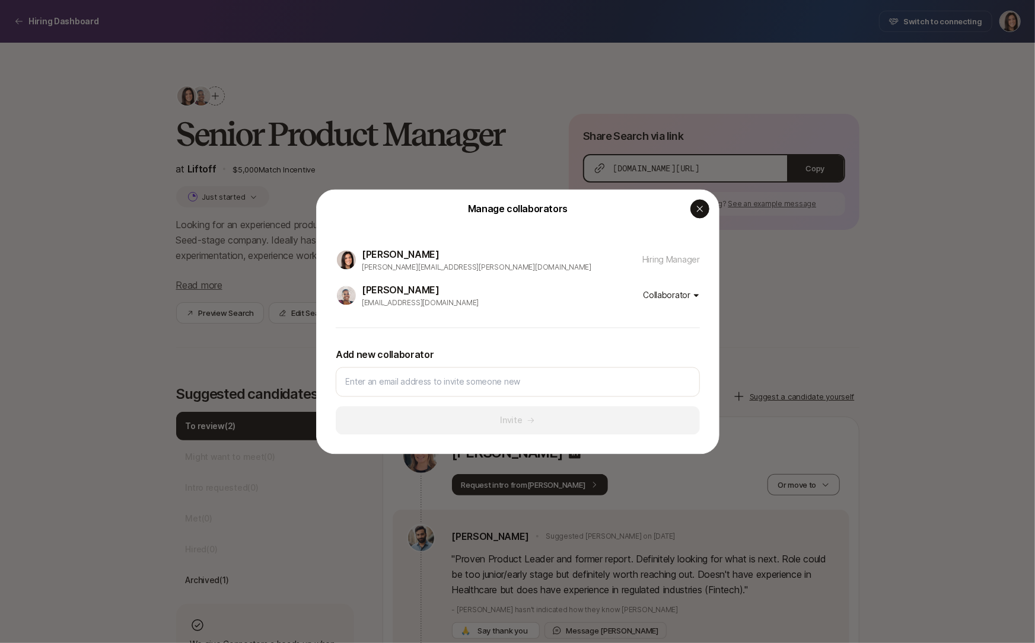
click at [700, 213] on icon "button" at bounding box center [699, 208] width 9 height 9
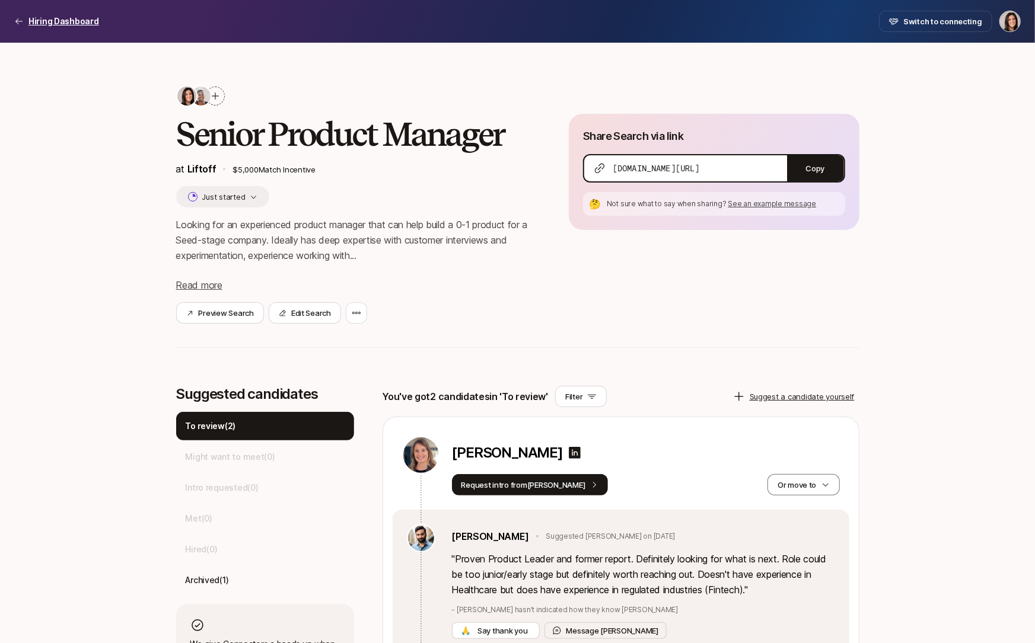
click at [48, 24] on p "Hiring Dashboard" at bounding box center [63, 21] width 71 height 14
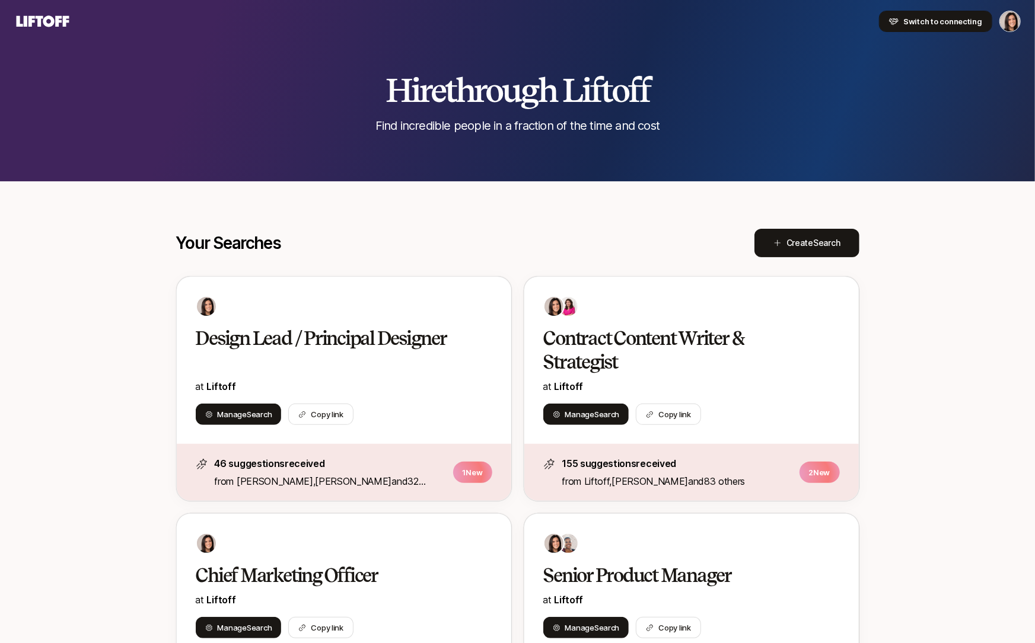
click at [928, 25] on span "Switch to connecting" at bounding box center [942, 21] width 79 height 12
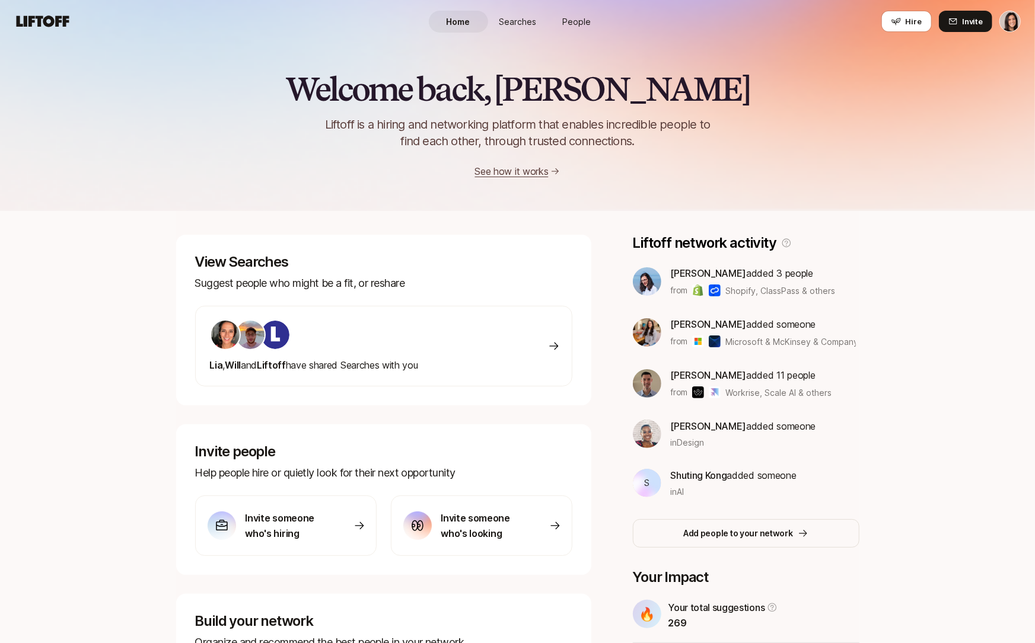
click at [505, 25] on span "Searches" at bounding box center [517, 21] width 37 height 12
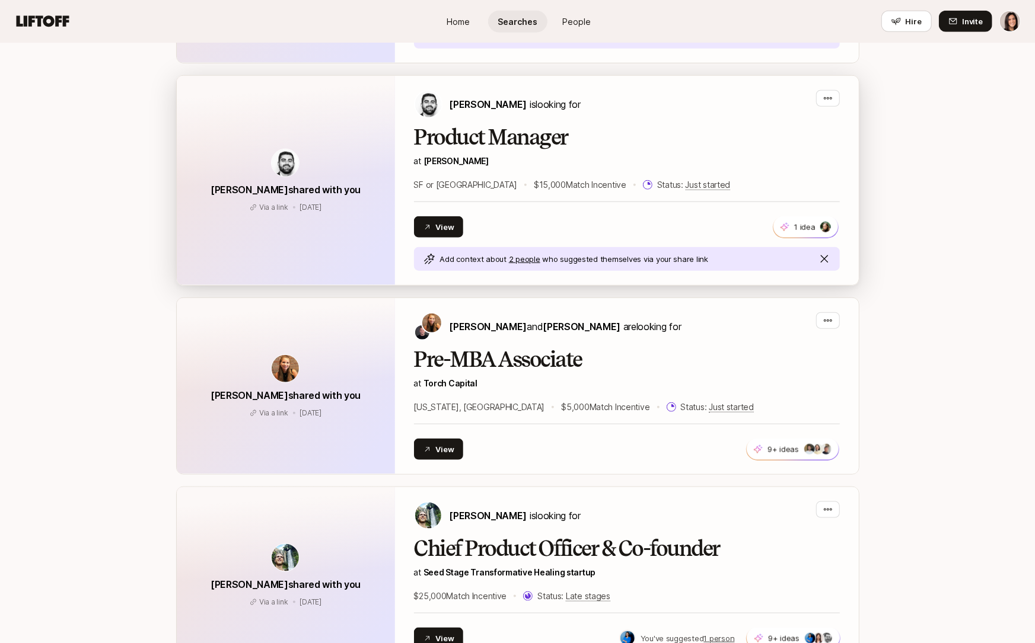
scroll to position [698, 0]
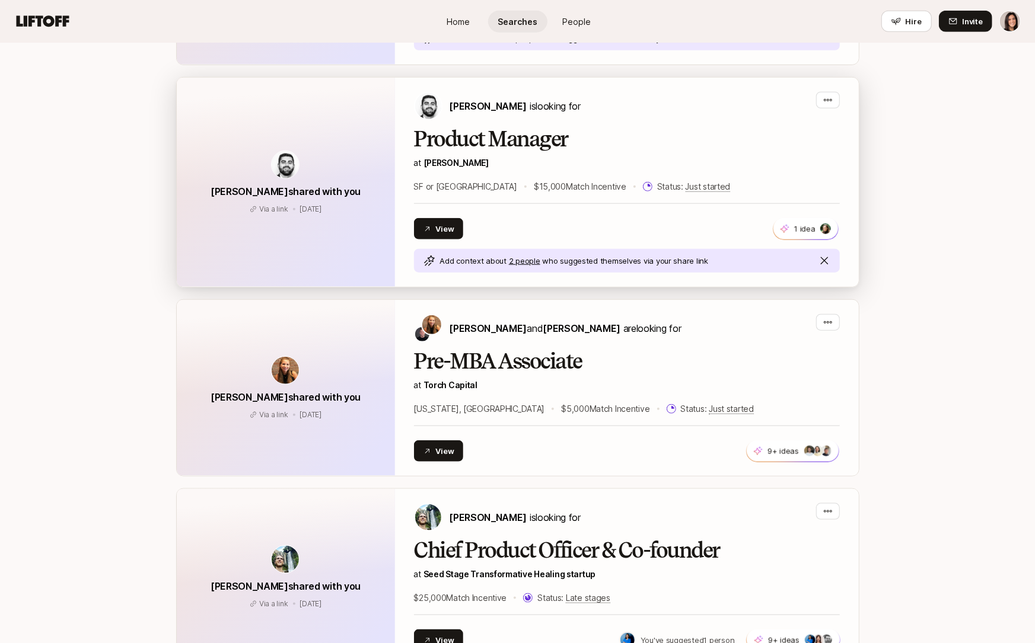
click at [618, 156] on p "at [PERSON_NAME]" at bounding box center [627, 163] width 426 height 14
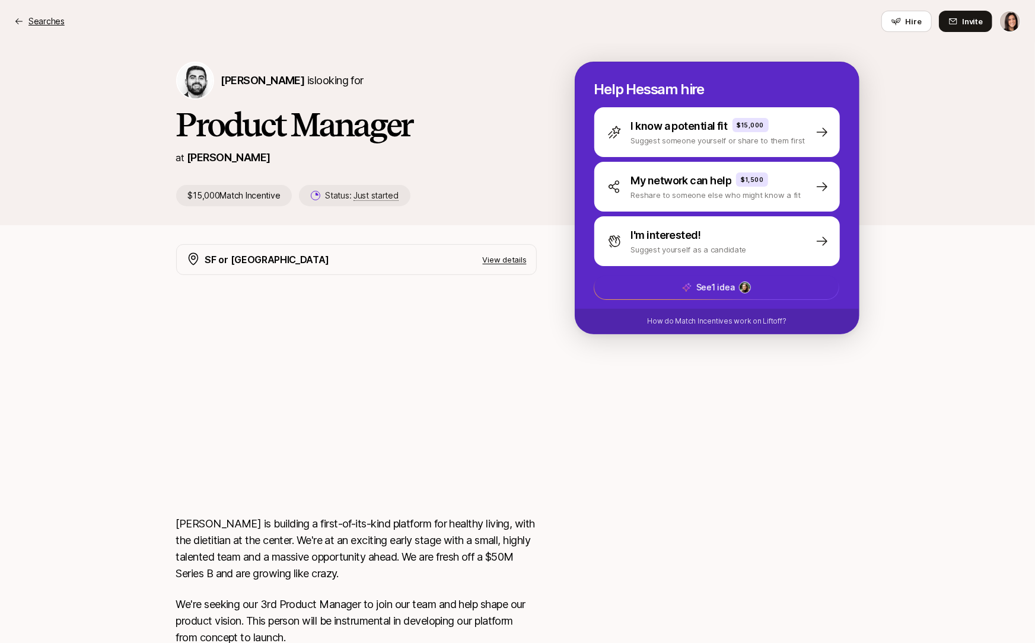
click at [48, 24] on p "Searches" at bounding box center [46, 21] width 36 height 14
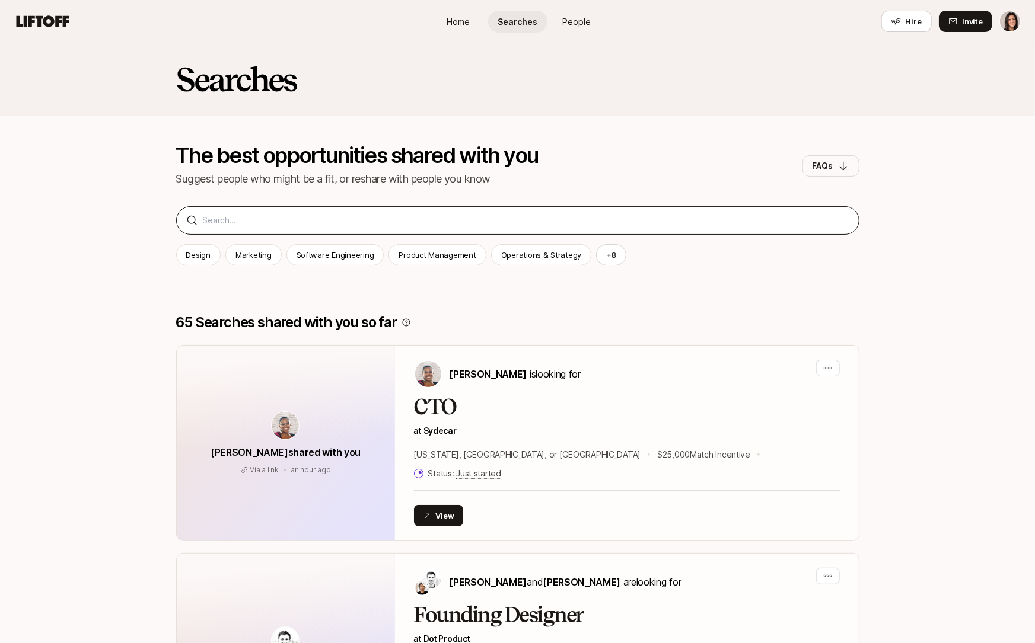
click at [289, 235] on div "Design Marketing Software Engineering Product Management Operations & Strategy …" at bounding box center [517, 245] width 683 height 59
click at [288, 227] on input at bounding box center [526, 220] width 646 height 14
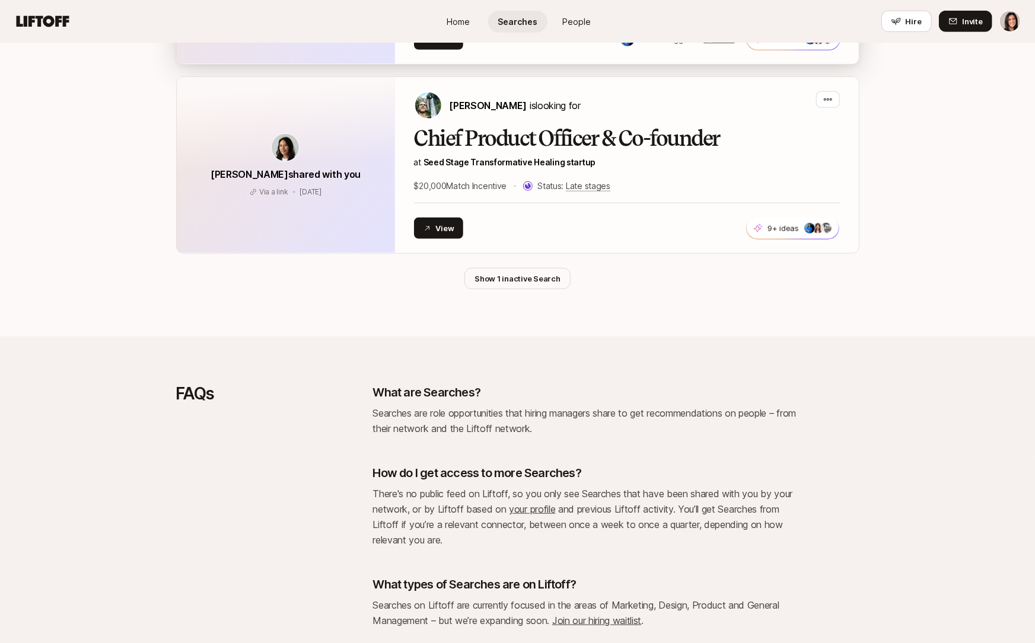
scroll to position [519, 0]
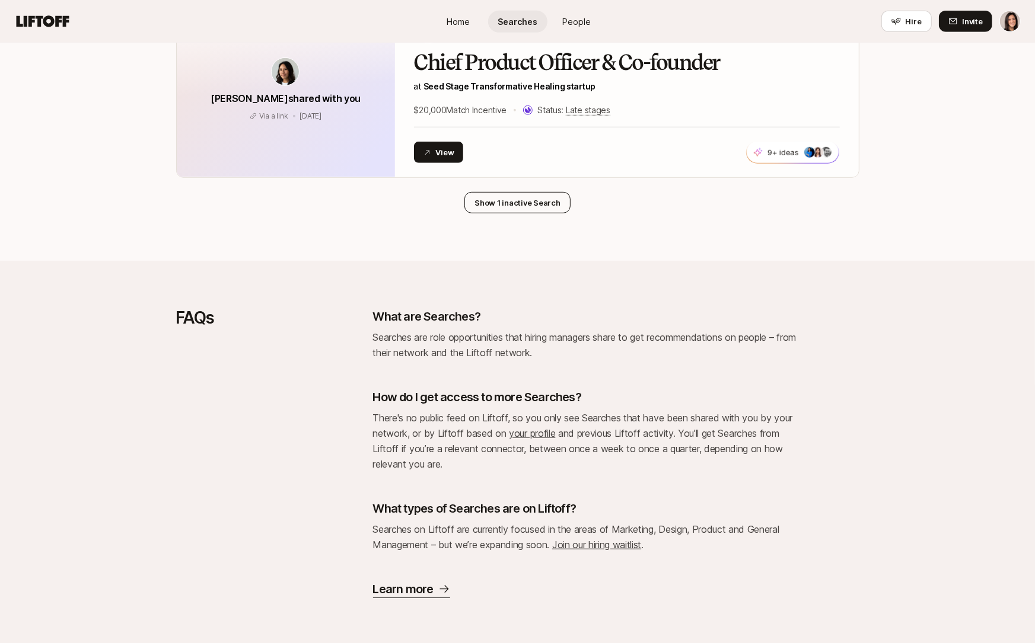
type input "chief produc"
click at [503, 202] on button "Show 1 inactive Search" at bounding box center [517, 202] width 106 height 21
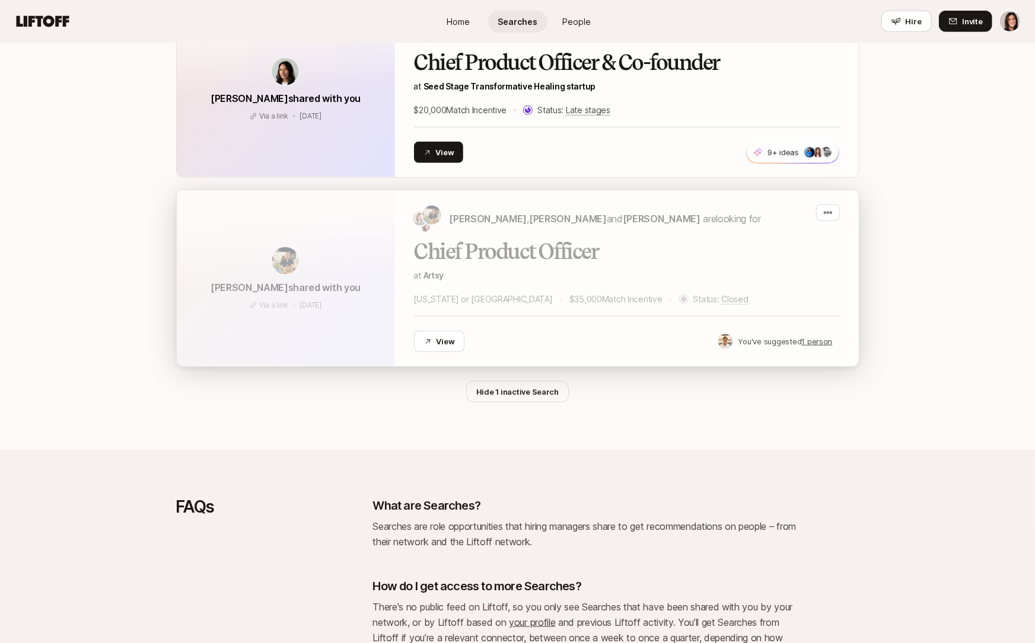
click at [428, 268] on div "Chief Product Officer at Artsy [US_STATE] or [GEOGRAPHIC_DATA] $35,000 Match In…" at bounding box center [627, 296] width 426 height 112
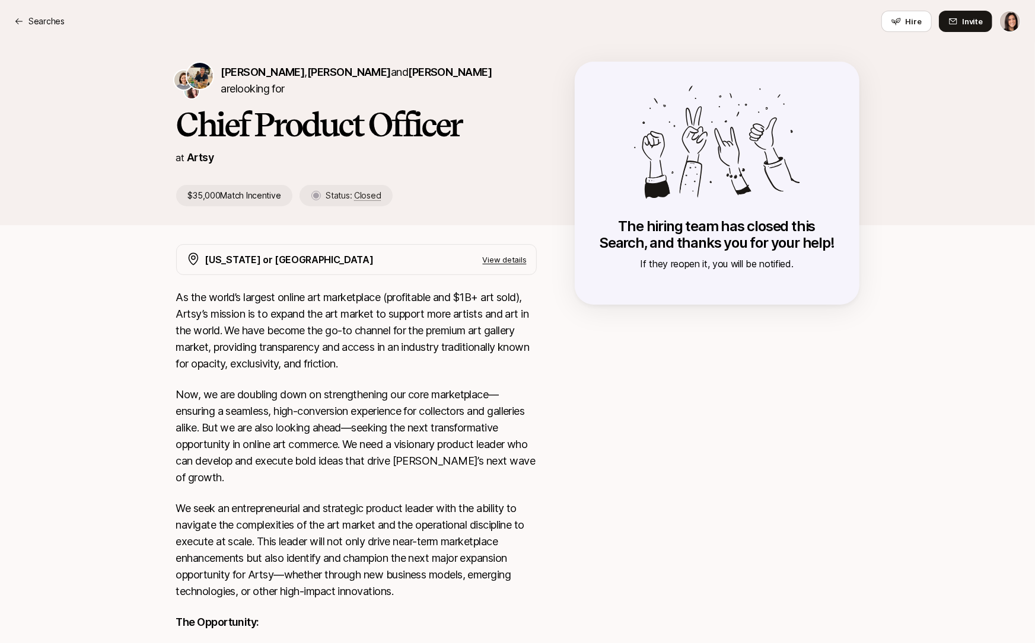
click at [82, 46] on div "[PERSON_NAME] , [PERSON_NAME] and [PERSON_NAME] are looking for Chief Product O…" at bounding box center [517, 134] width 1035 height 183
click at [39, 24] on p "Searches" at bounding box center [46, 21] width 36 height 14
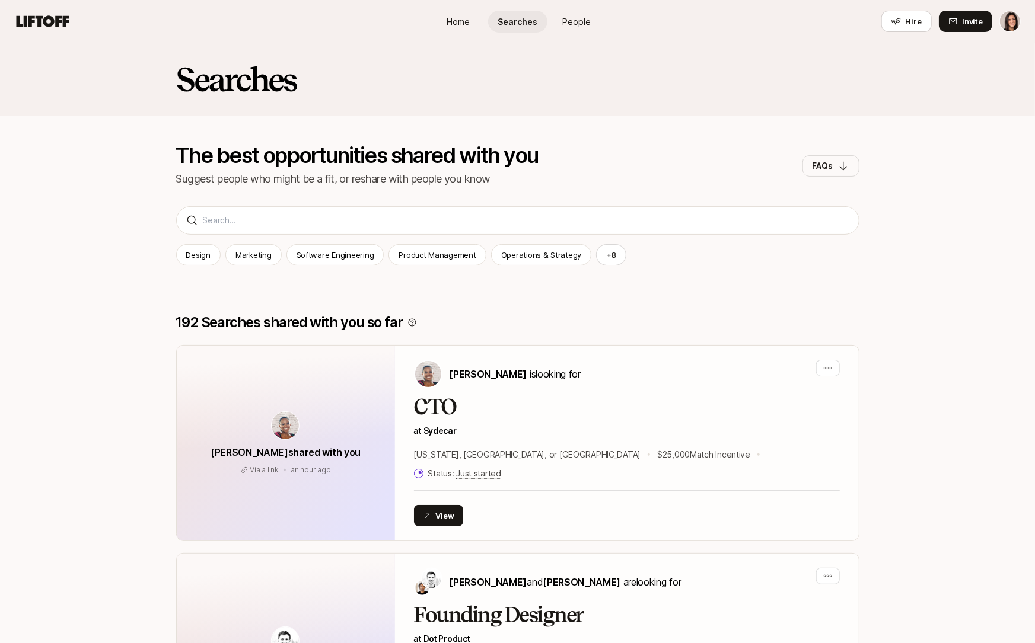
click at [576, 30] on link "People" at bounding box center [576, 22] width 59 height 22
